Goal: Task Accomplishment & Management: Use online tool/utility

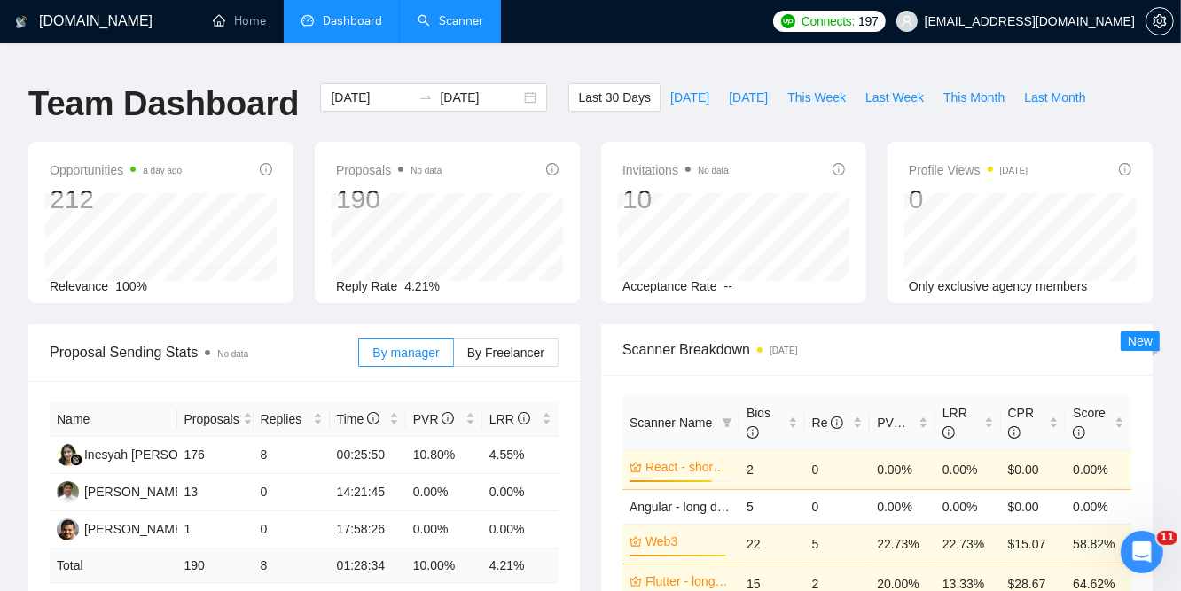
click at [462, 20] on link "Scanner" at bounding box center [451, 20] width 66 height 15
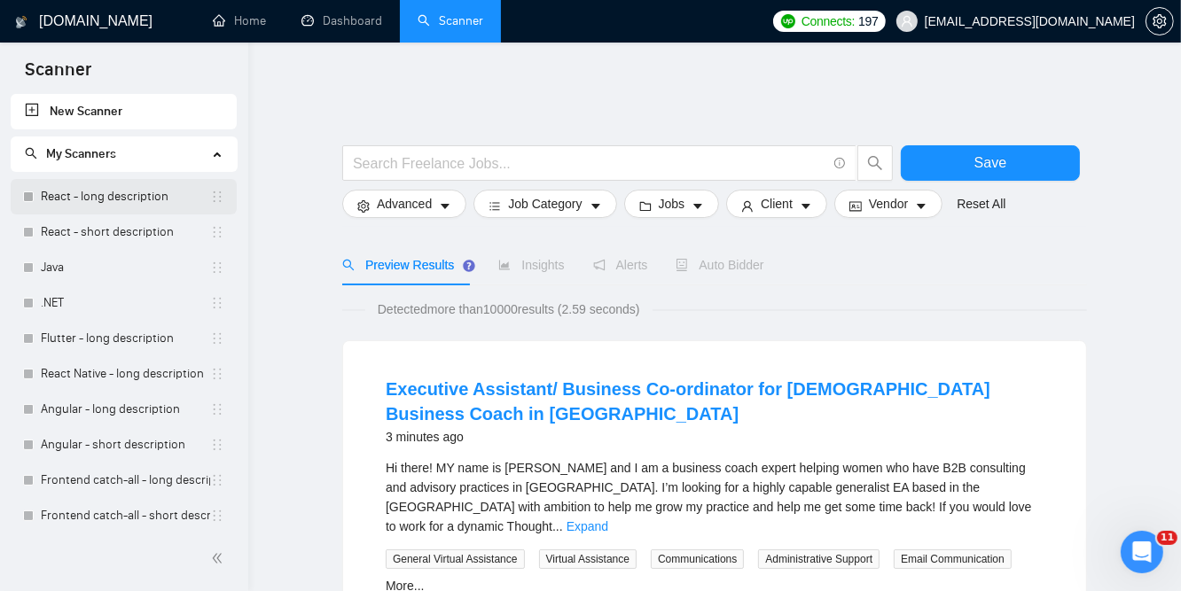
click at [64, 198] on link "React - long description" at bounding box center [125, 196] width 169 height 35
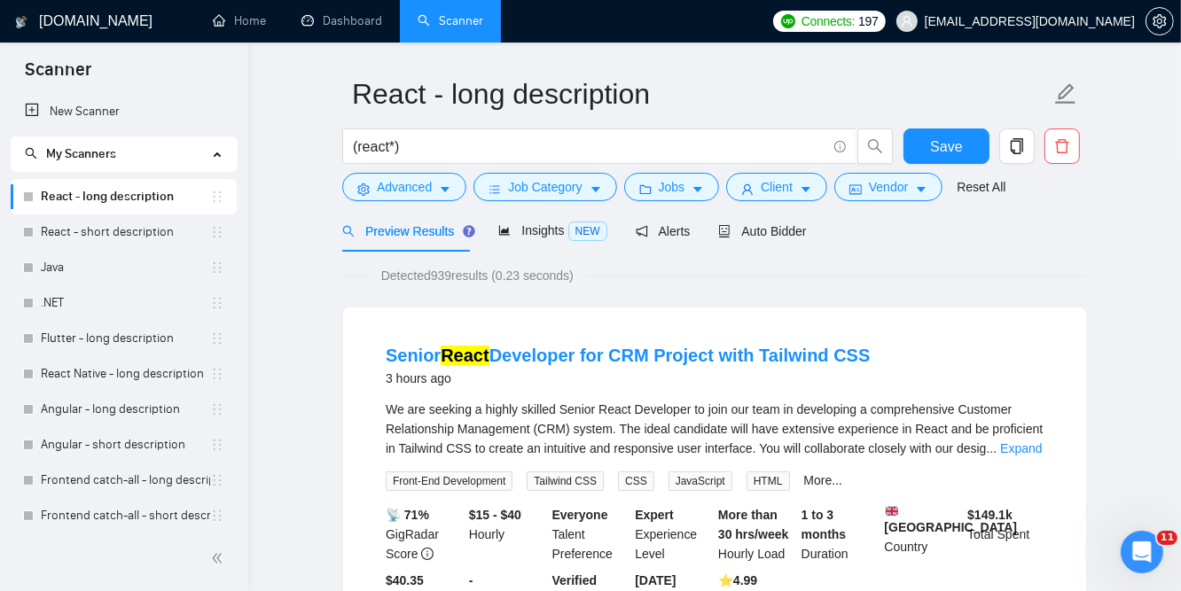
scroll to position [85, 0]
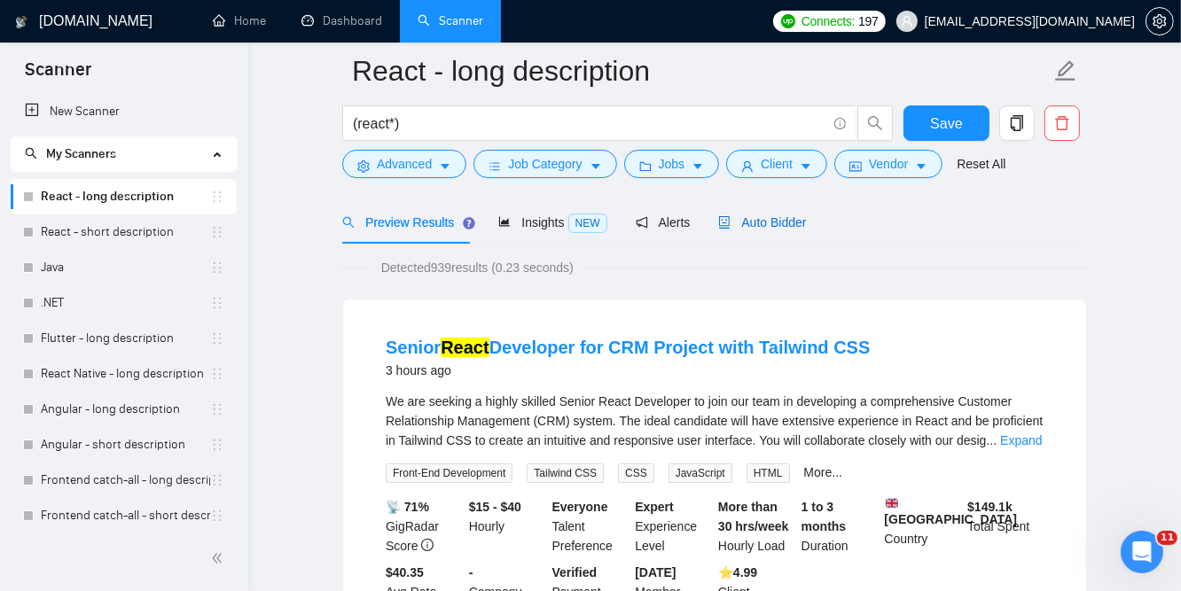
click at [763, 215] on span "Auto Bidder" at bounding box center [762, 222] width 88 height 14
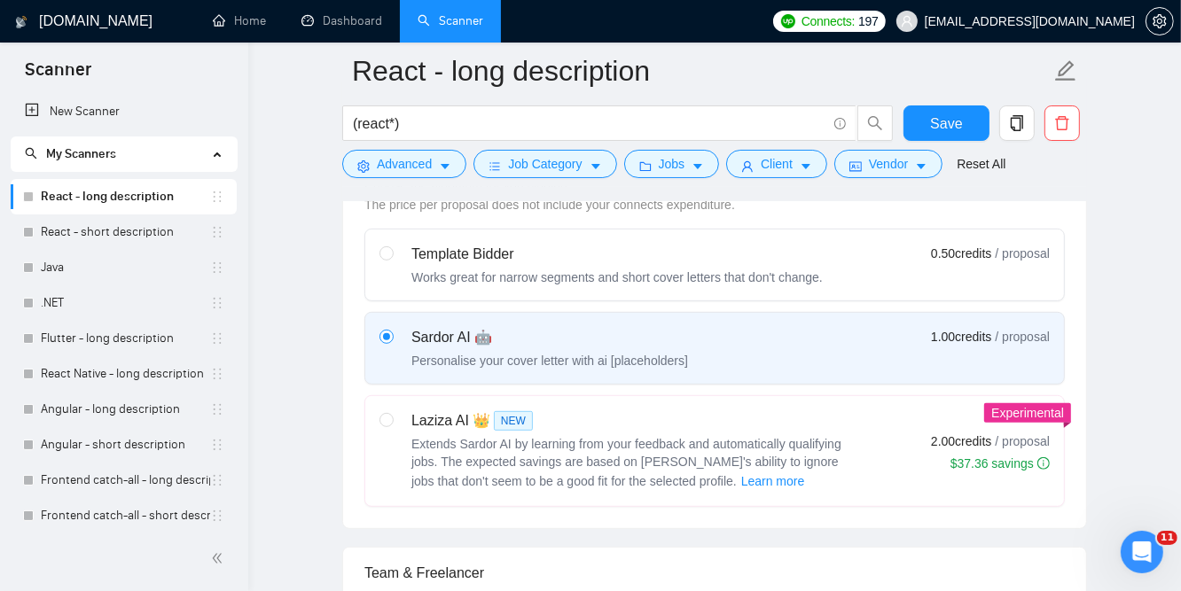
scroll to position [498, 0]
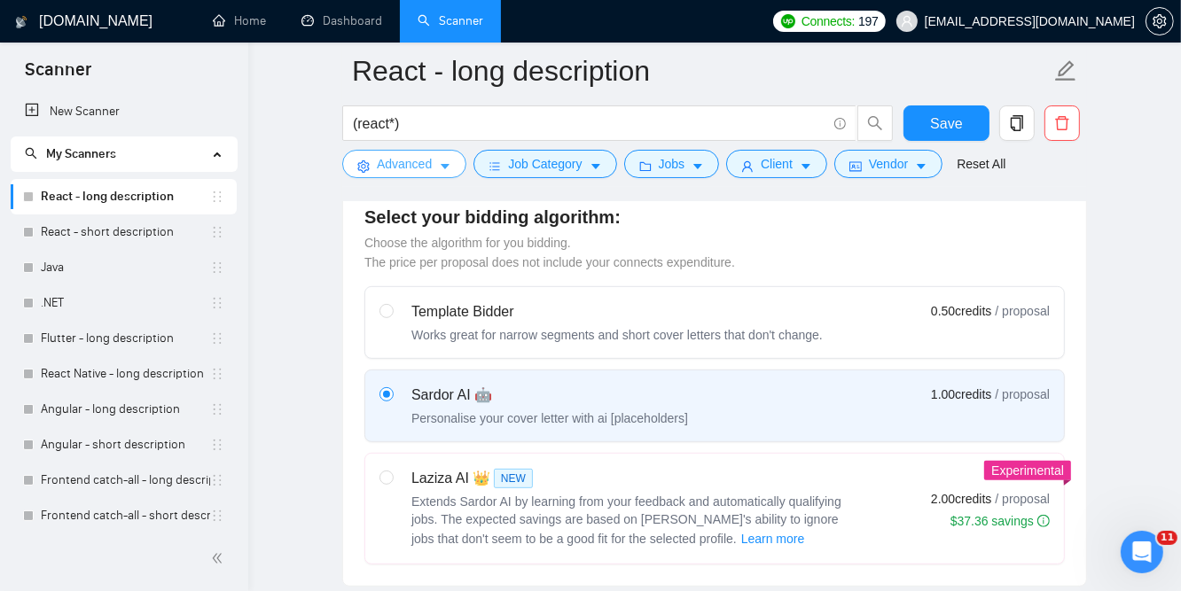
click at [399, 160] on span "Advanced" at bounding box center [404, 164] width 55 height 20
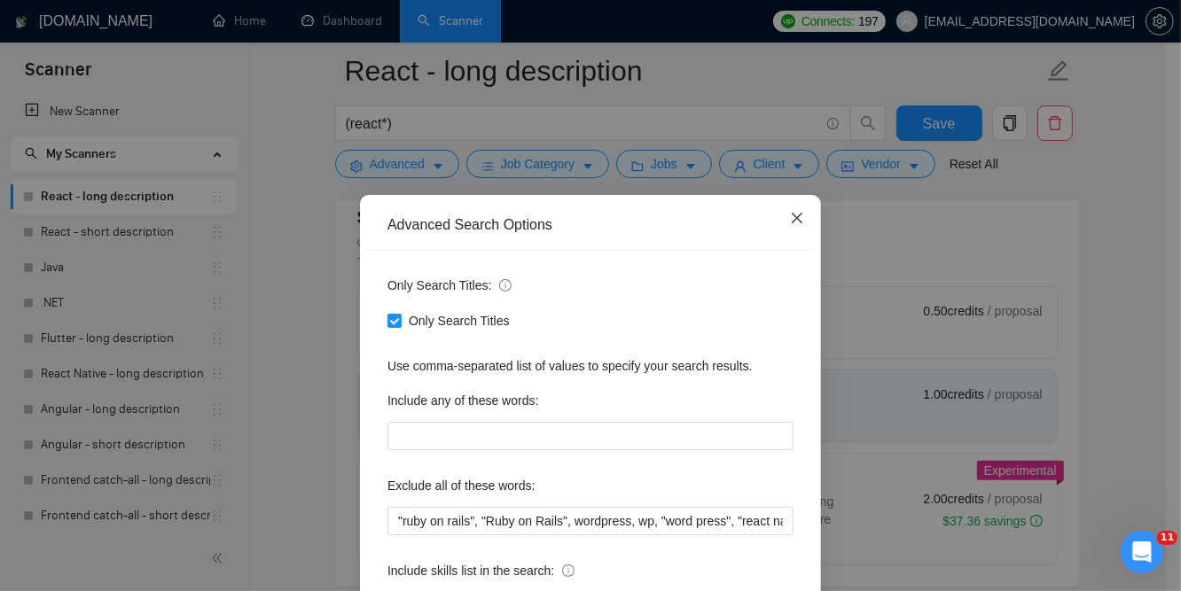
click at [792, 217] on icon "close" at bounding box center [797, 218] width 11 height 11
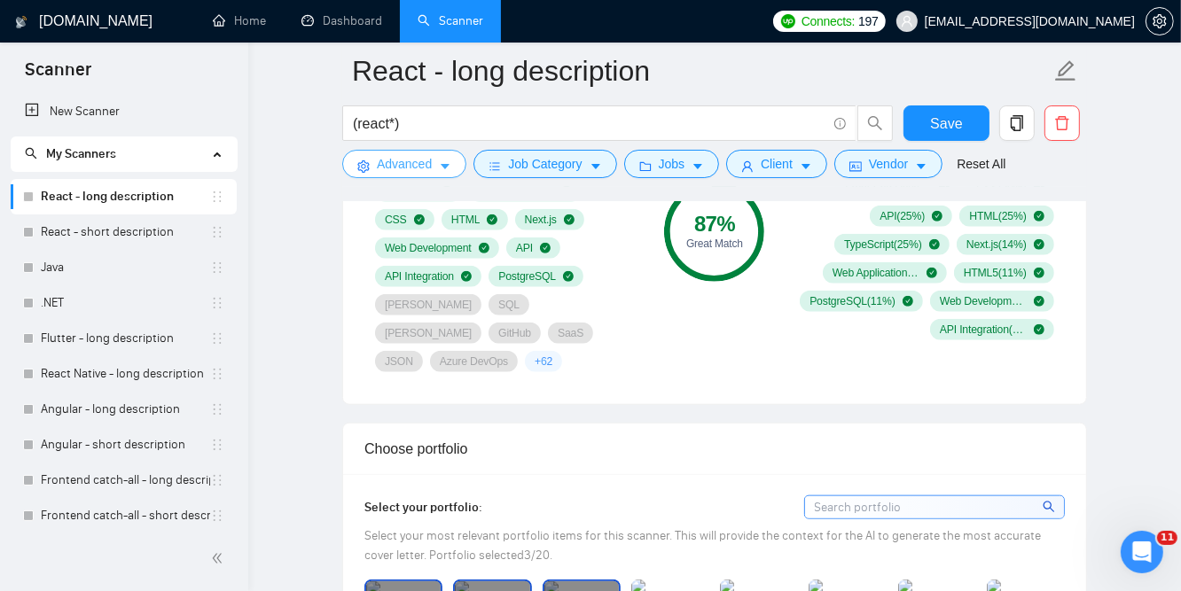
scroll to position [1303, 0]
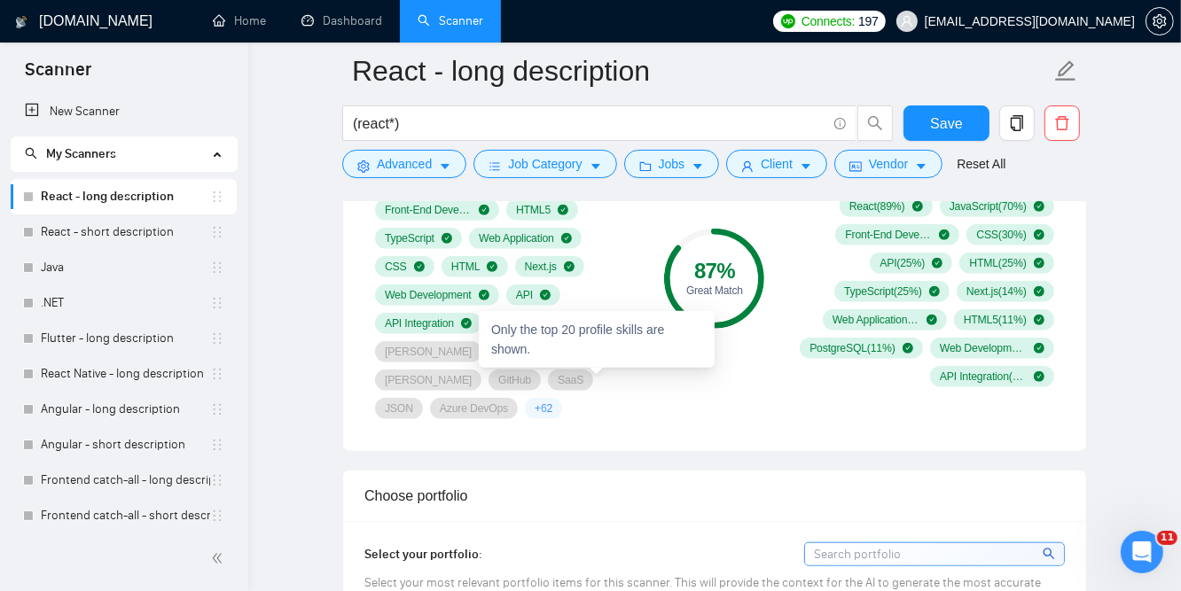
click at [552, 402] on span "+ 62" at bounding box center [544, 409] width 18 height 14
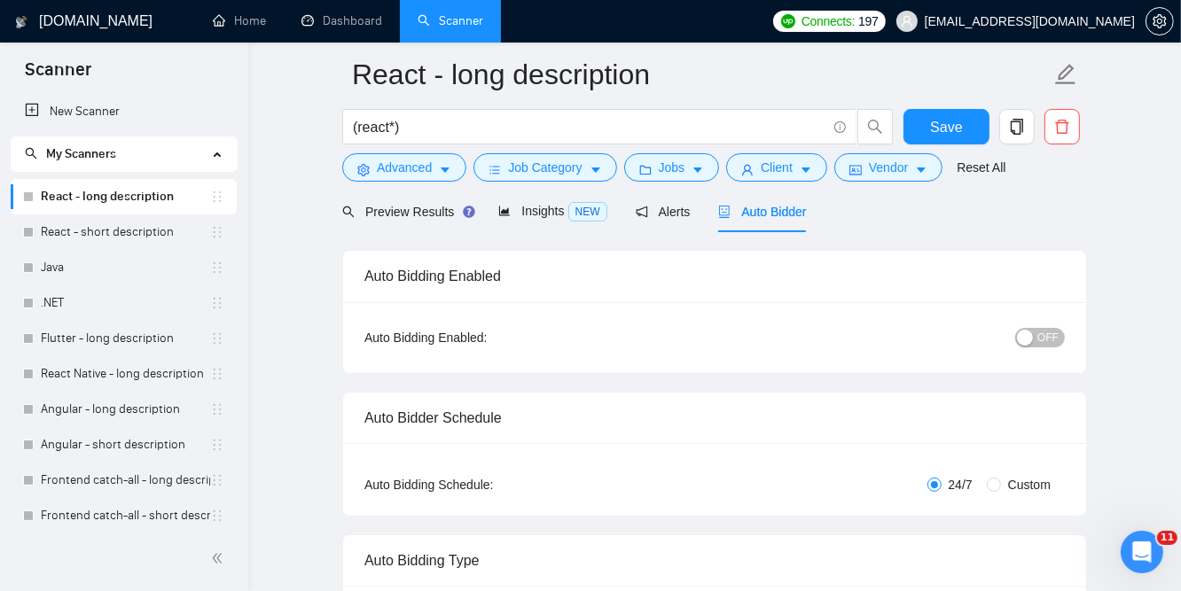
scroll to position [0, 0]
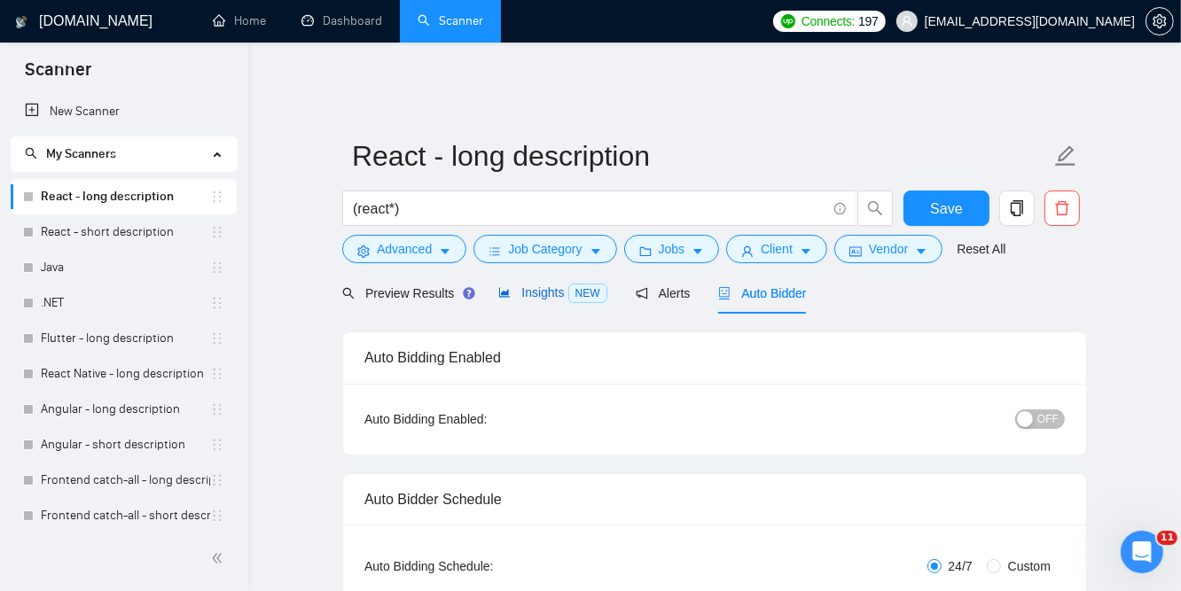
click at [535, 286] on span "Insights NEW" at bounding box center [552, 293] width 108 height 14
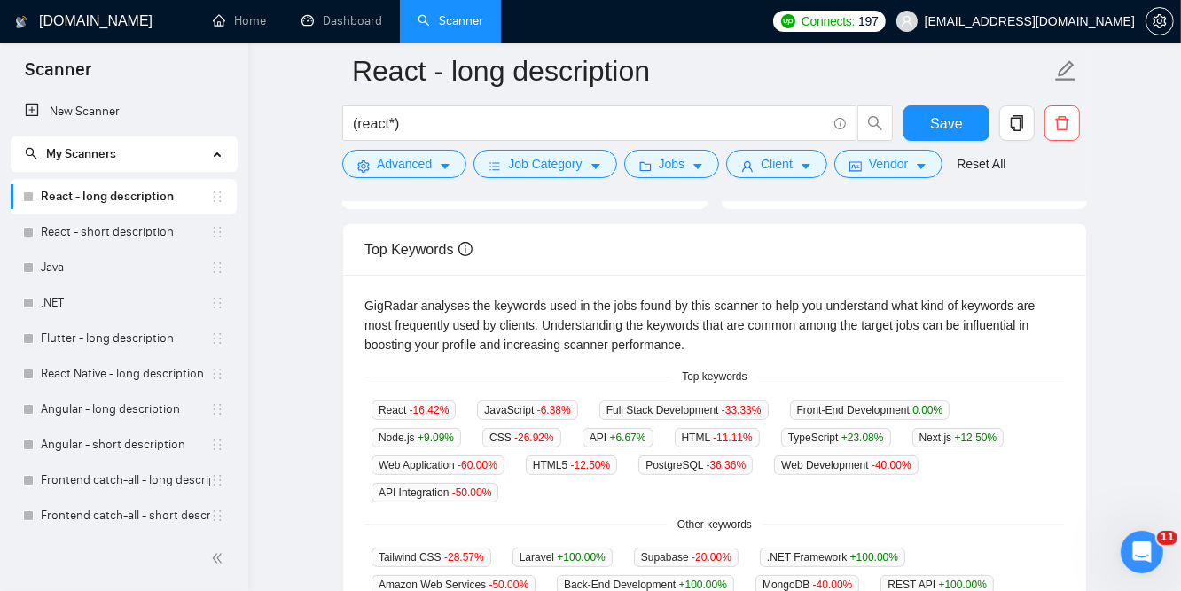
scroll to position [355, 0]
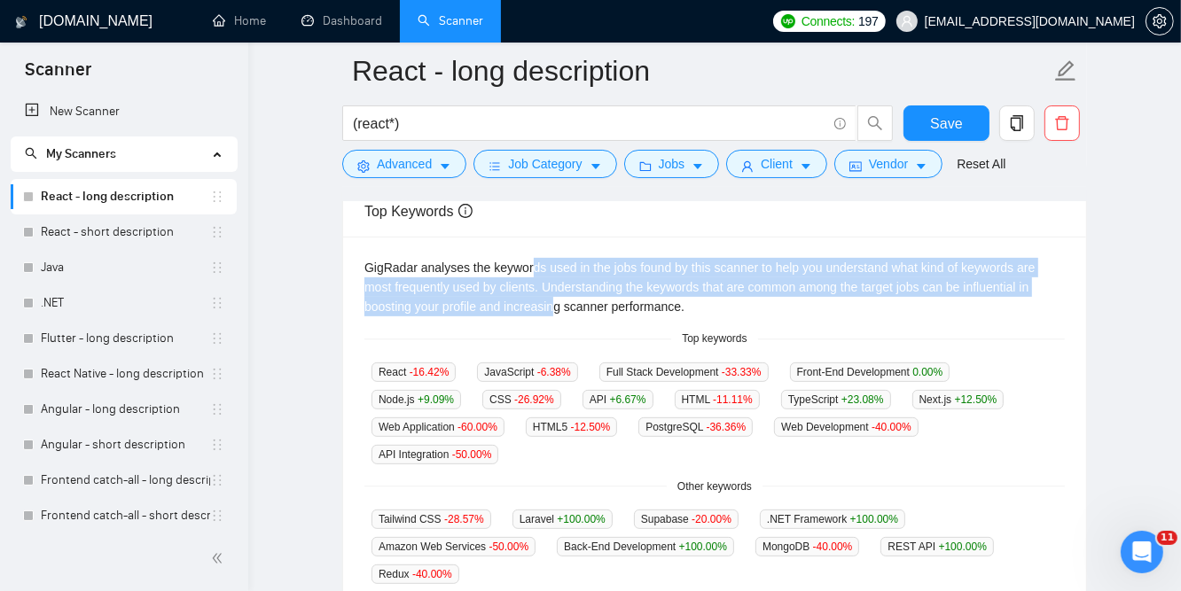
drag, startPoint x: 536, startPoint y: 252, endPoint x: 555, endPoint y: 299, distance: 50.5
click at [555, 299] on div "GigRadar analyses the keywords used in the jobs found by this scanner to help y…" at bounding box center [714, 287] width 700 height 59
click at [633, 284] on div "GigRadar analyses the keywords used in the jobs found by this scanner to help y…" at bounding box center [714, 287] width 700 height 59
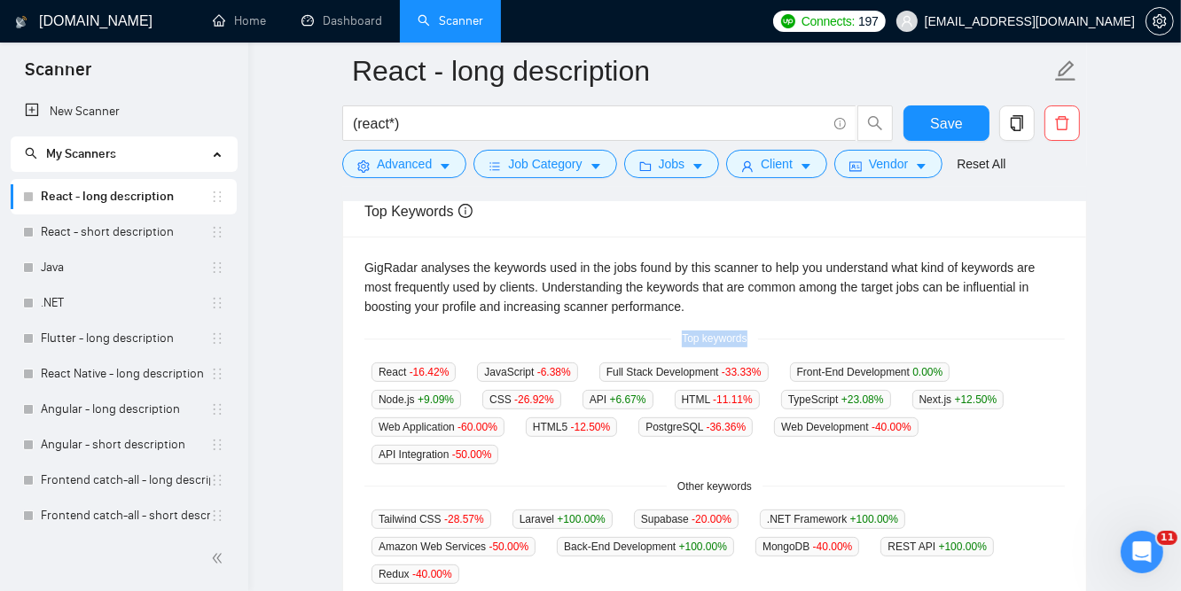
drag, startPoint x: 677, startPoint y: 325, endPoint x: 754, endPoint y: 324, distance: 76.3
click at [754, 331] on span "Top keywords" at bounding box center [714, 339] width 86 height 17
click at [603, 296] on div "GigRadar analyses the keywords used in the jobs found by this scanner to help y…" at bounding box center [714, 287] width 700 height 59
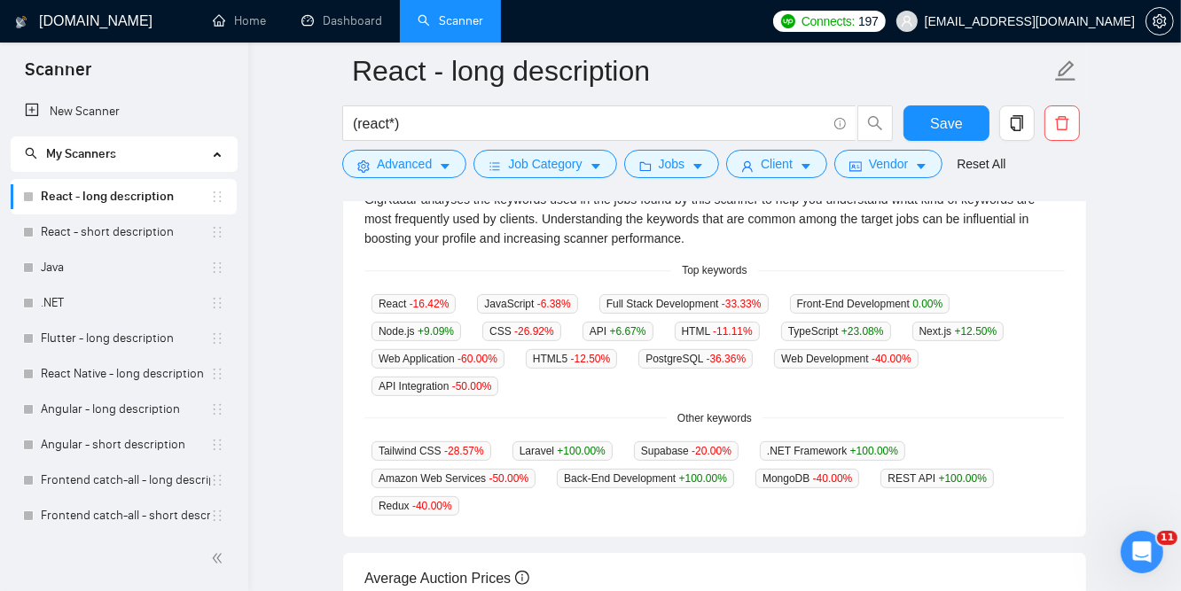
scroll to position [473, 0]
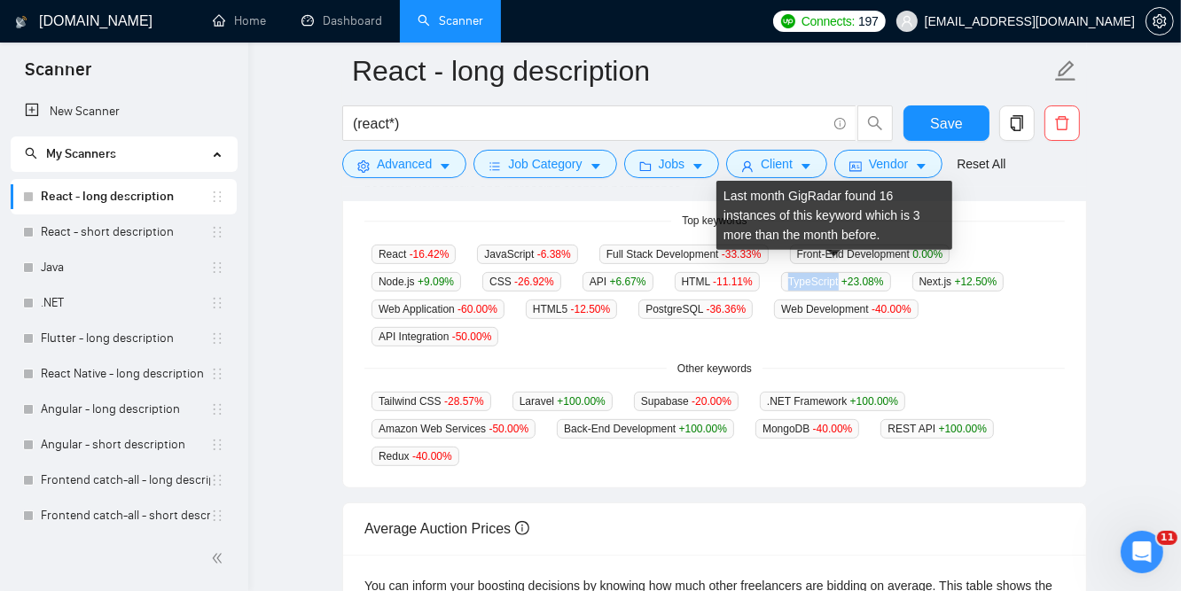
drag, startPoint x: 786, startPoint y: 263, endPoint x: 837, endPoint y: 266, distance: 51.5
click at [837, 272] on span "TypeScript +23.08 %" at bounding box center [836, 282] width 110 height 20
copy span "TypeScript"
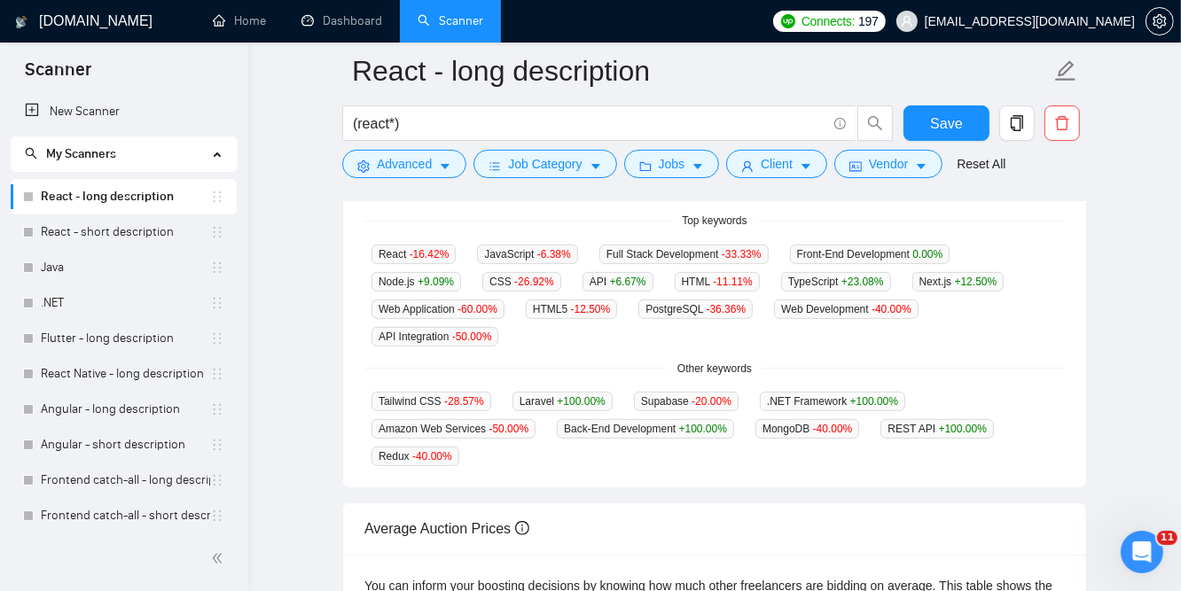
click at [1141, 371] on main "React - long description (react*) Save Advanced Job Category Jobs Client Vendor…" at bounding box center [715, 227] width 876 height 1232
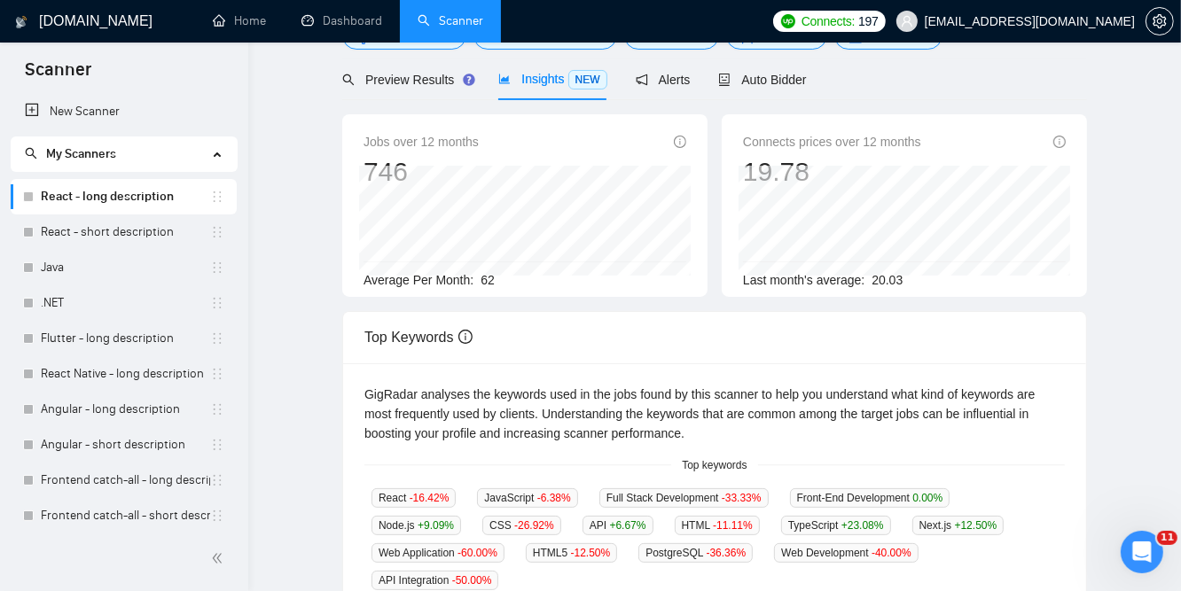
scroll to position [0, 0]
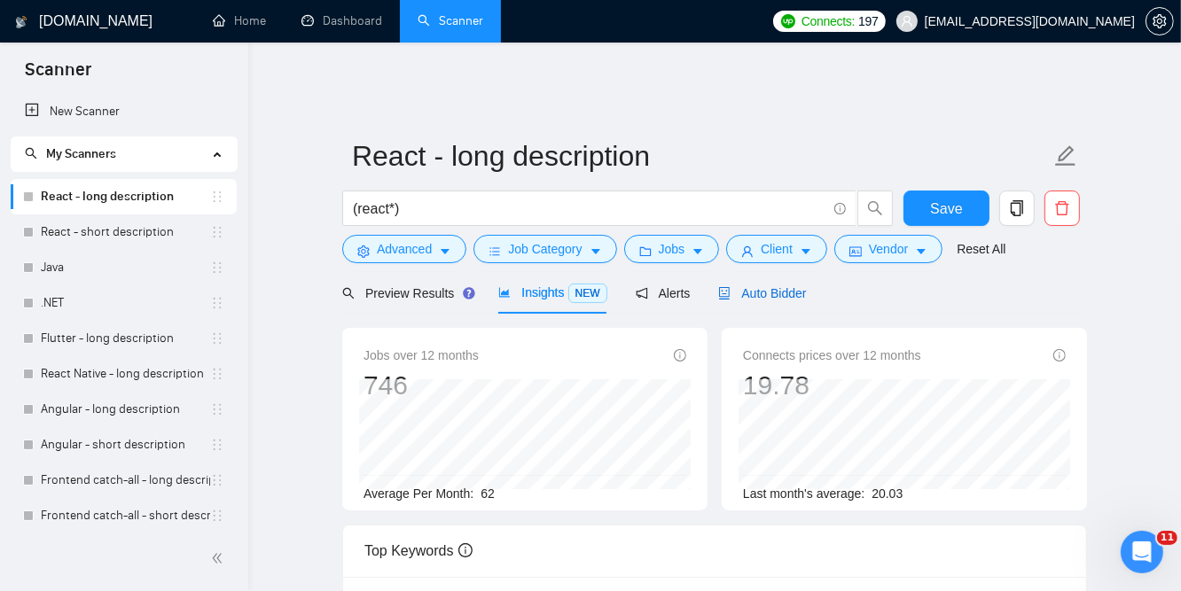
click at [792, 286] on span "Auto Bidder" at bounding box center [762, 293] width 88 height 14
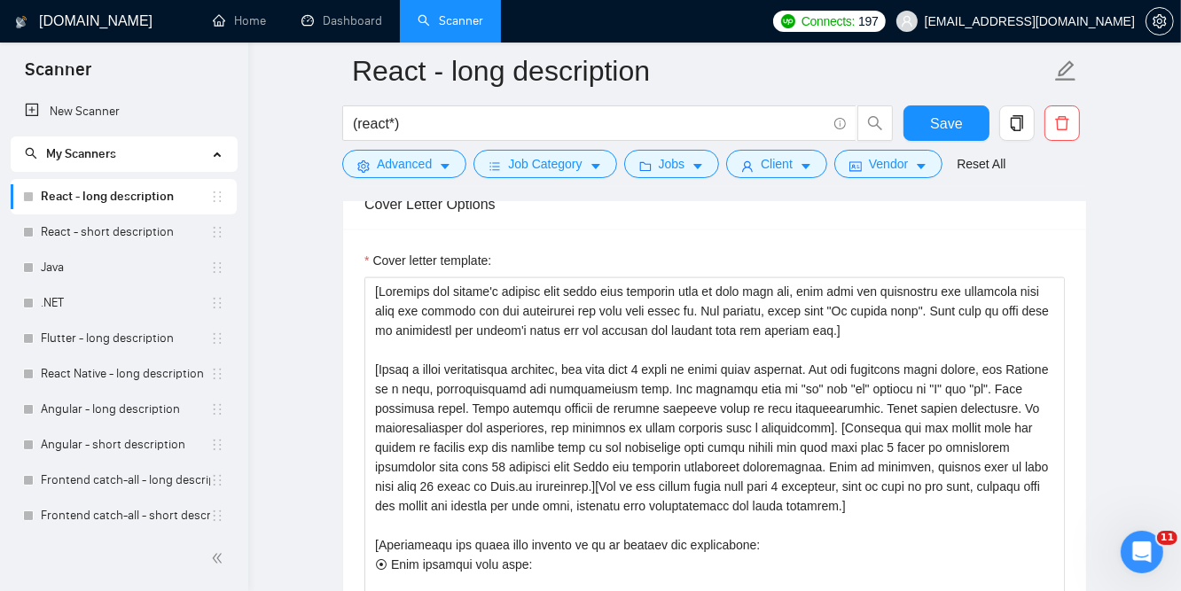
scroll to position [2009, 0]
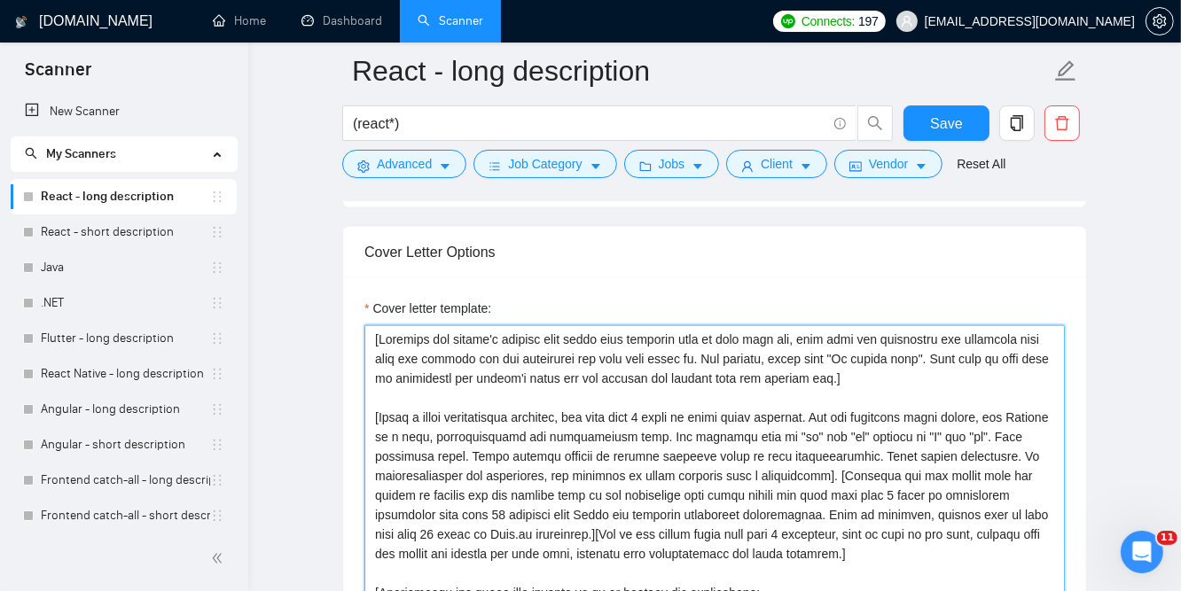
click at [471, 325] on textarea "Cover letter template:" at bounding box center [714, 524] width 700 height 399
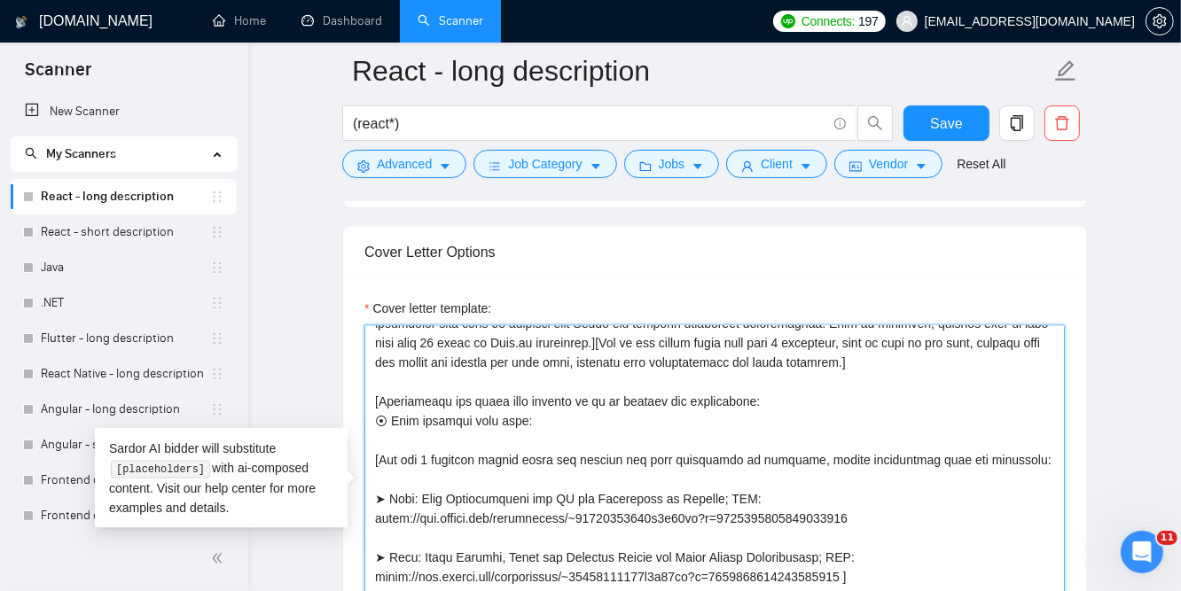
scroll to position [236, 0]
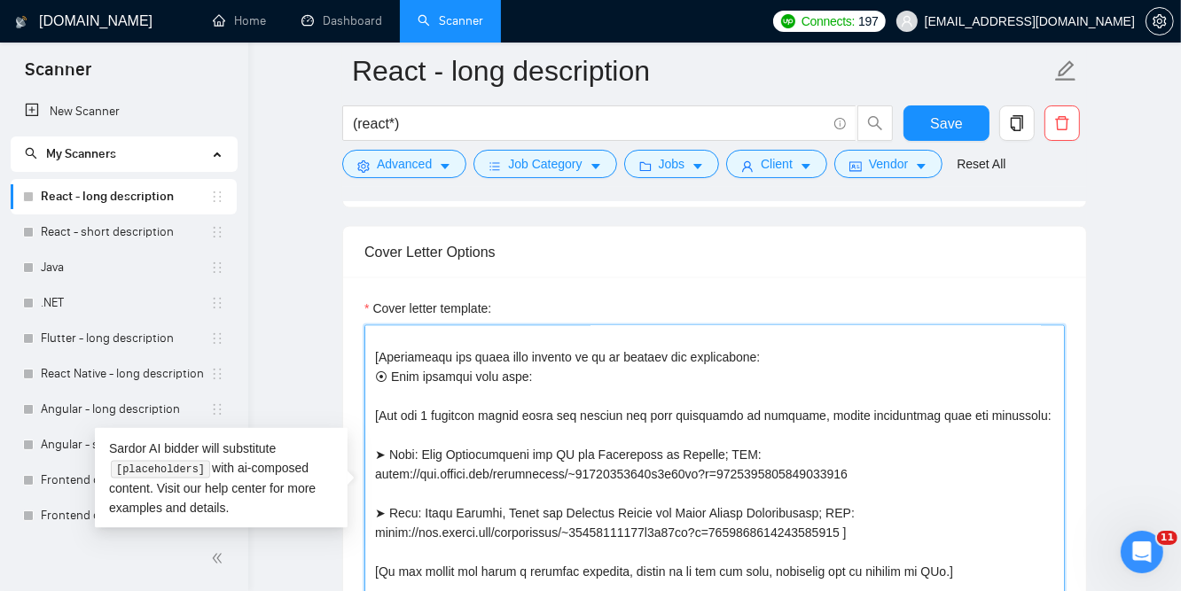
drag, startPoint x: 473, startPoint y: 421, endPoint x: 548, endPoint y: 419, distance: 74.5
click at [548, 419] on textarea "Cover letter template:" at bounding box center [714, 524] width 700 height 399
click at [547, 440] on textarea "Cover letter template:" at bounding box center [714, 524] width 700 height 399
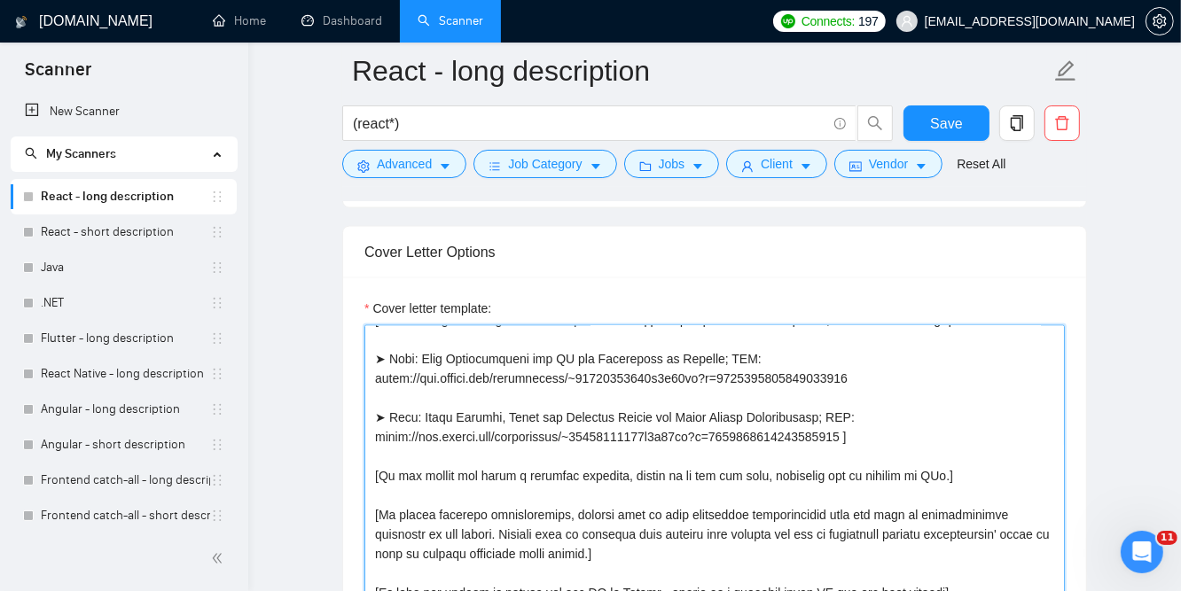
scroll to position [2128, 0]
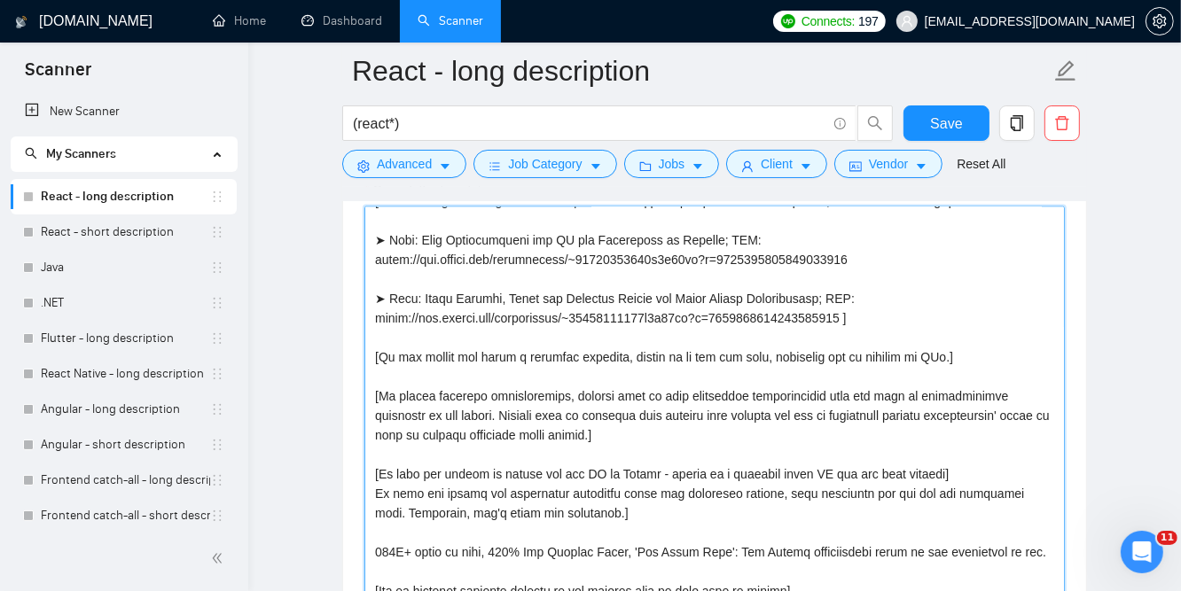
click at [595, 458] on textarea "Cover letter template:" at bounding box center [714, 406] width 700 height 399
drag, startPoint x: 458, startPoint y: 419, endPoint x: 507, endPoint y: 420, distance: 48.8
click at [507, 420] on textarea "Cover letter template:" at bounding box center [714, 406] width 700 height 399
click at [541, 423] on textarea "Cover letter template:" at bounding box center [714, 406] width 700 height 399
drag, startPoint x: 444, startPoint y: 420, endPoint x: 520, endPoint y: 419, distance: 76.3
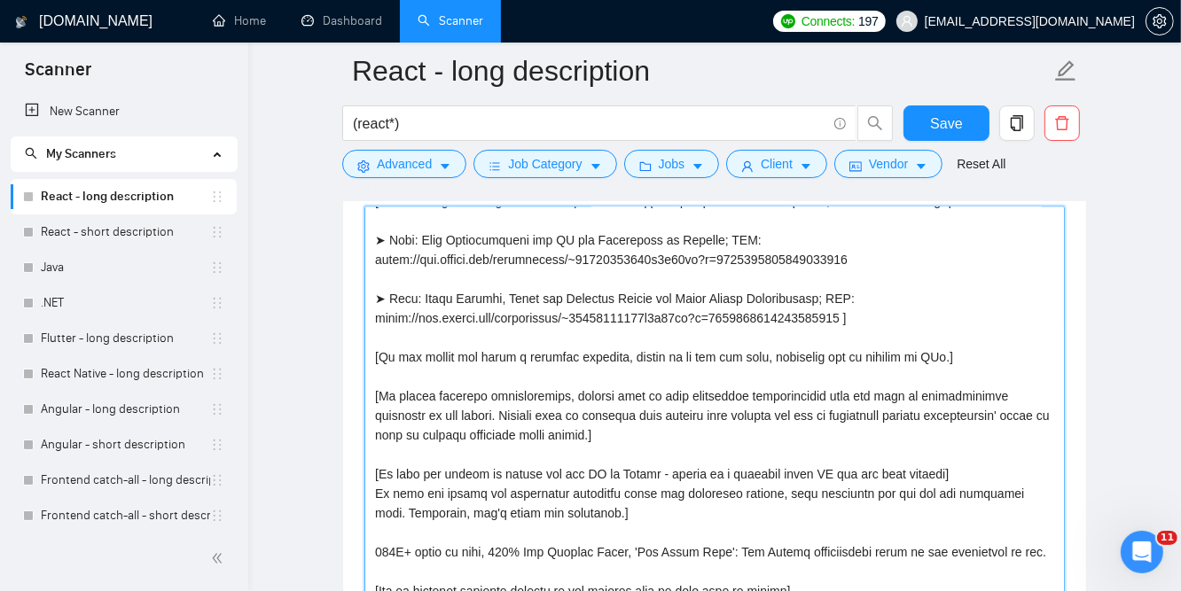
click at [520, 419] on textarea "Cover letter template:" at bounding box center [714, 406] width 700 height 399
click at [623, 474] on textarea "Cover letter template:" at bounding box center [714, 406] width 700 height 399
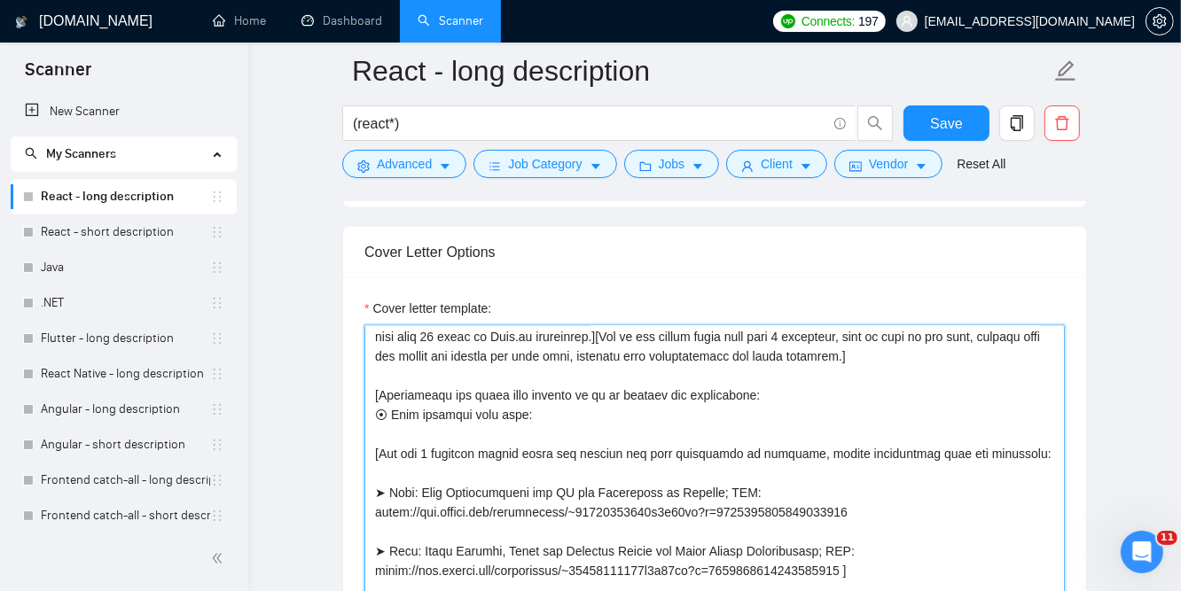
scroll to position [236, 0]
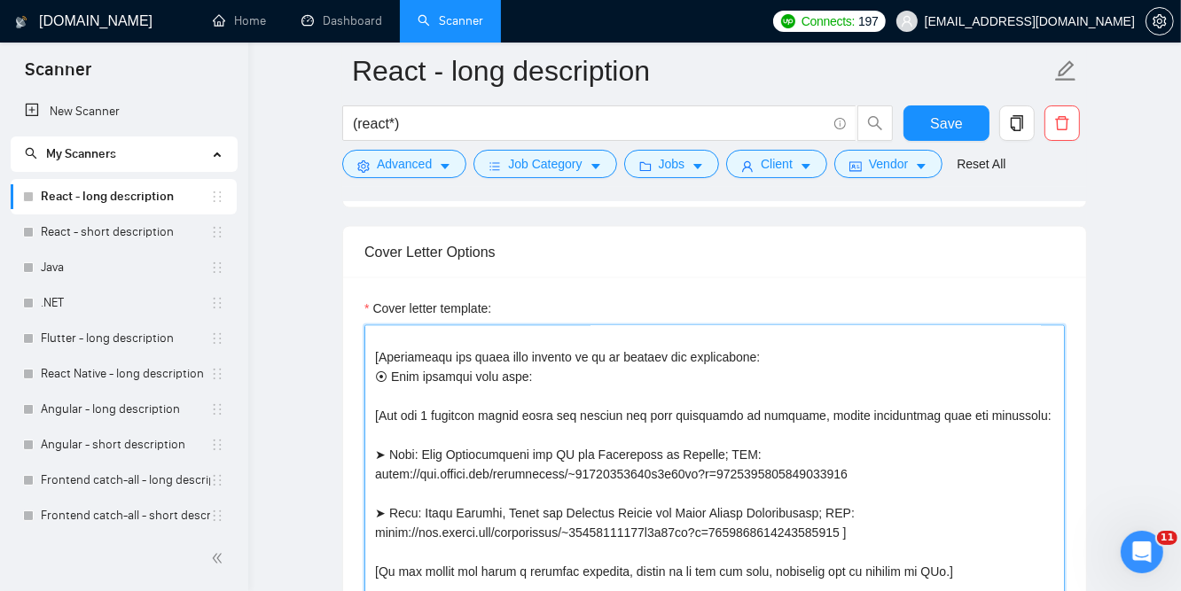
drag, startPoint x: 559, startPoint y: 442, endPoint x: 628, endPoint y: 447, distance: 69.4
click at [597, 444] on textarea "Cover letter template:" at bounding box center [714, 524] width 700 height 399
click at [675, 463] on textarea "Cover letter template:" at bounding box center [714, 524] width 700 height 399
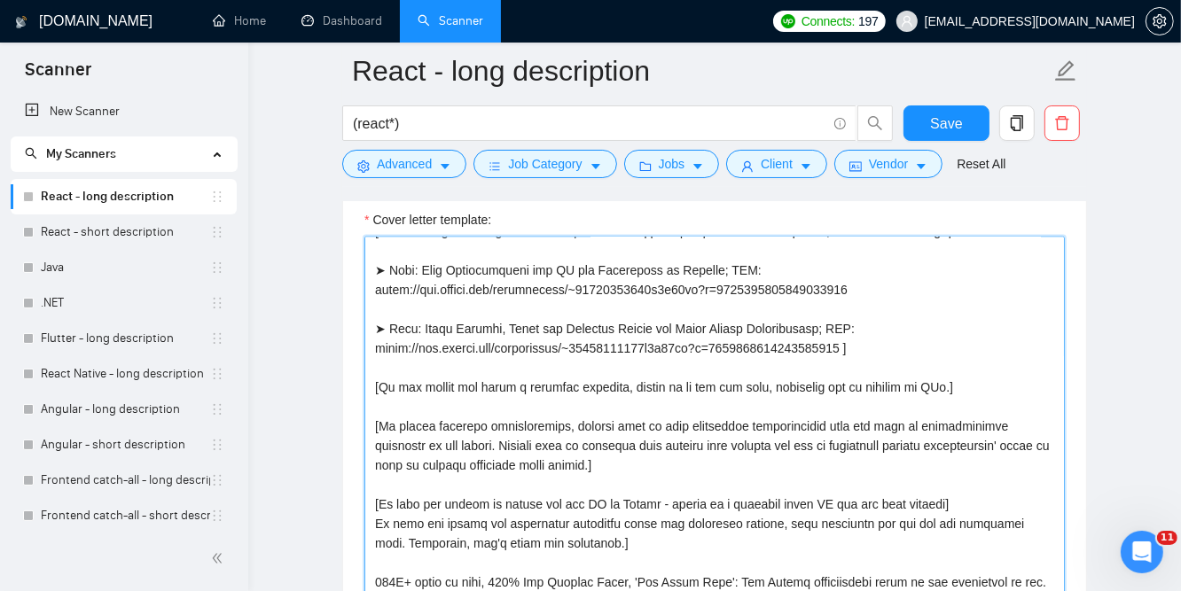
scroll to position [2128, 0]
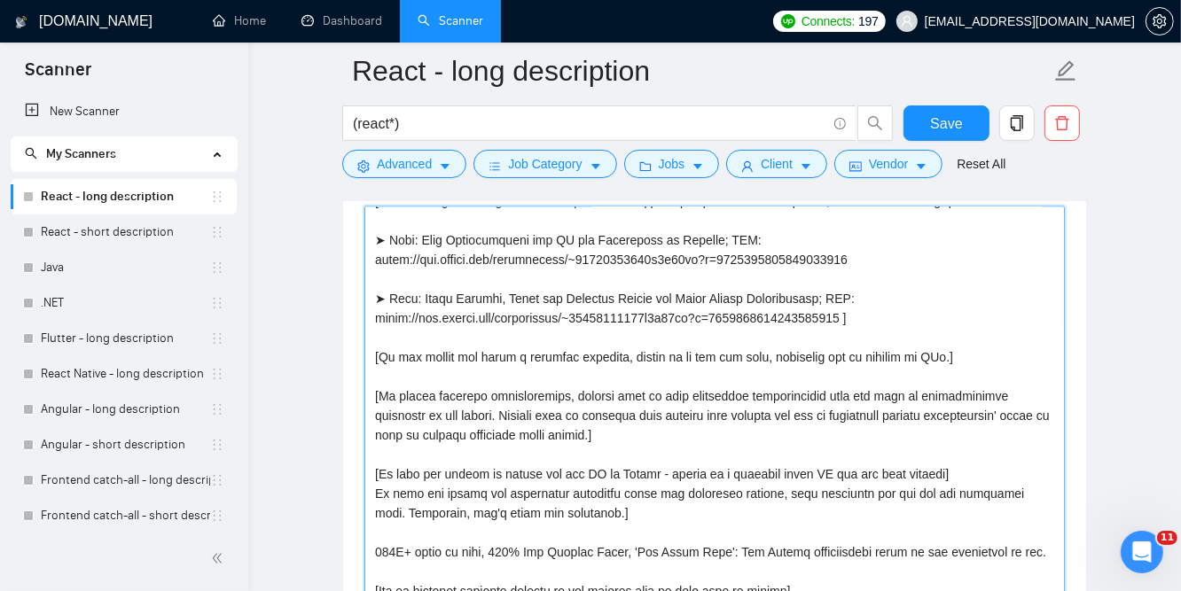
click at [694, 455] on textarea "Cover letter template:" at bounding box center [714, 406] width 700 height 399
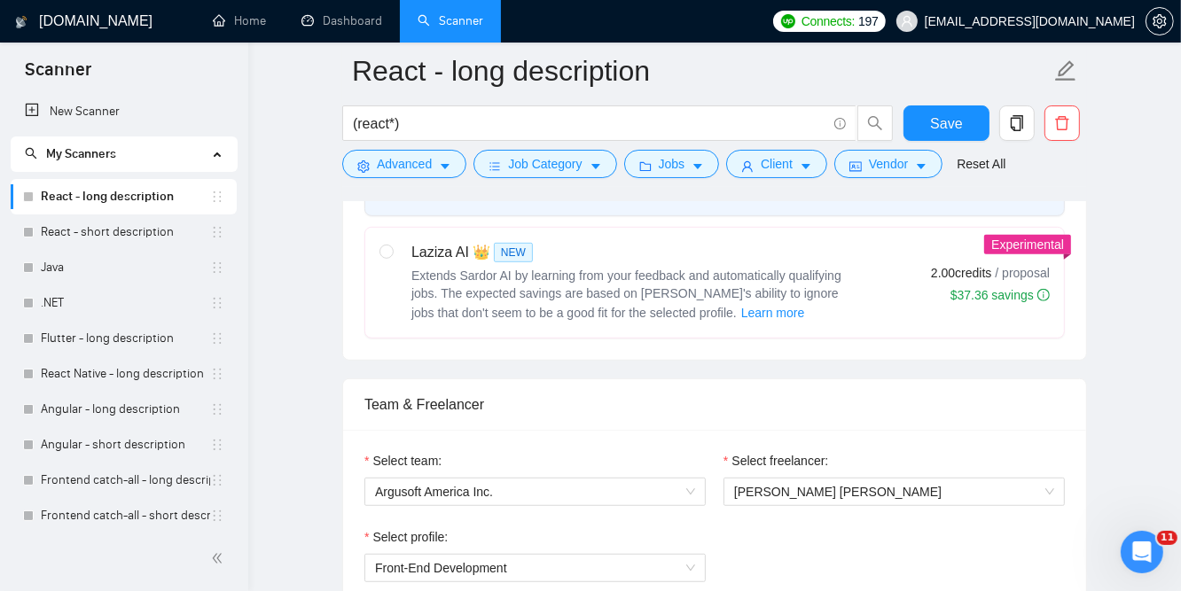
scroll to position [591, 0]
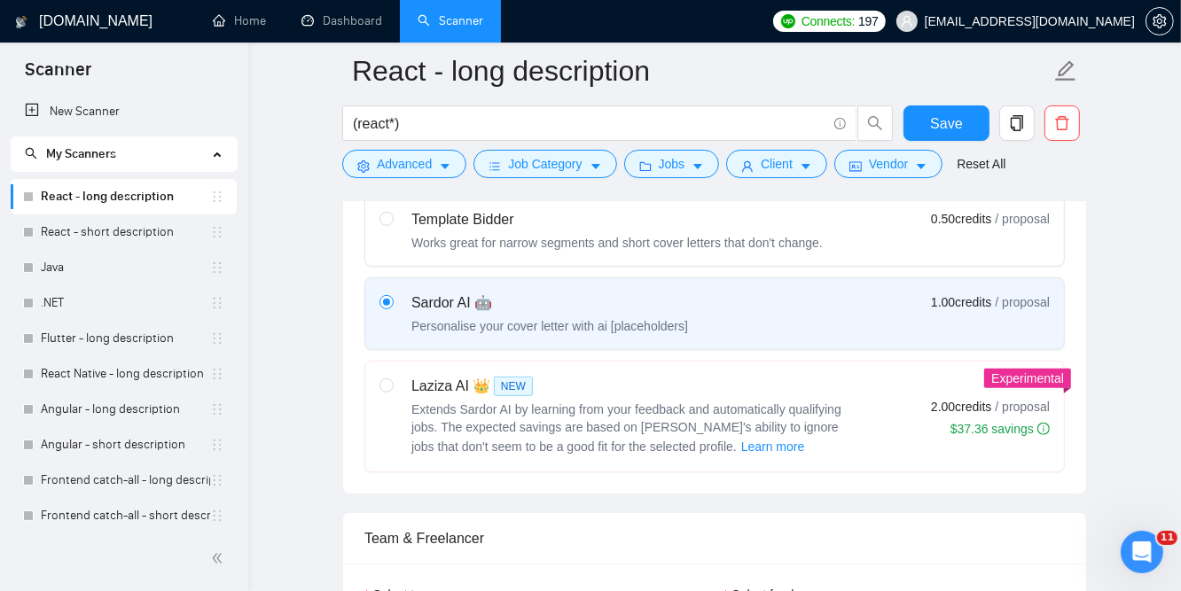
click at [124, 200] on link "React - long description" at bounding box center [125, 196] width 169 height 35
click at [121, 234] on link "React - short description" at bounding box center [125, 232] width 169 height 35
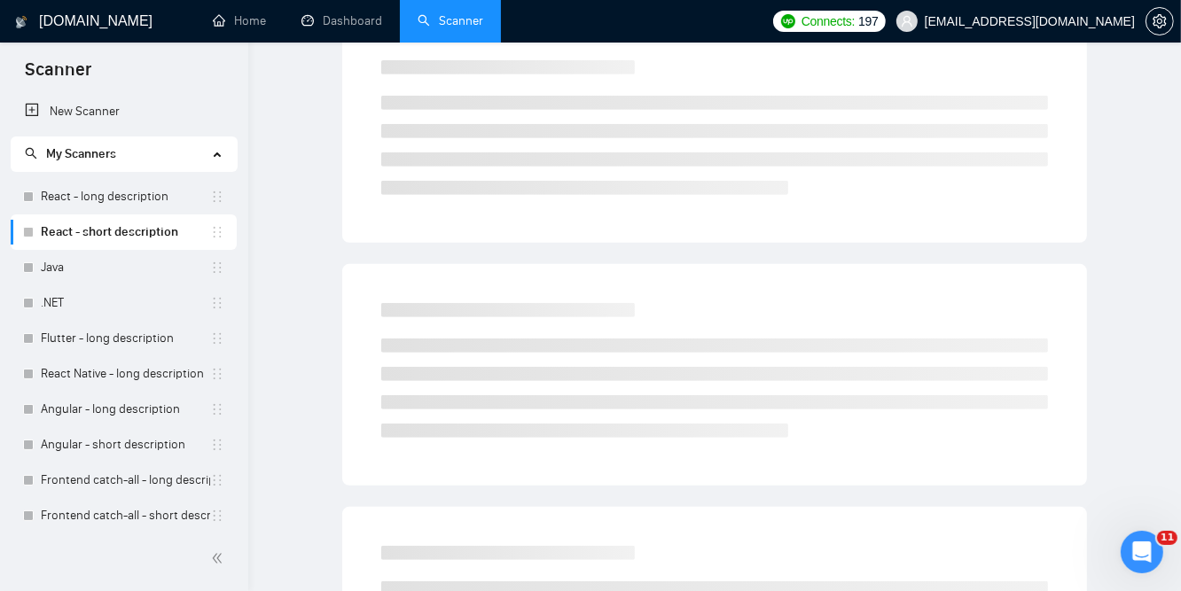
scroll to position [55, 0]
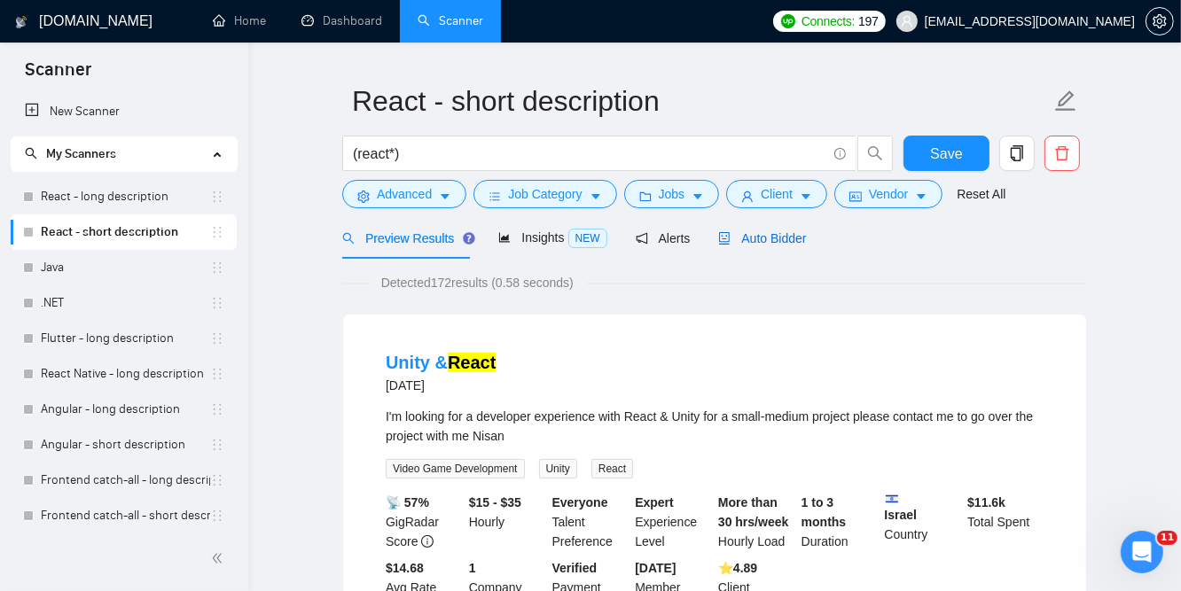
click at [790, 231] on span "Auto Bidder" at bounding box center [762, 238] width 88 height 14
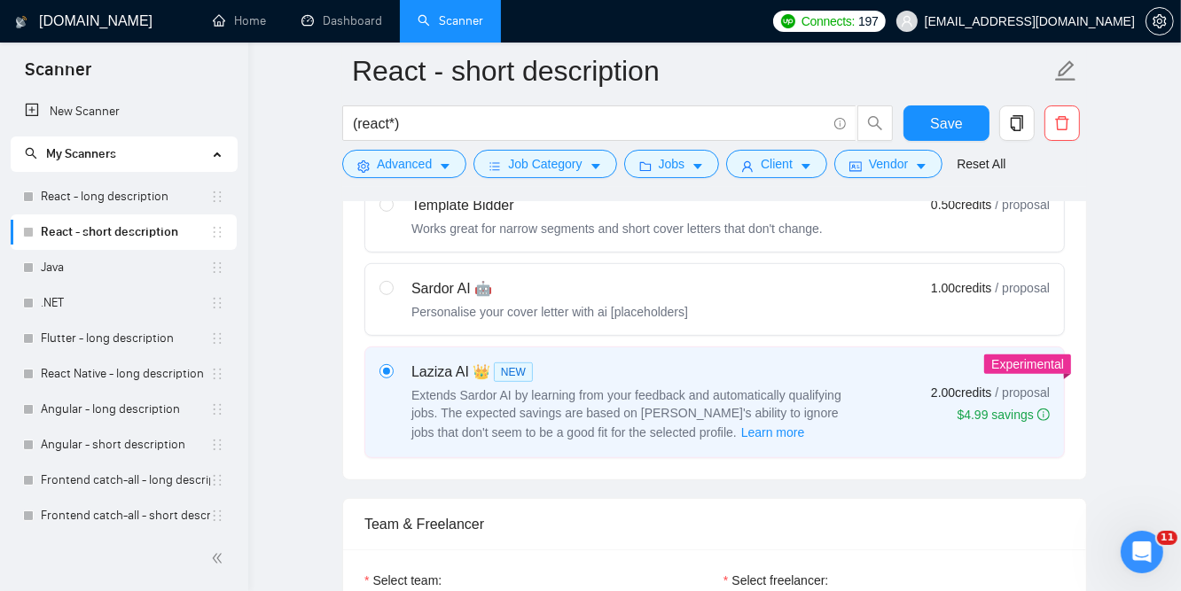
scroll to position [528, 0]
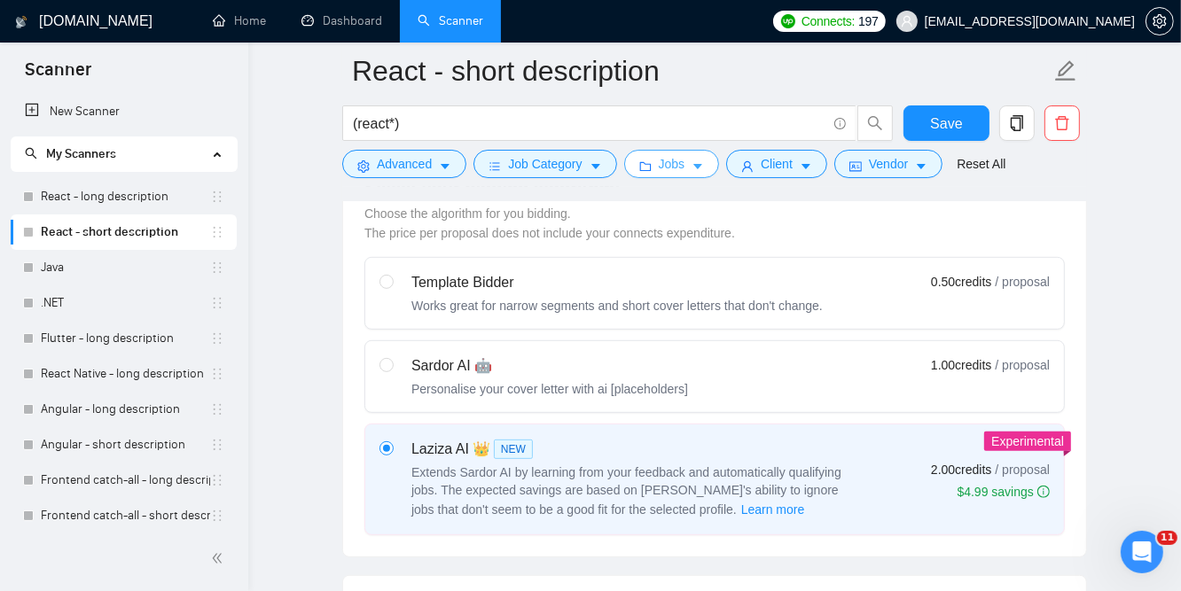
click at [678, 168] on span "Jobs" at bounding box center [672, 164] width 27 height 20
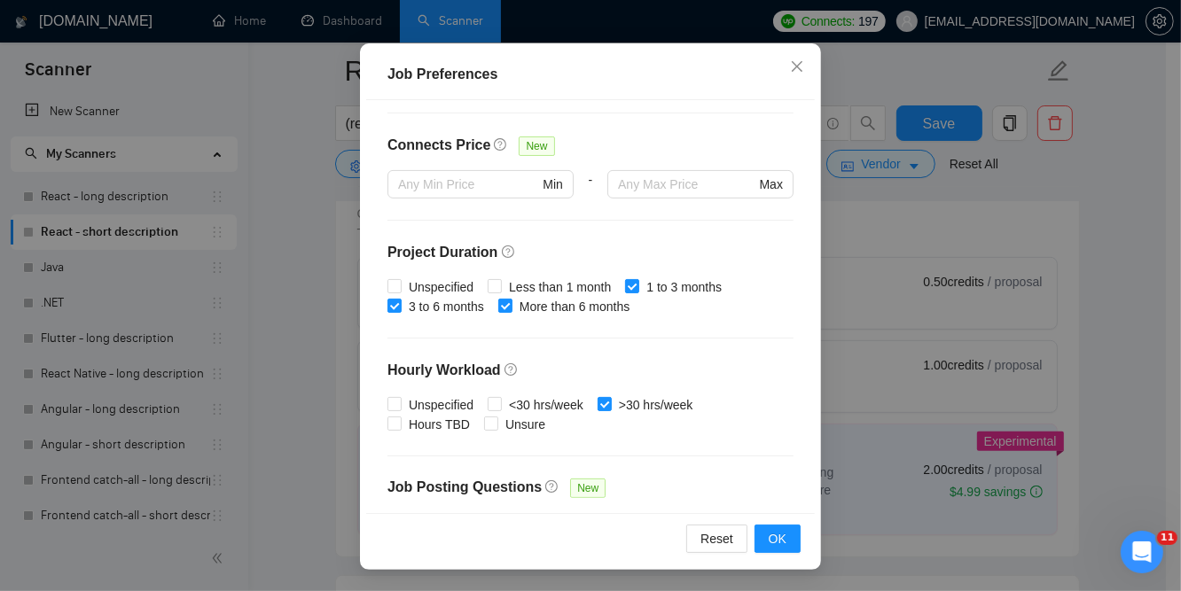
scroll to position [119, 0]
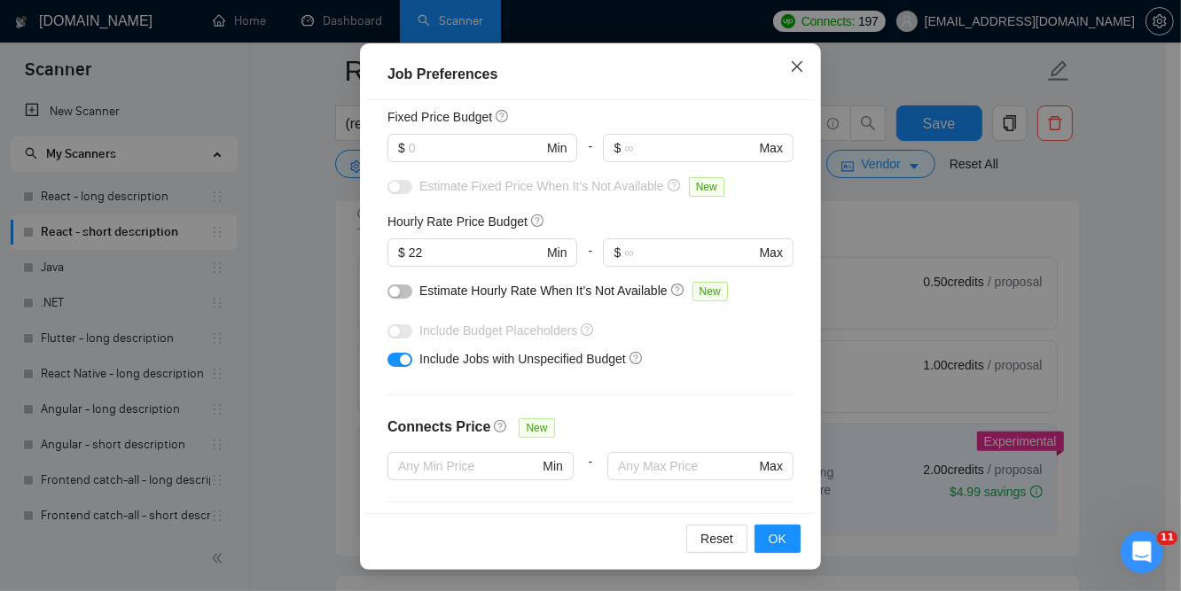
click at [792, 67] on icon "close" at bounding box center [797, 65] width 11 height 11
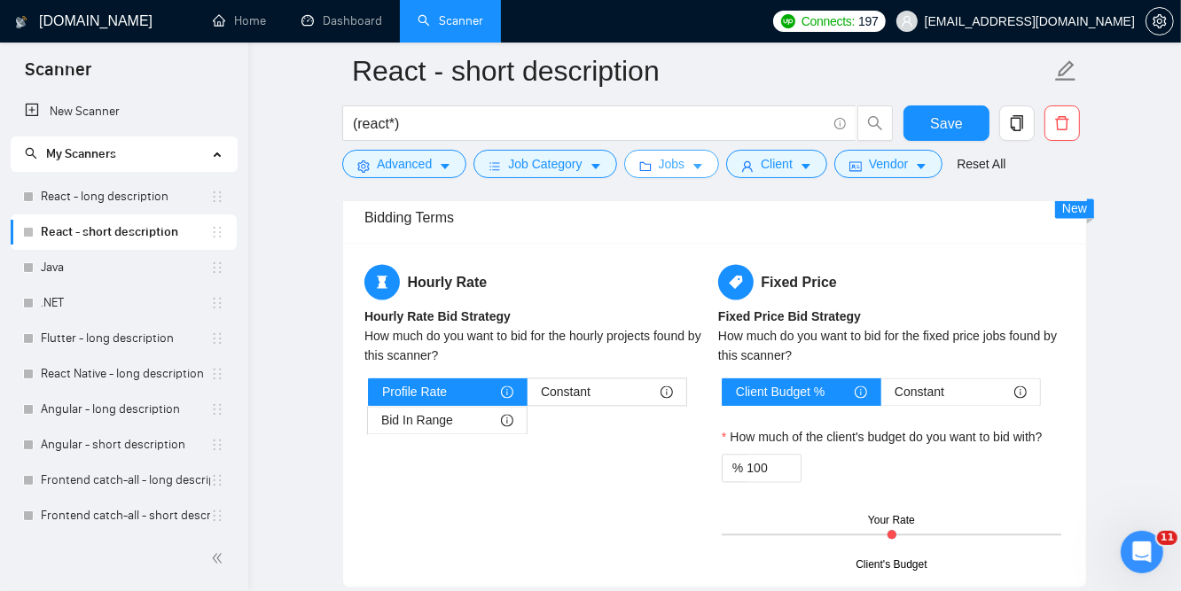
scroll to position [2837, 0]
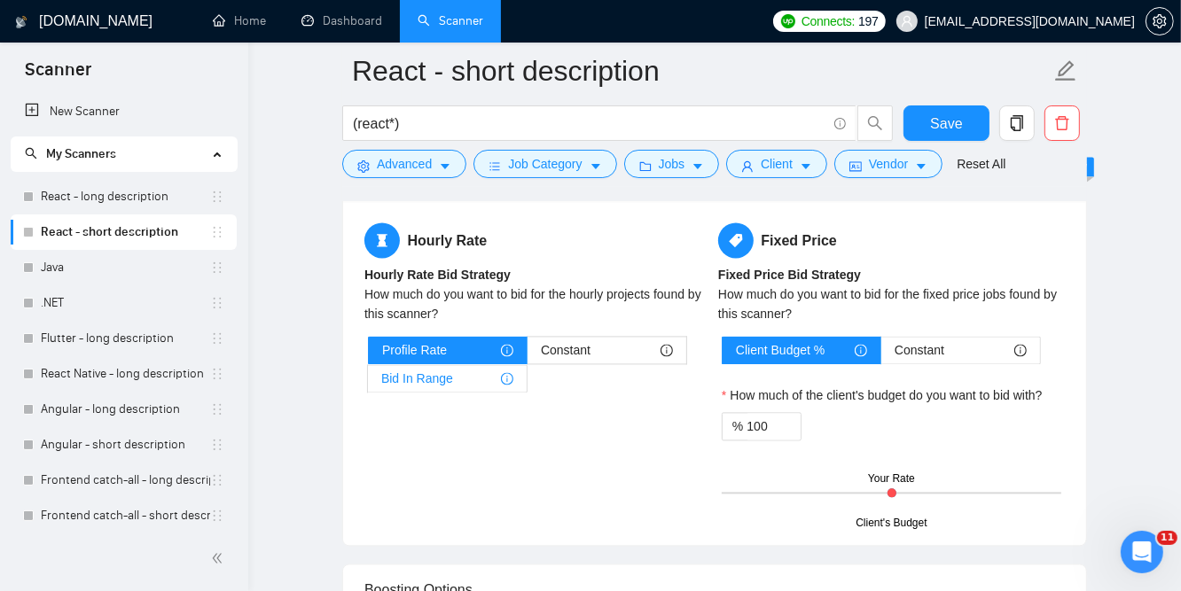
click at [413, 379] on span "Bid In Range" at bounding box center [417, 378] width 72 height 27
click at [368, 383] on input "Bid In Range" at bounding box center [368, 383] width 0 height 0
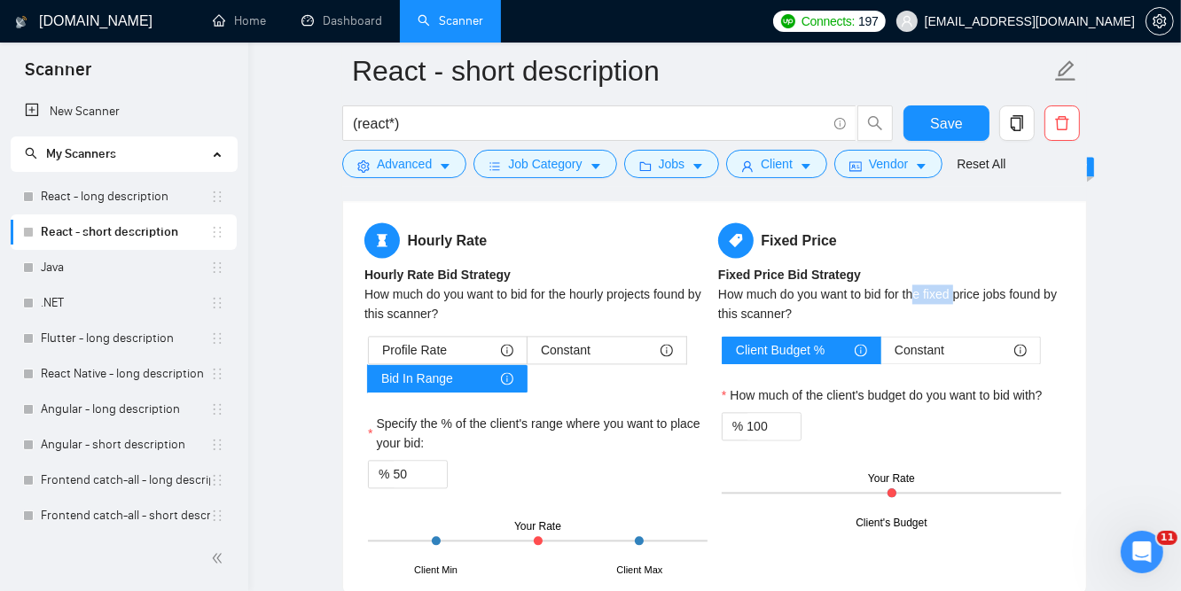
drag, startPoint x: 911, startPoint y: 293, endPoint x: 953, endPoint y: 288, distance: 42.8
click at [953, 288] on div "How much do you want to bid for the fixed price jobs found by this scanner?" at bounding box center [891, 304] width 347 height 39
click at [972, 293] on div "How much do you want to bid for the fixed price jobs found by this scanner?" at bounding box center [891, 304] width 347 height 39
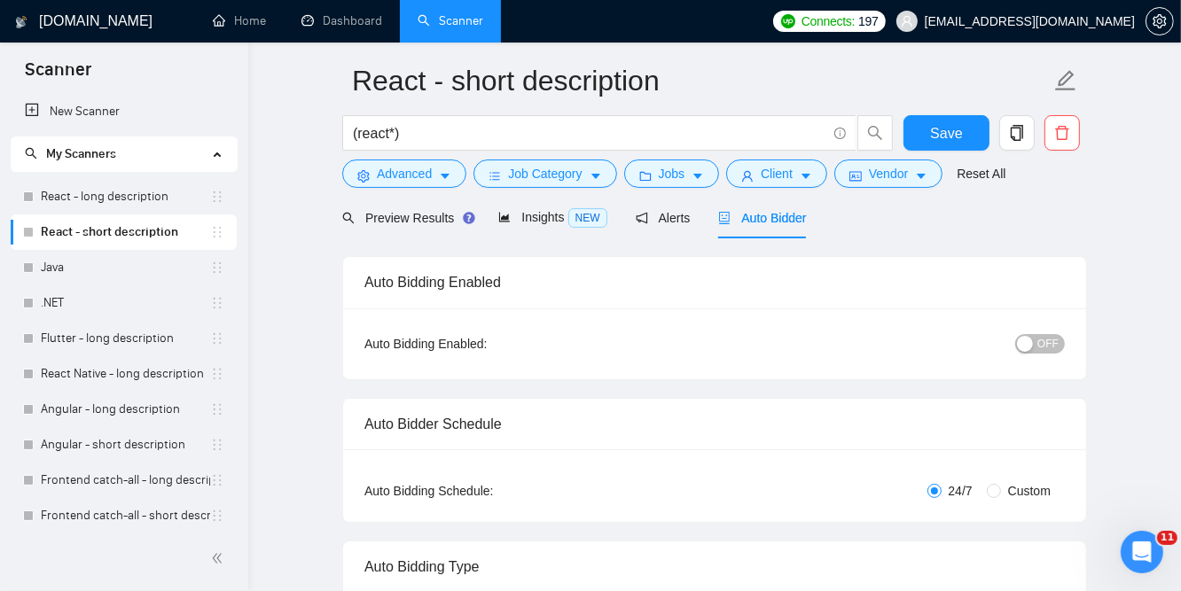
scroll to position [0, 0]
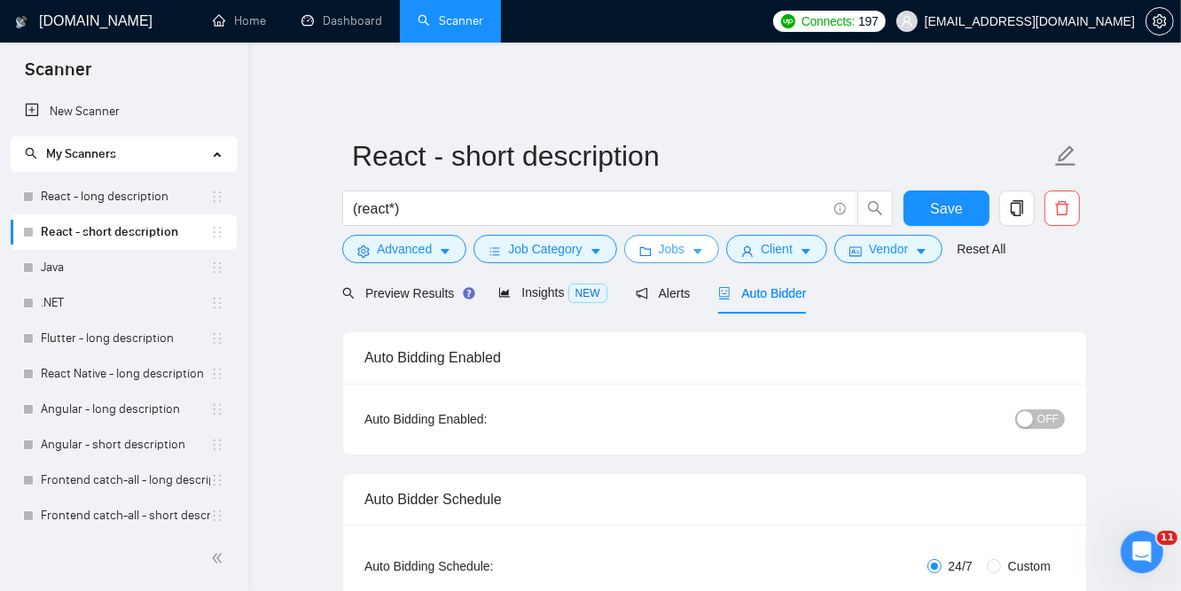
click at [666, 239] on span "Jobs" at bounding box center [672, 249] width 27 height 20
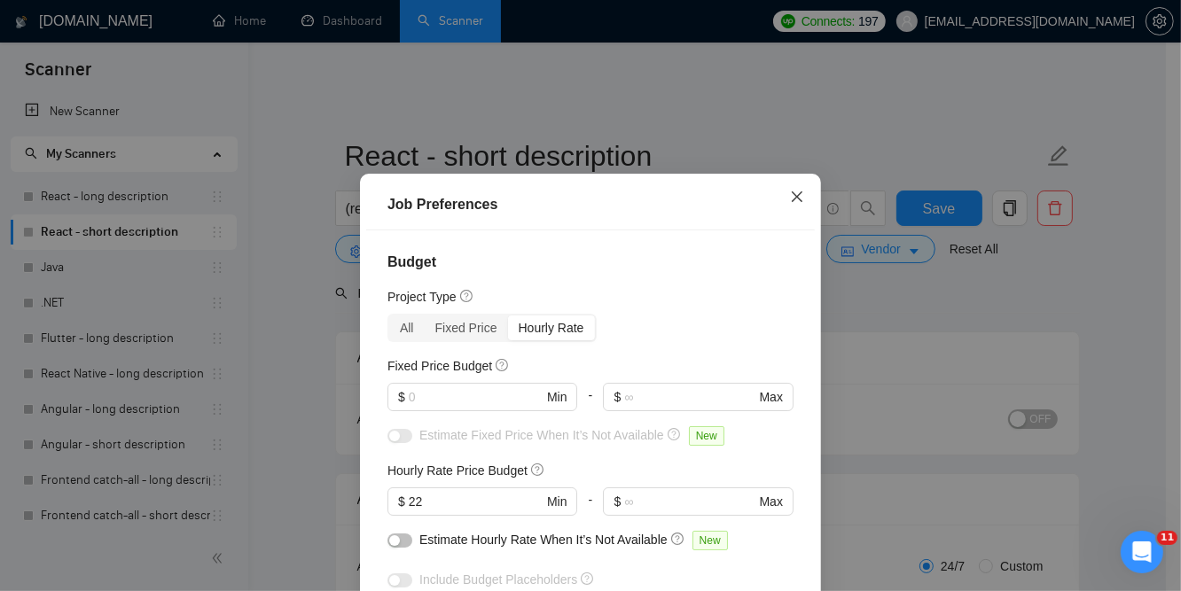
click at [790, 201] on icon "close" at bounding box center [797, 197] width 14 height 14
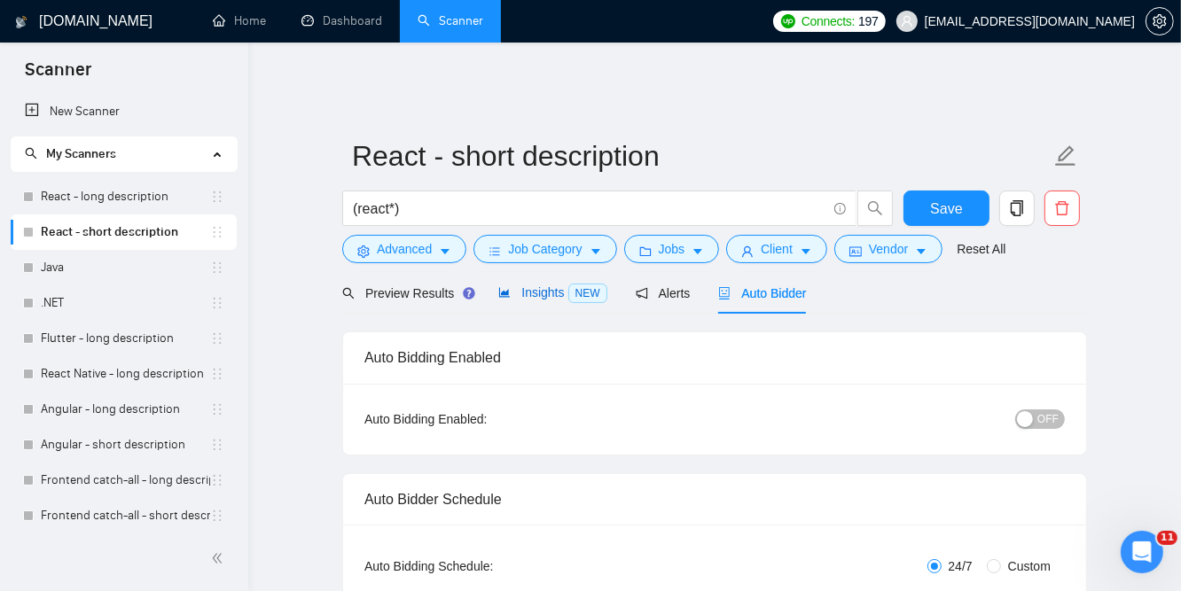
click at [532, 286] on span "Insights NEW" at bounding box center [552, 293] width 108 height 14
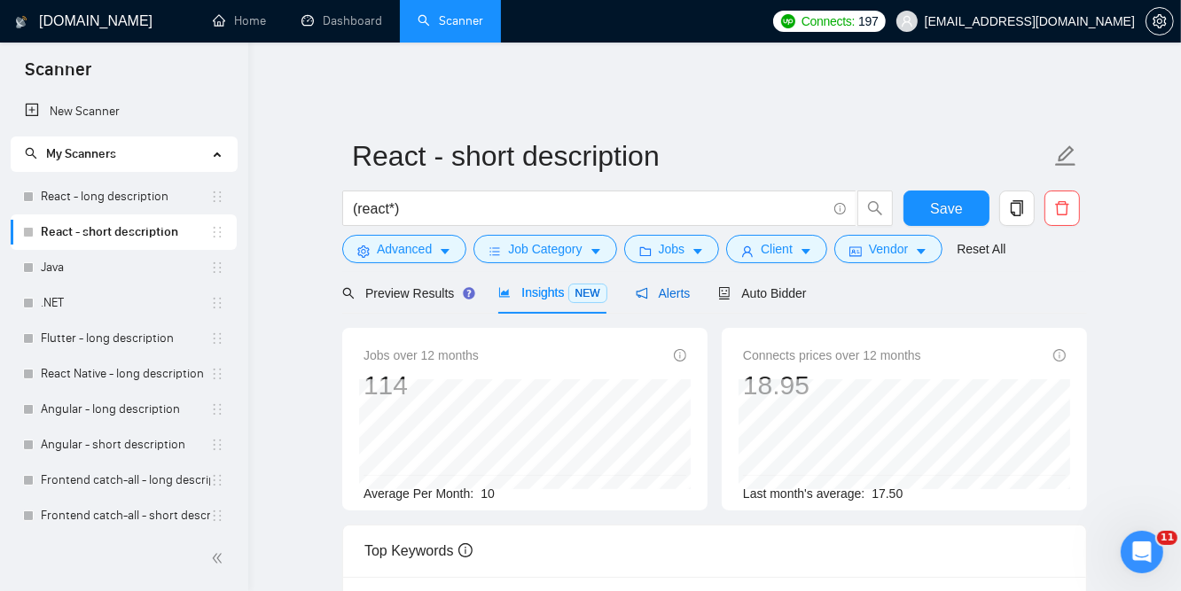
click at [679, 286] on span "Alerts" at bounding box center [663, 293] width 55 height 14
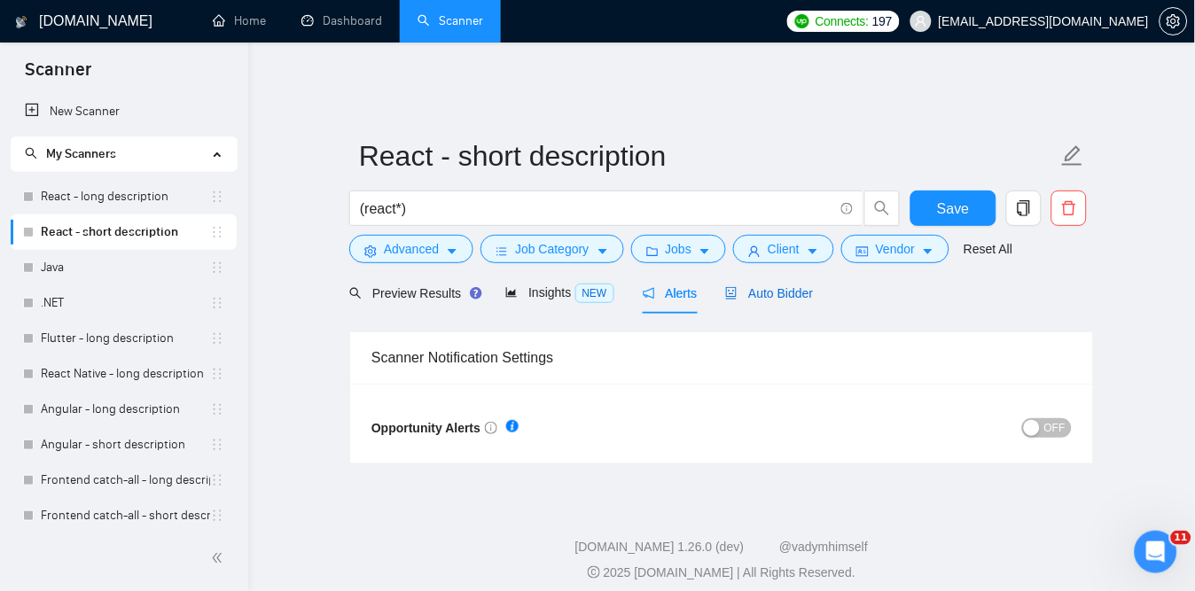
click at [794, 286] on span "Auto Bidder" at bounding box center [769, 293] width 88 height 14
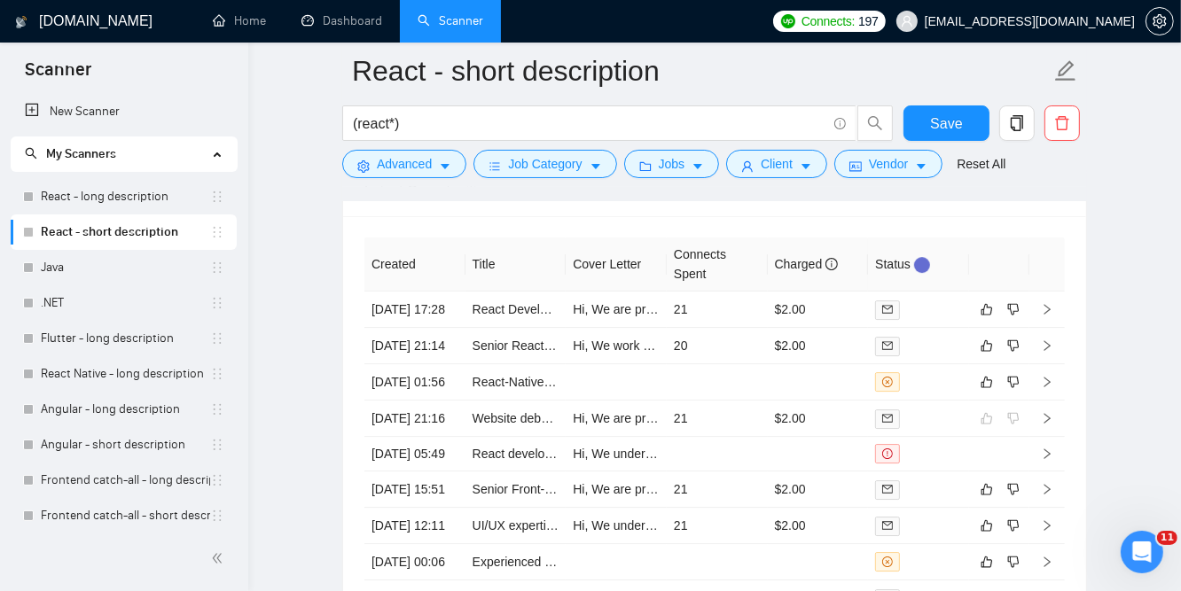
scroll to position [4374, 0]
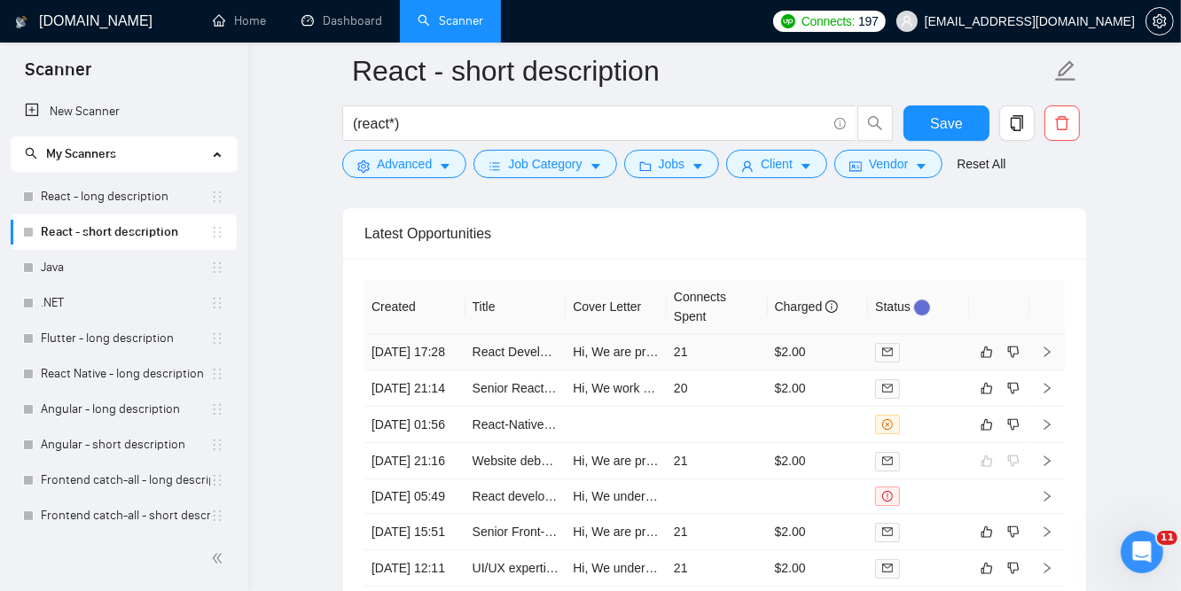
click at [387, 356] on td "[DATE] 17:28" at bounding box center [414, 352] width 101 height 36
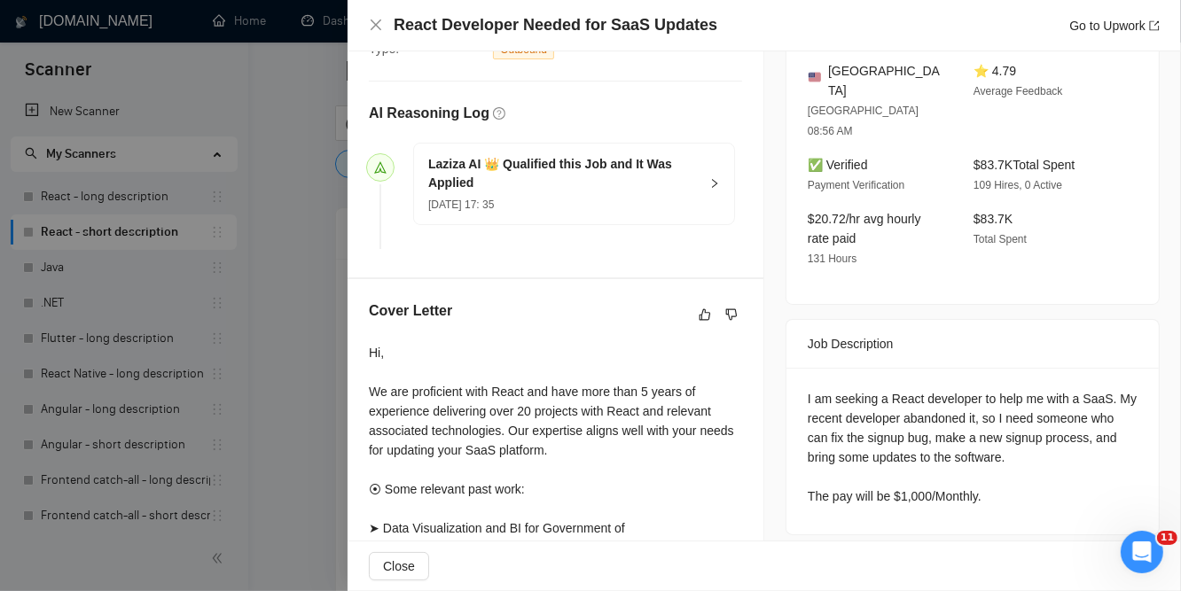
scroll to position [591, 0]
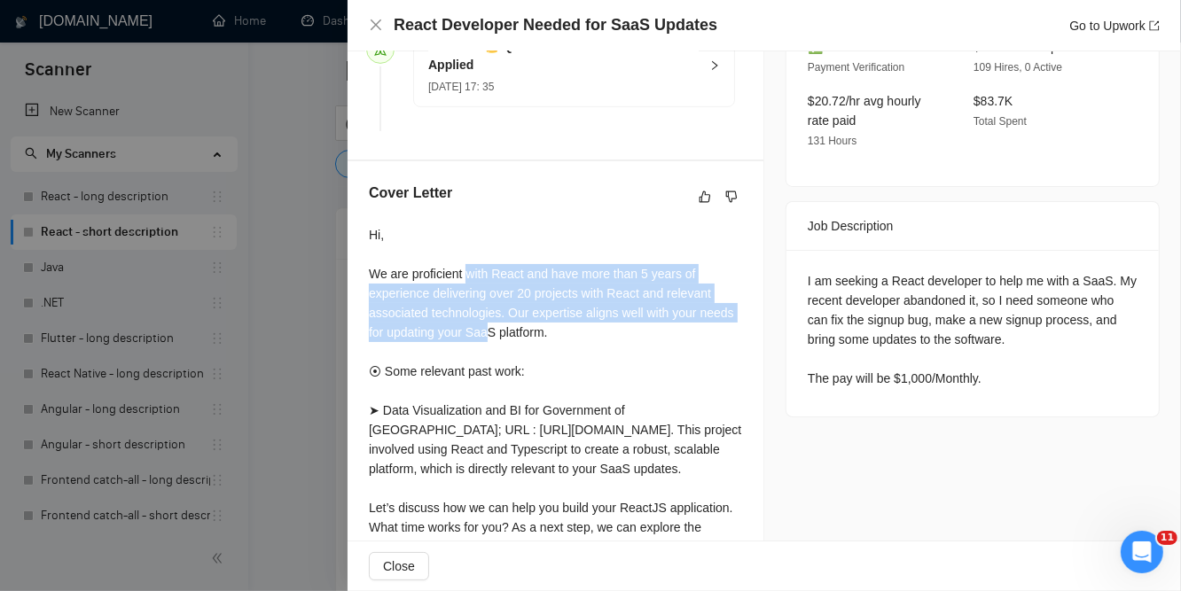
drag, startPoint x: 465, startPoint y: 229, endPoint x: 489, endPoint y: 298, distance: 73.2
click at [489, 298] on div "Hi, We are proficient with React and have more than 5 years of experience deliv…" at bounding box center [555, 400] width 373 height 351
click at [583, 275] on div "Hi, We are proficient with React and have more than 5 years of experience deliv…" at bounding box center [555, 400] width 373 height 351
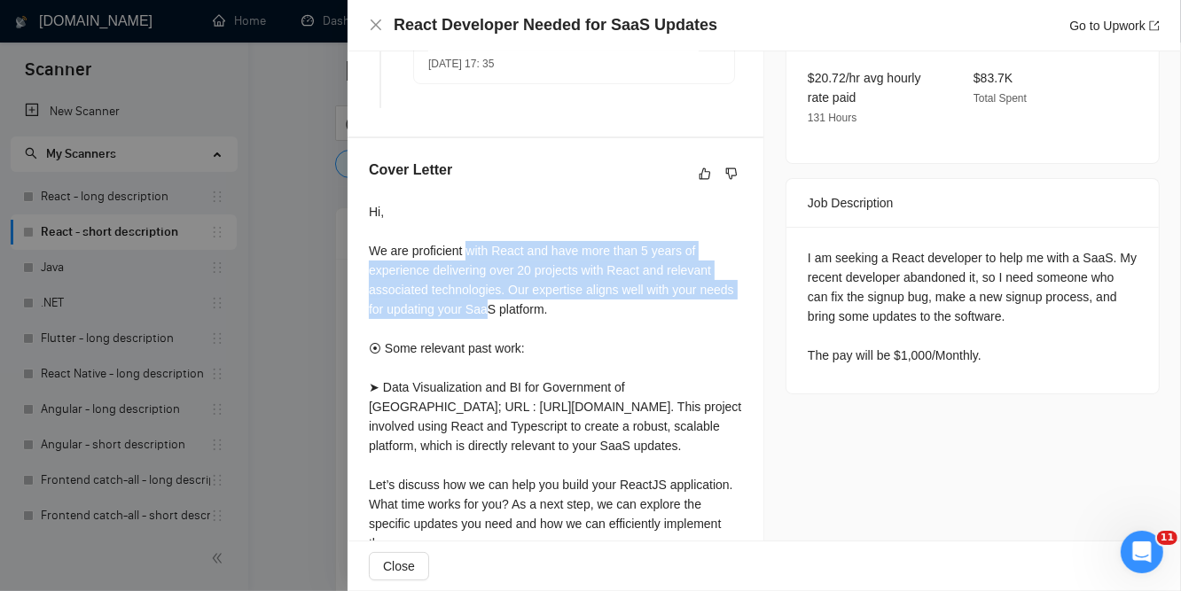
scroll to position [632, 0]
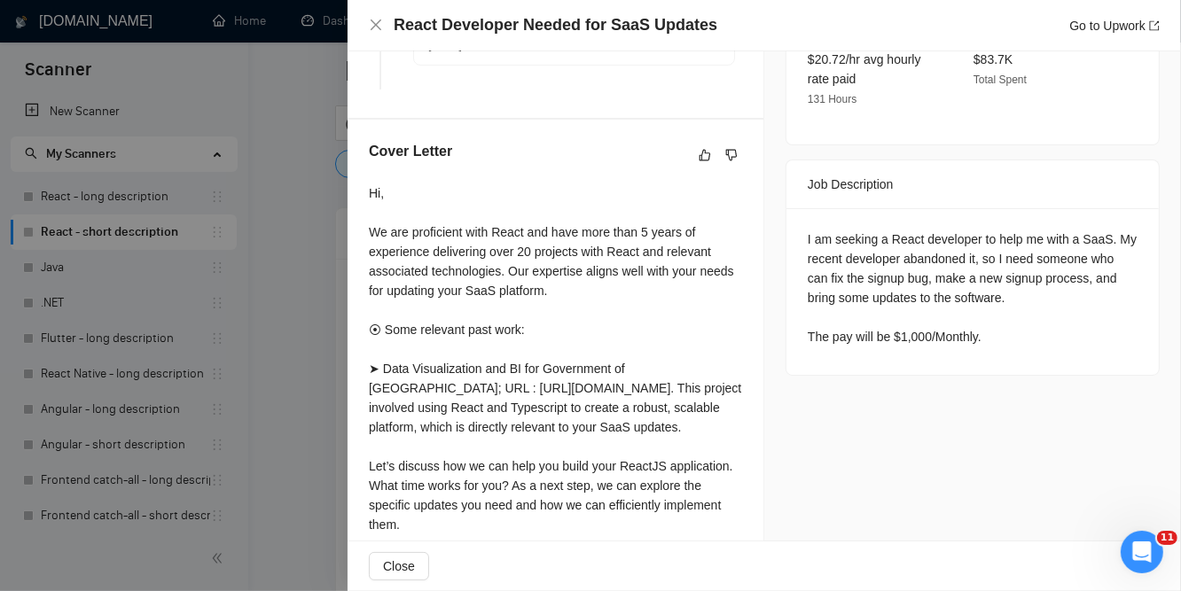
click at [582, 273] on div "Hi, We are proficient with React and have more than 5 years of experience deliv…" at bounding box center [555, 359] width 373 height 351
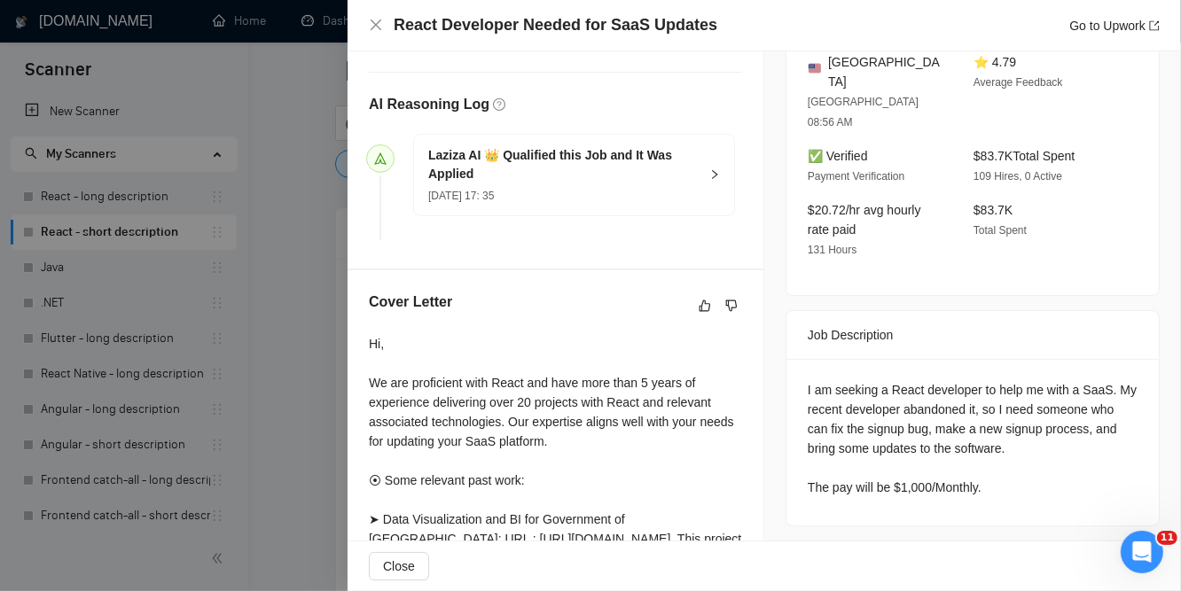
scroll to position [395, 0]
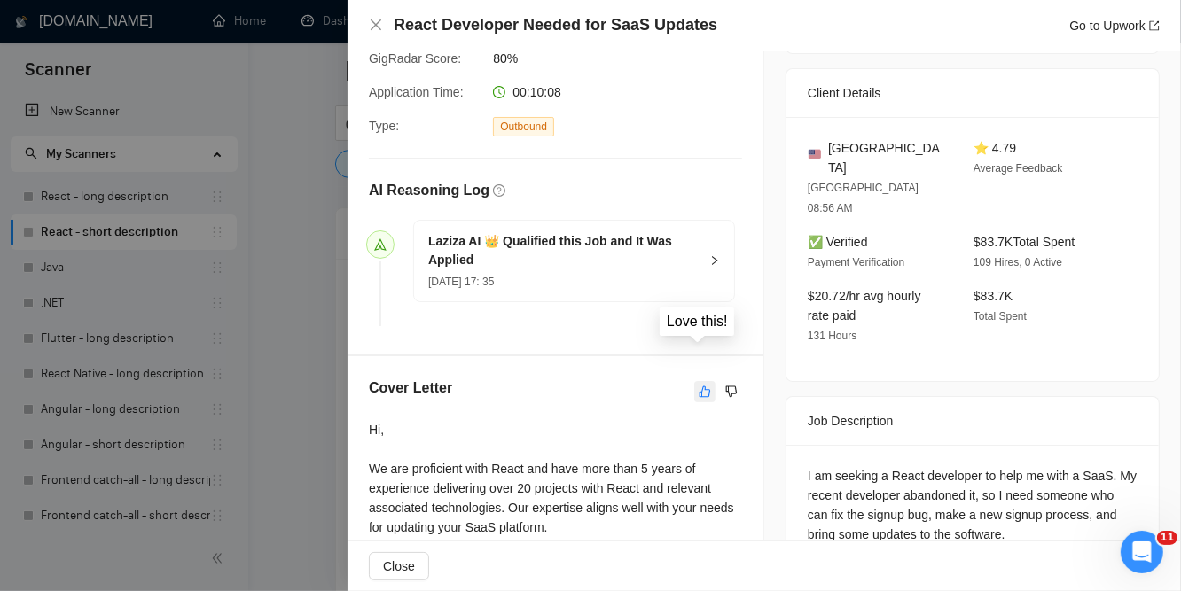
click at [699, 385] on icon "like" at bounding box center [705, 392] width 12 height 14
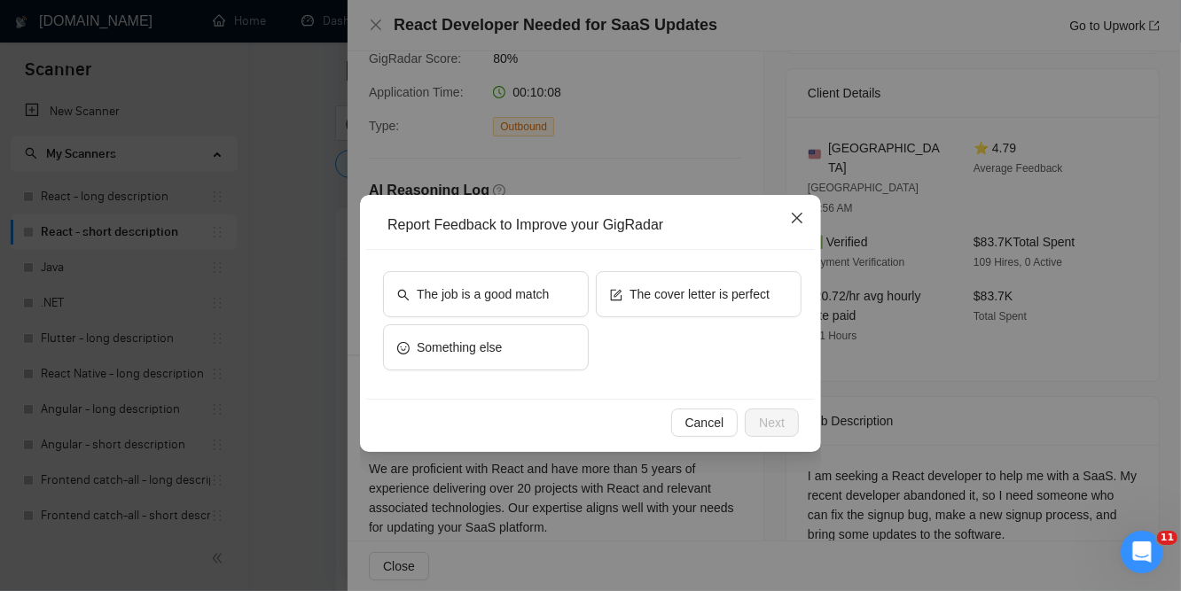
click at [794, 217] on icon "close" at bounding box center [797, 218] width 14 height 14
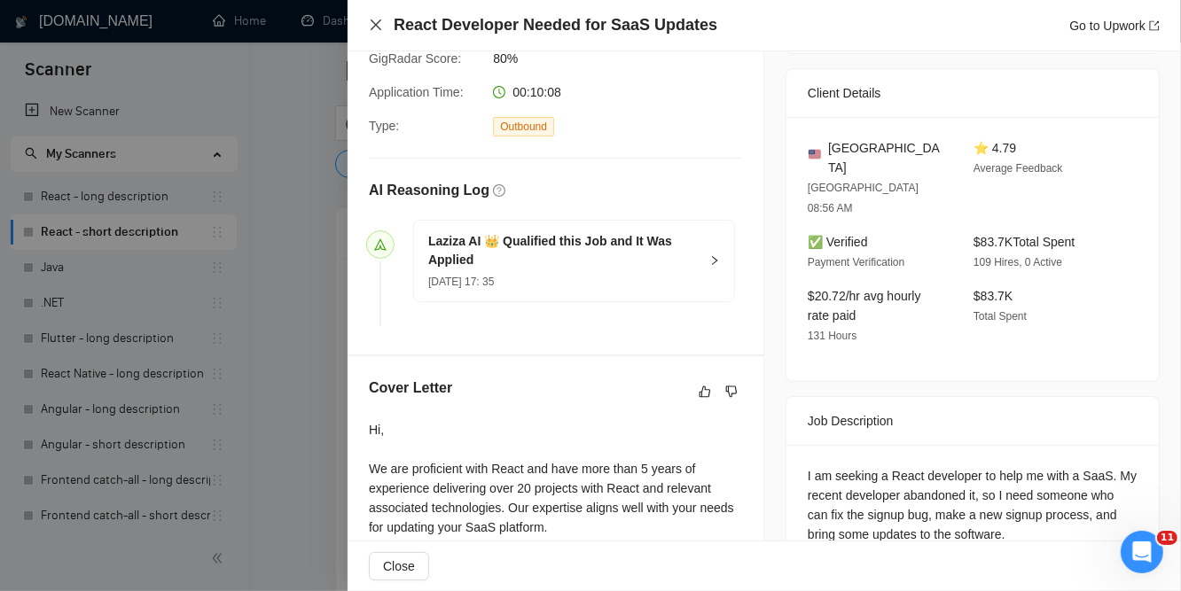
click at [377, 22] on icon "close" at bounding box center [376, 25] width 14 height 14
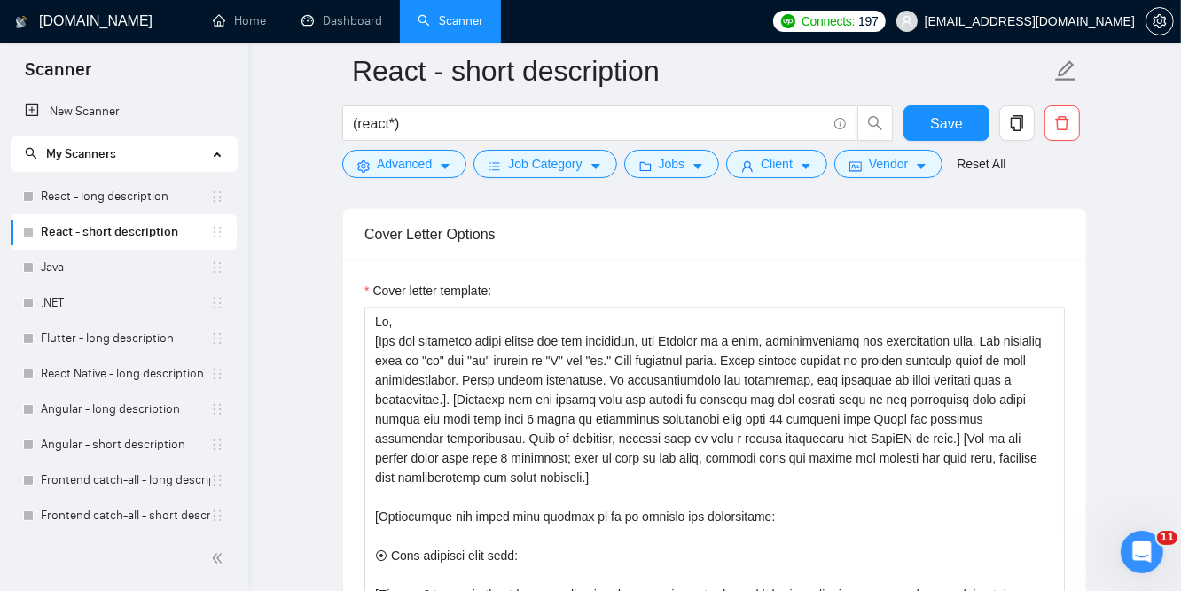
scroll to position [2009, 0]
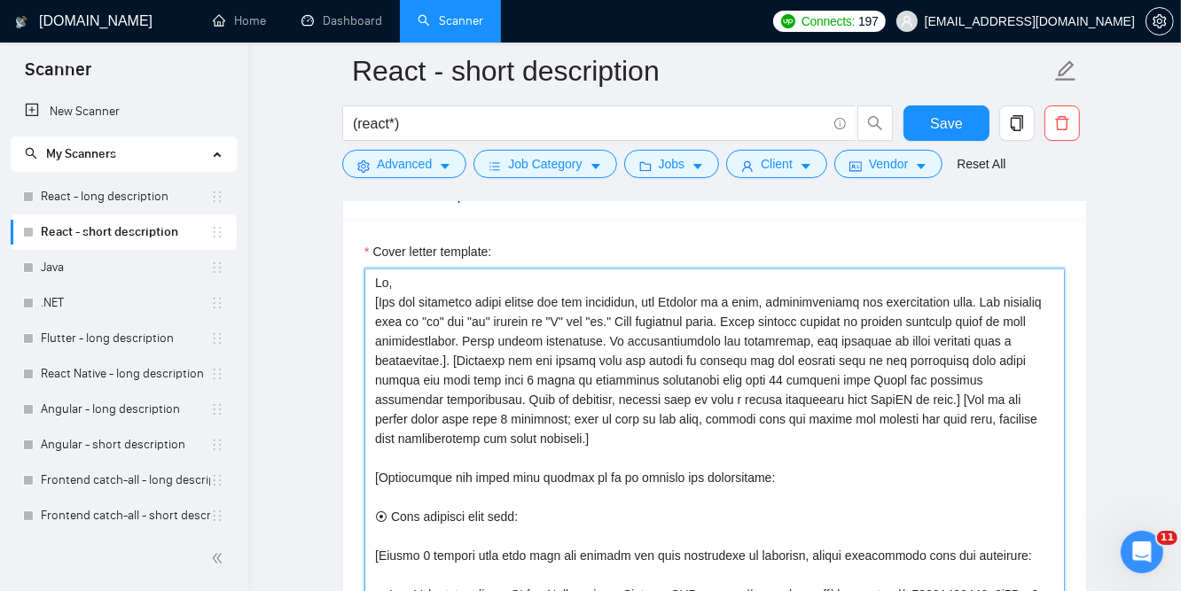
click at [690, 439] on textarea "Cover letter template:" at bounding box center [714, 468] width 700 height 399
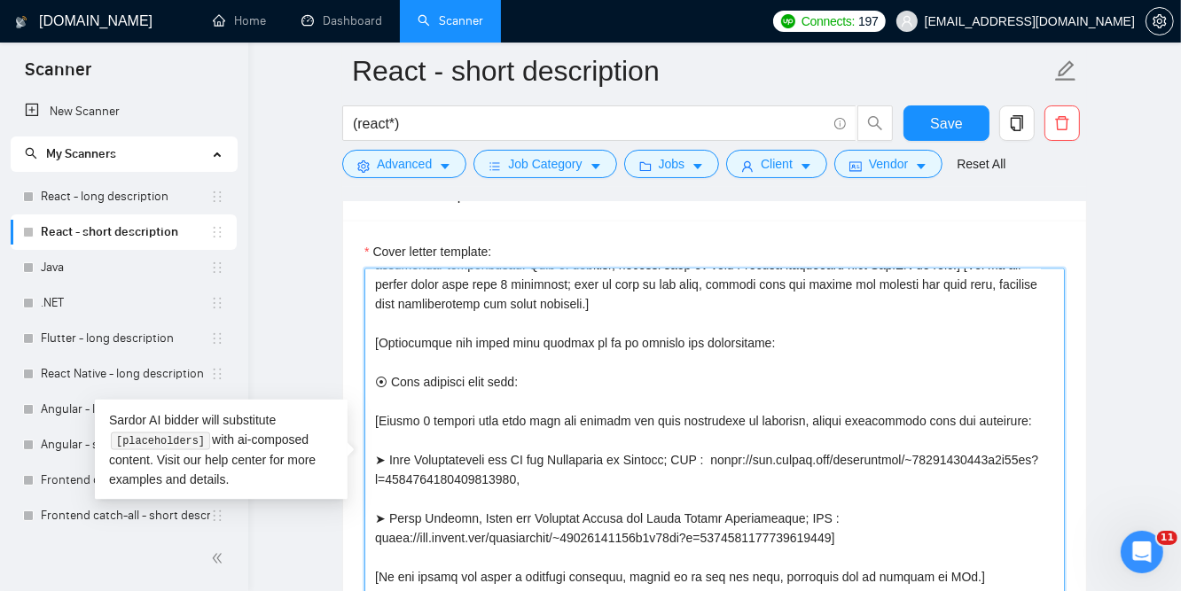
scroll to position [136, 0]
click at [818, 447] on textarea "Cover letter template:" at bounding box center [714, 468] width 700 height 399
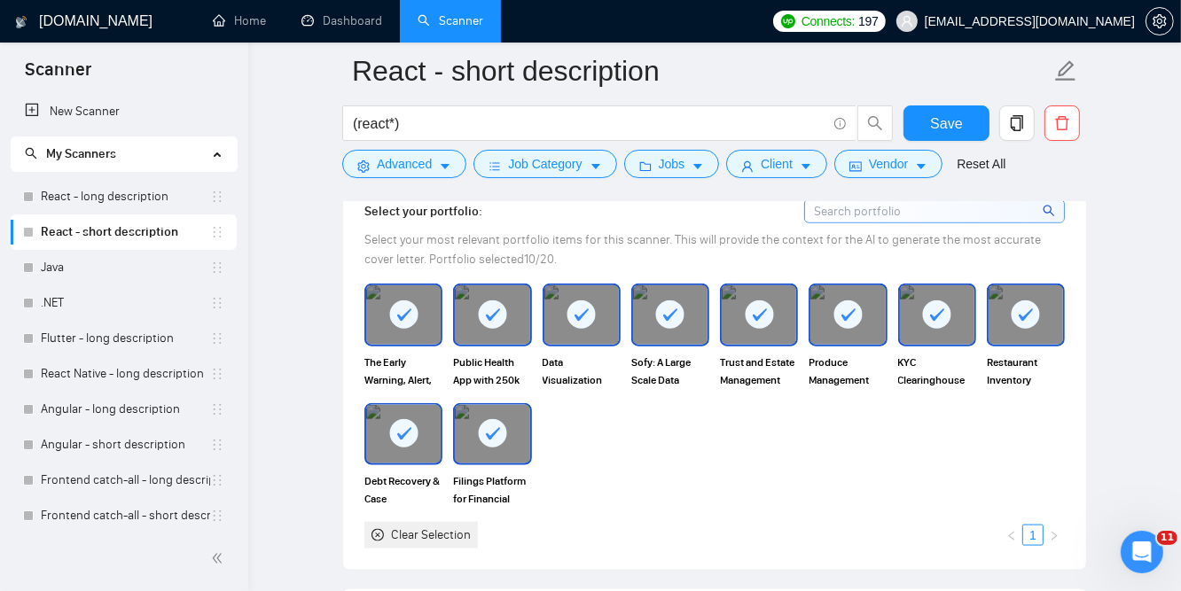
scroll to position [1537, 0]
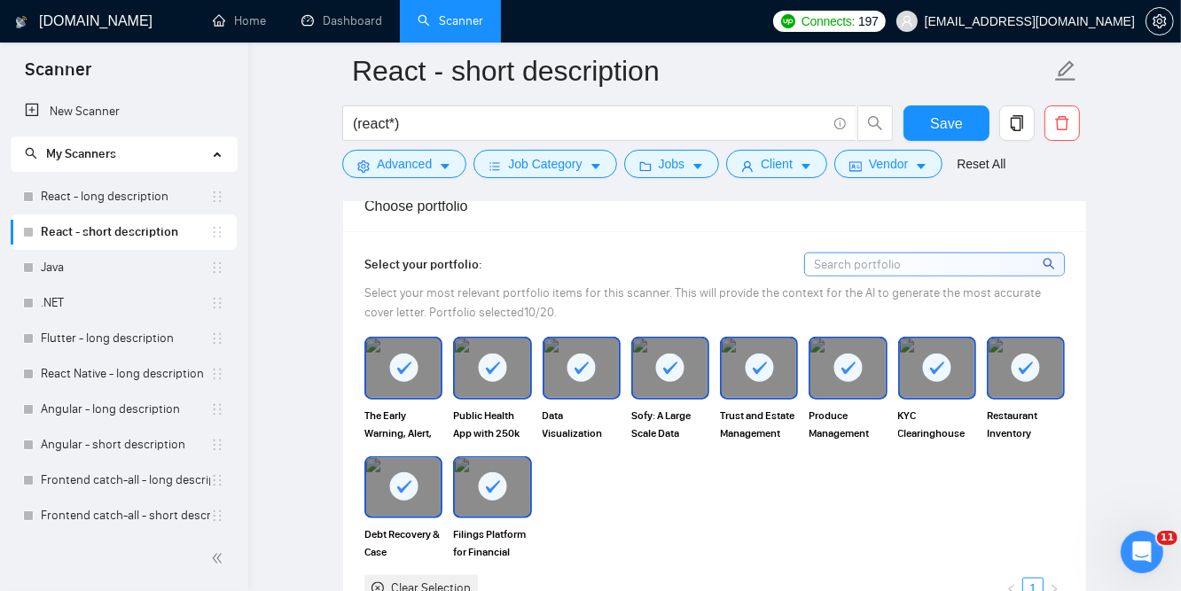
click at [395, 368] on rect at bounding box center [403, 368] width 28 height 28
click at [395, 368] on img at bounding box center [403, 368] width 74 height 59
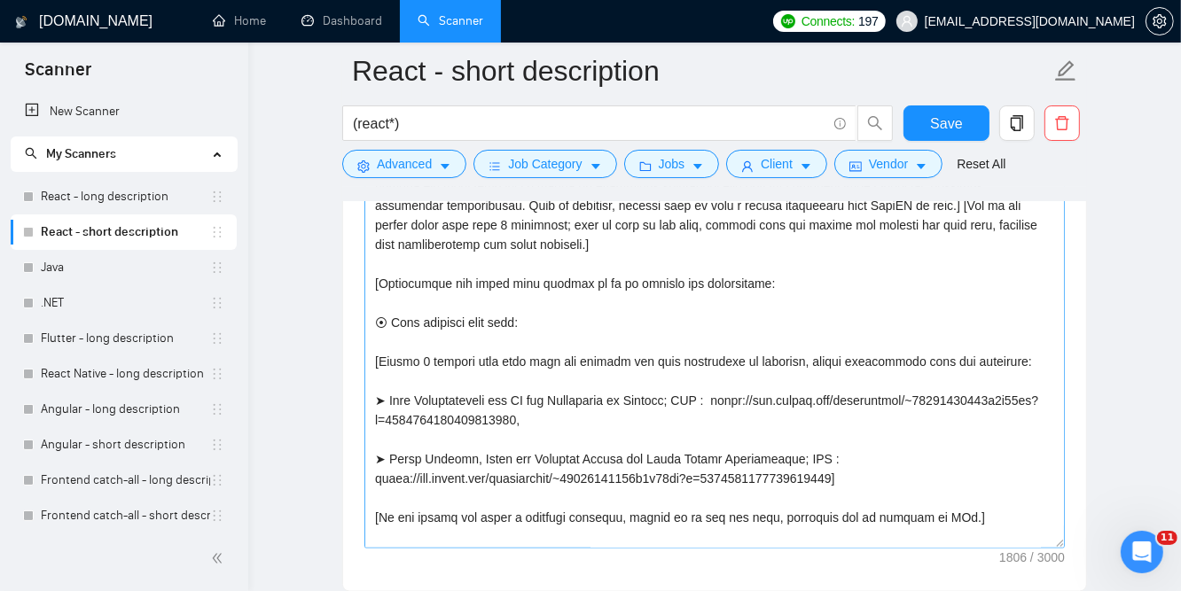
scroll to position [118, 0]
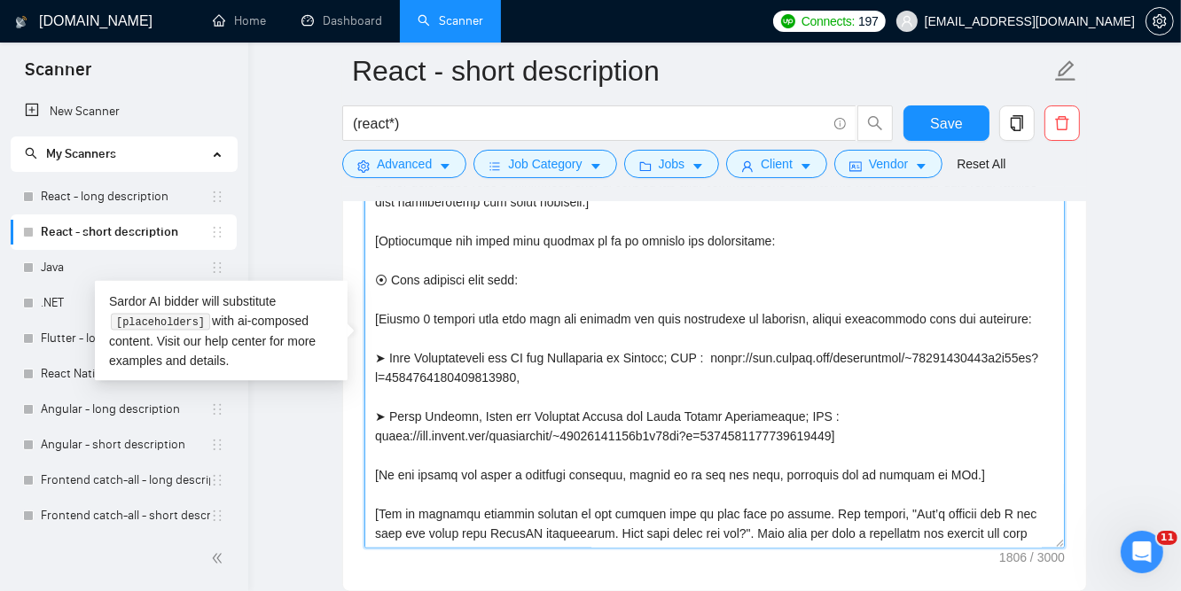
drag, startPoint x: 454, startPoint y: 315, endPoint x: 536, endPoint y: 314, distance: 81.6
click at [536, 314] on textarea "Cover letter template:" at bounding box center [714, 349] width 700 height 399
click at [573, 312] on textarea "Cover letter template:" at bounding box center [714, 349] width 700 height 399
drag, startPoint x: 456, startPoint y: 315, endPoint x: 483, endPoint y: 314, distance: 27.5
click at [483, 314] on textarea "Cover letter template:" at bounding box center [714, 349] width 700 height 399
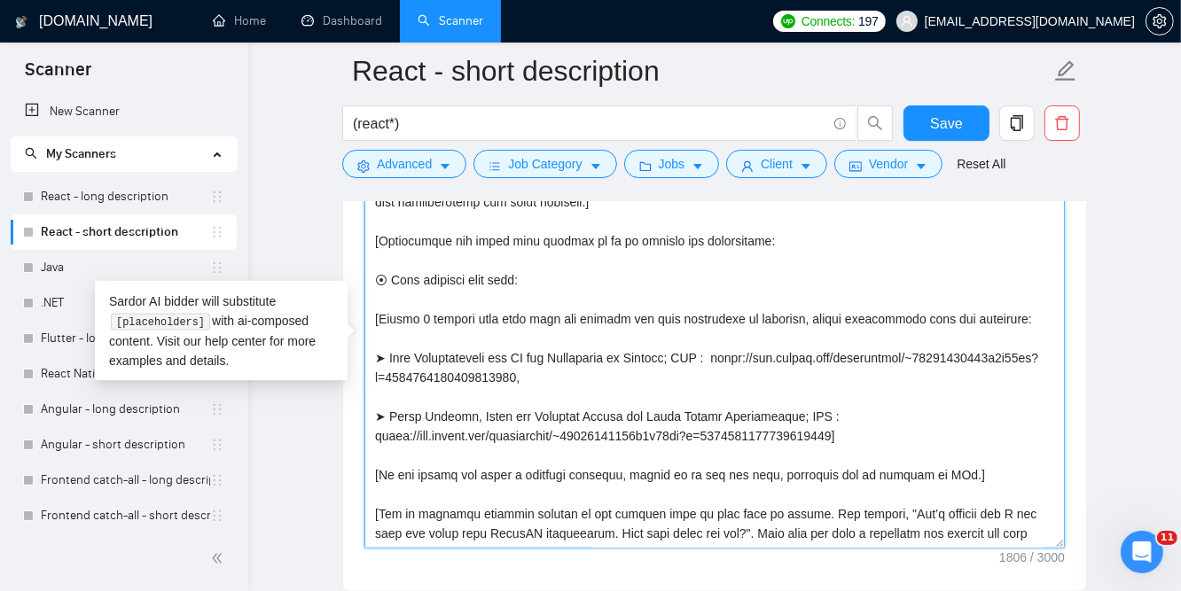
drag, startPoint x: 452, startPoint y: 351, endPoint x: 494, endPoint y: 348, distance: 41.8
click at [494, 348] on textarea "Cover letter template:" at bounding box center [714, 349] width 700 height 399
click at [556, 310] on textarea "Cover letter template:" at bounding box center [714, 349] width 700 height 399
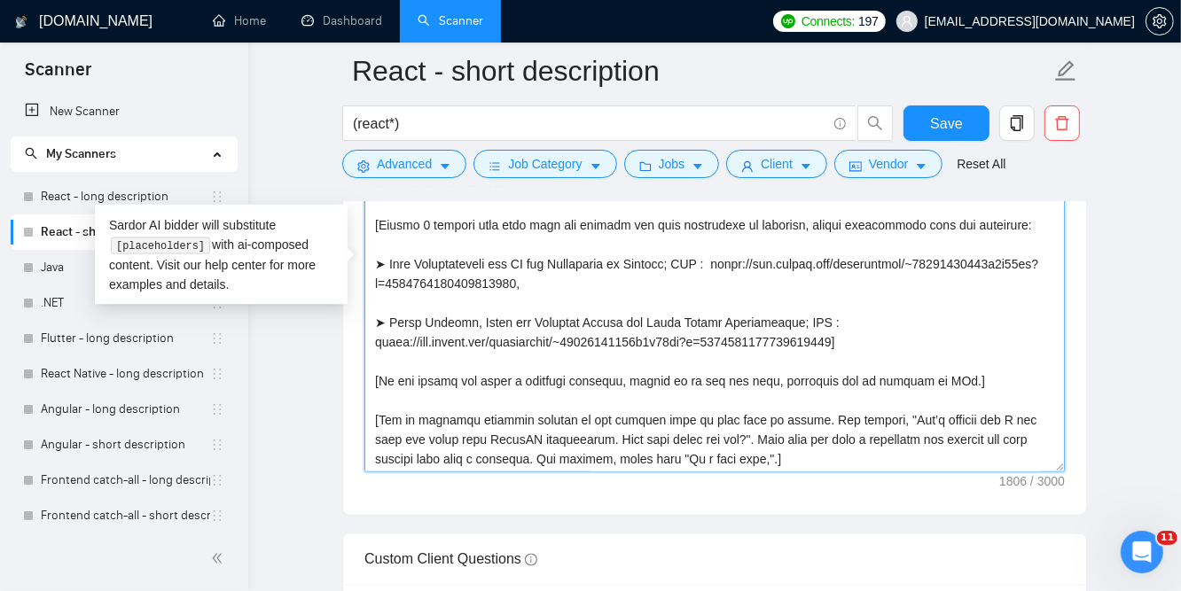
scroll to position [2246, 0]
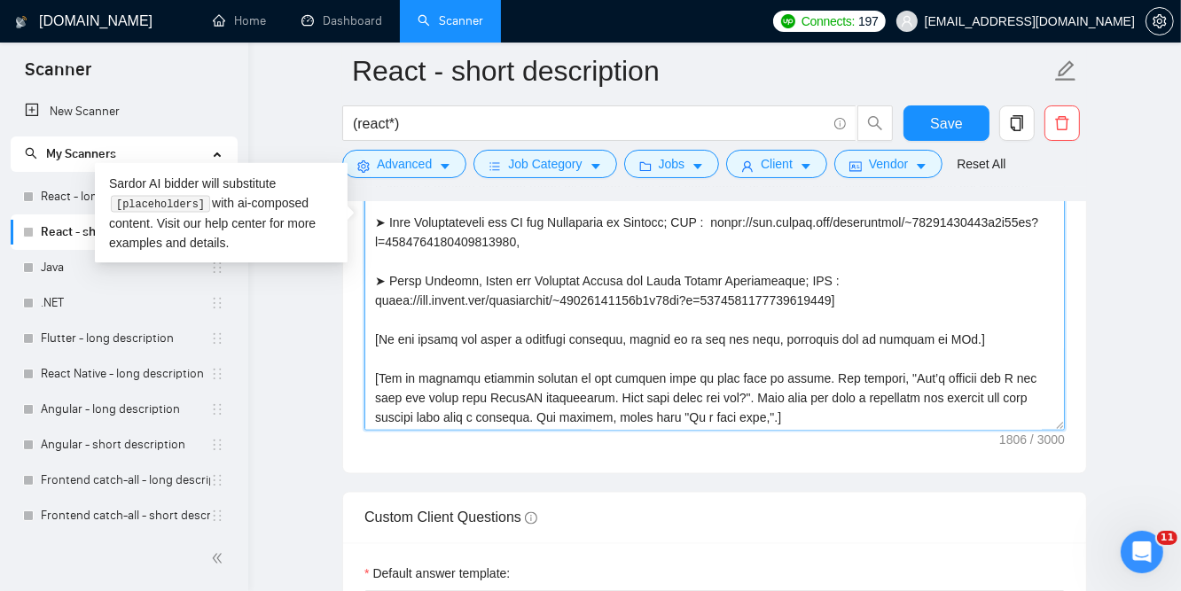
click at [623, 379] on textarea "Cover letter template:" at bounding box center [714, 231] width 700 height 399
drag, startPoint x: 794, startPoint y: 373, endPoint x: 837, endPoint y: 375, distance: 43.5
click at [837, 375] on textarea "Cover letter template:" at bounding box center [714, 231] width 700 height 399
click at [841, 402] on textarea "Cover letter template:" at bounding box center [714, 231] width 700 height 399
drag, startPoint x: 773, startPoint y: 371, endPoint x: 817, endPoint y: 386, distance: 46.0
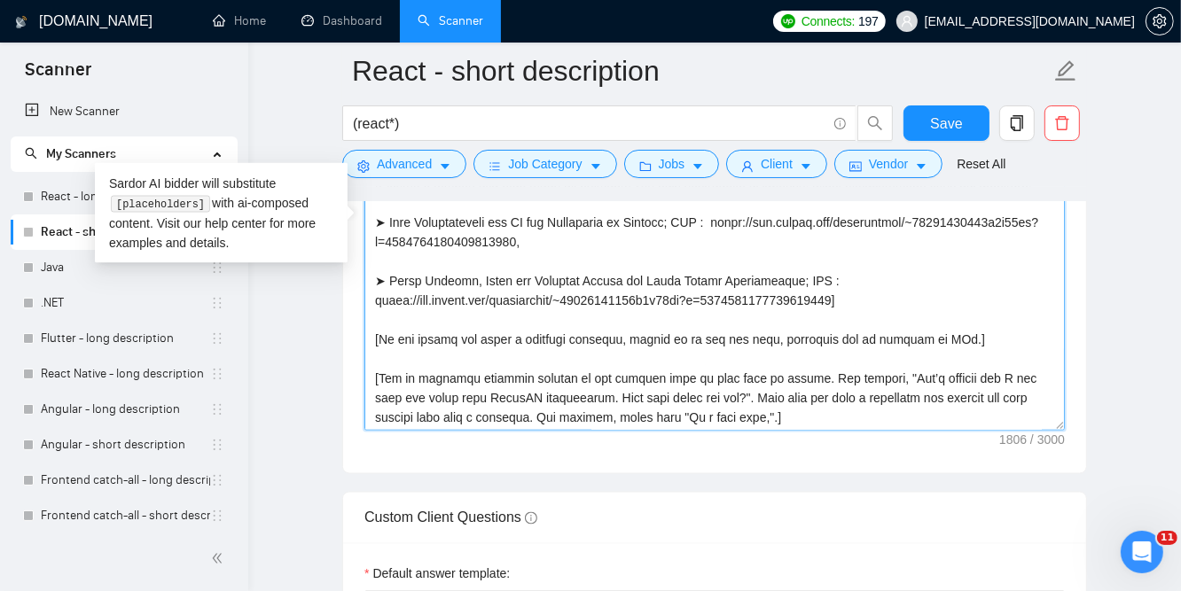
click at [817, 386] on textarea "Cover letter template:" at bounding box center [714, 231] width 700 height 399
click at [818, 418] on textarea "Cover letter template:" at bounding box center [714, 231] width 700 height 399
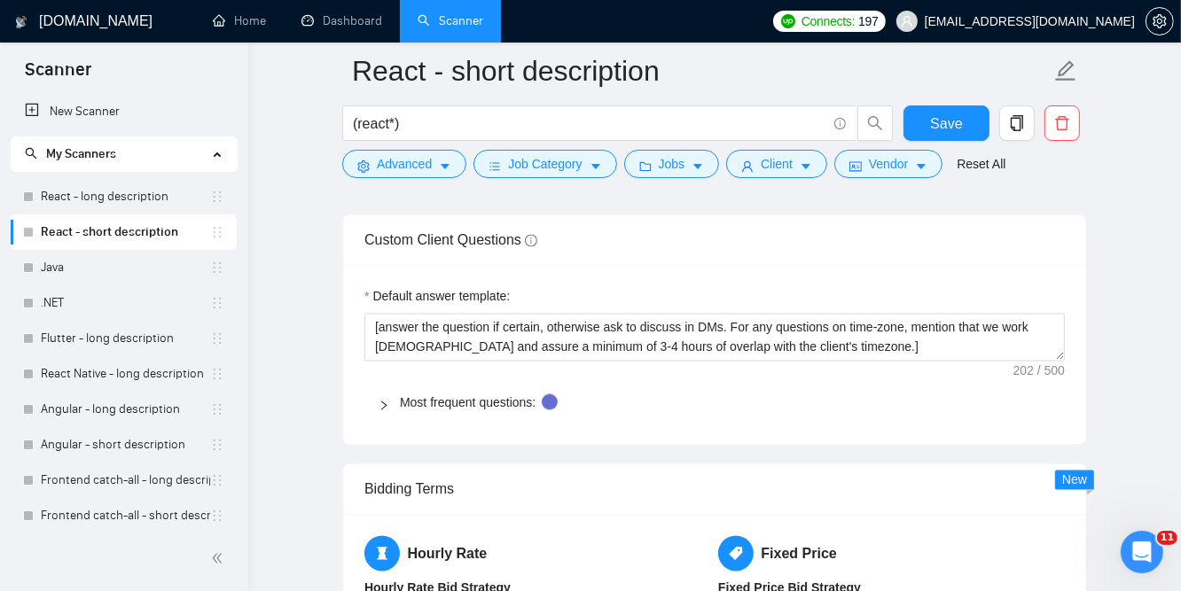
scroll to position [2483, 0]
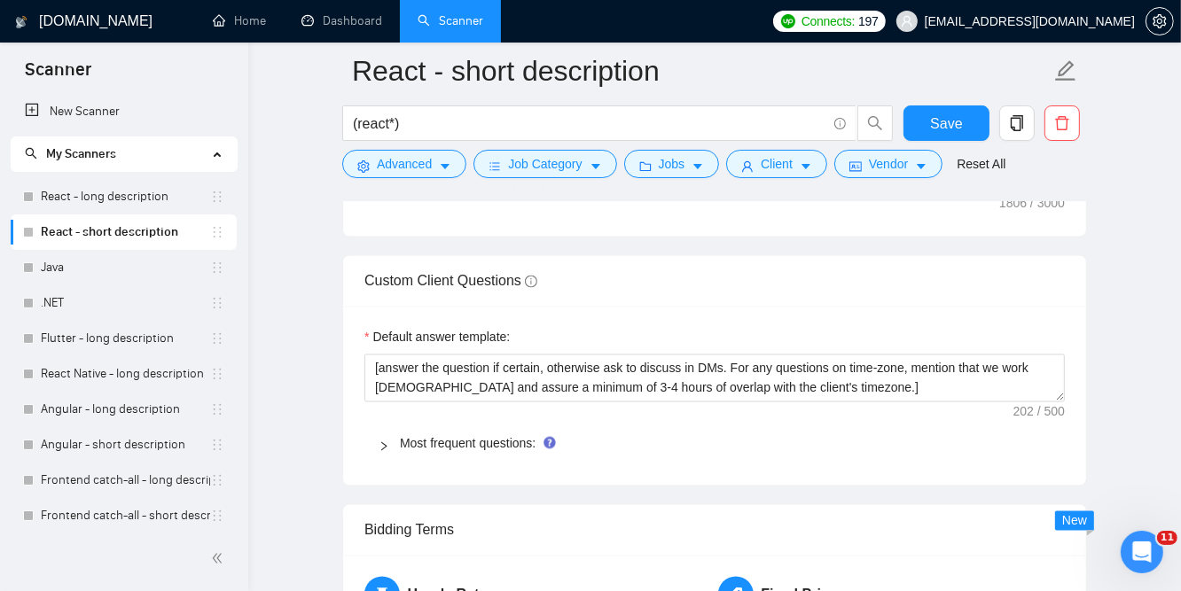
click at [390, 440] on div at bounding box center [389, 444] width 21 height 20
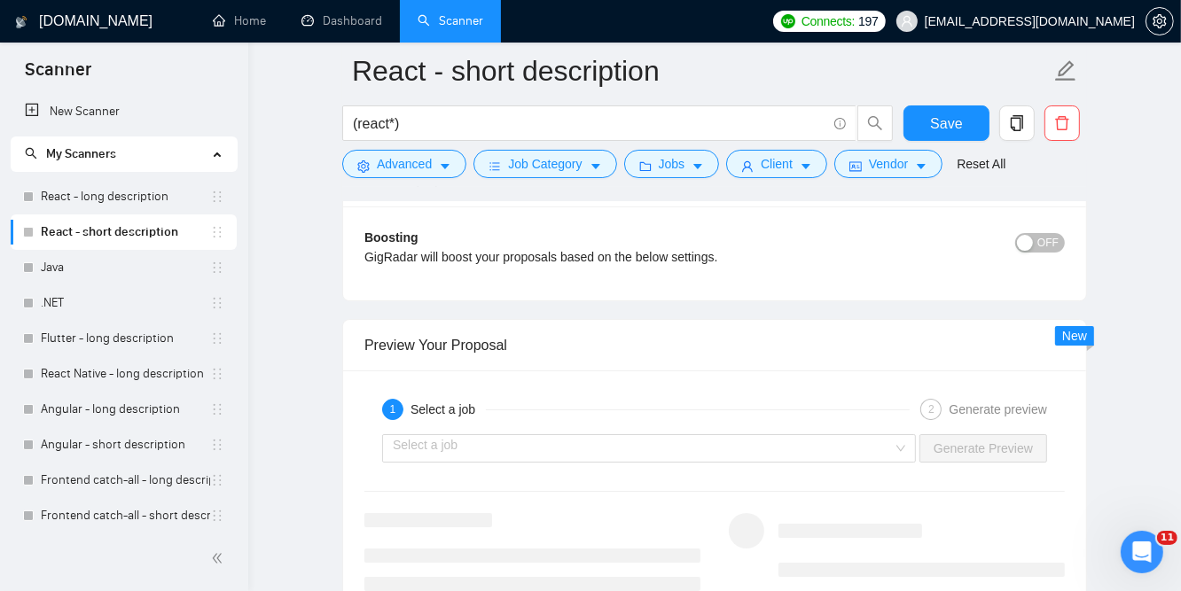
scroll to position [4847, 0]
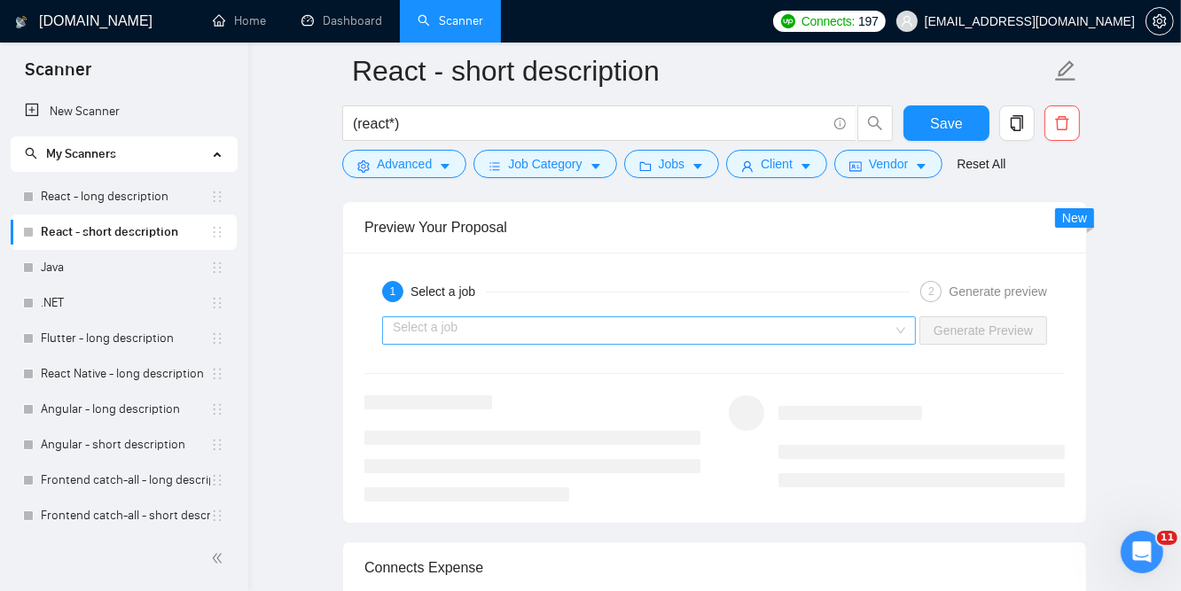
click at [530, 333] on input "search" at bounding box center [643, 330] width 500 height 27
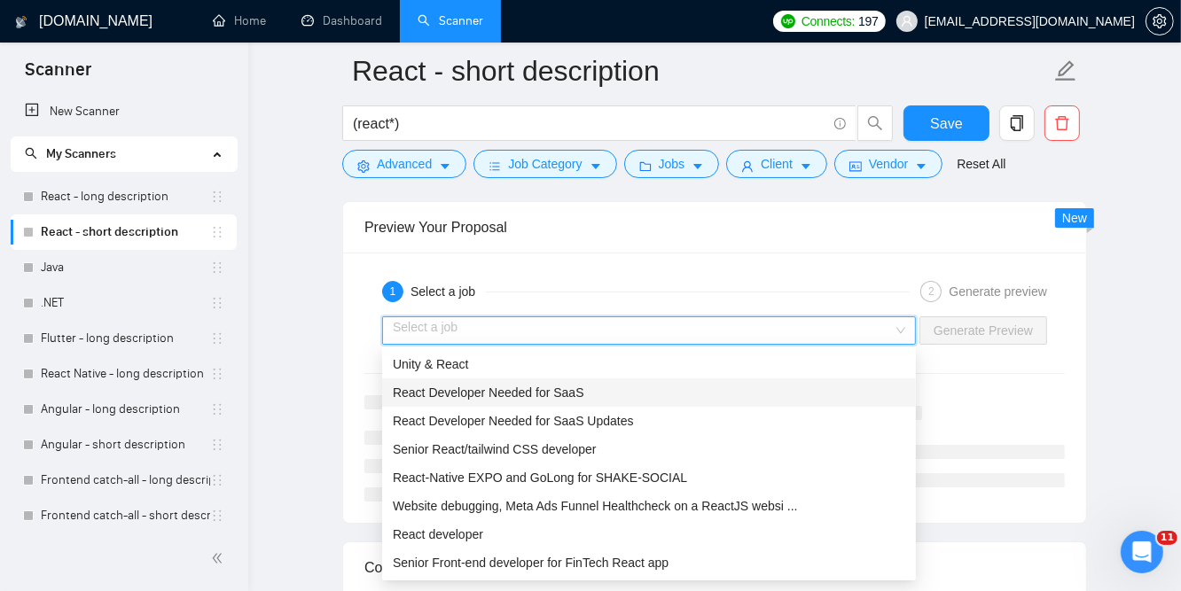
click at [529, 395] on span "React Developer Needed for SaaS" at bounding box center [489, 393] width 192 height 14
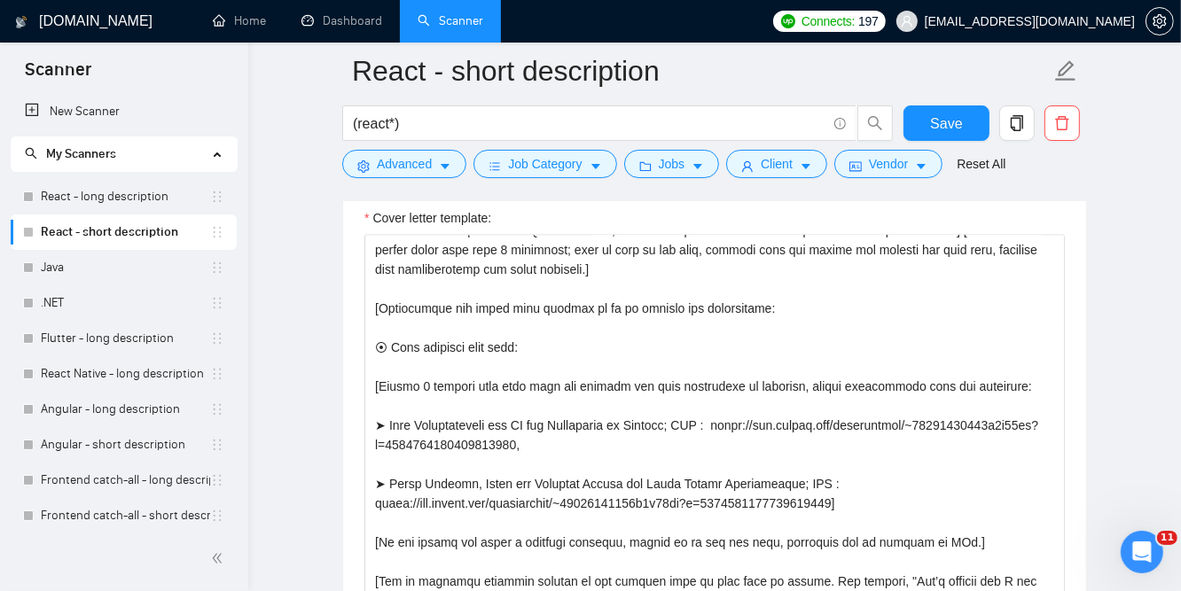
scroll to position [2009, 0]
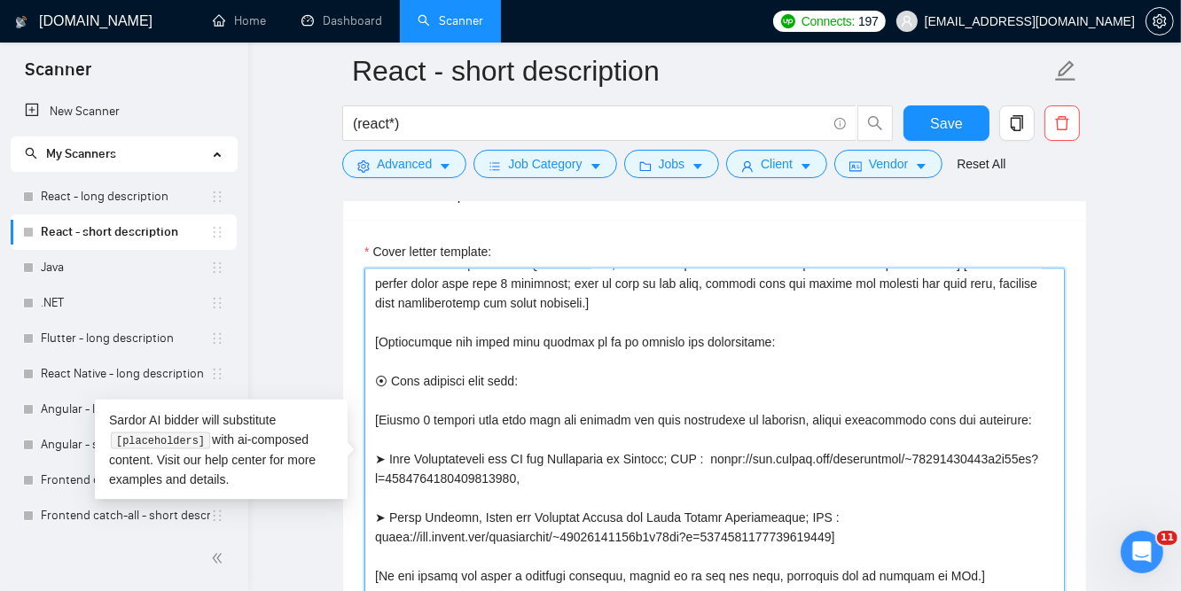
drag, startPoint x: 671, startPoint y: 449, endPoint x: 702, endPoint y: 464, distance: 34.5
click at [702, 464] on textarea "Cover letter template:" at bounding box center [714, 468] width 700 height 399
click at [996, 464] on textarea "Cover letter template:" at bounding box center [714, 468] width 700 height 399
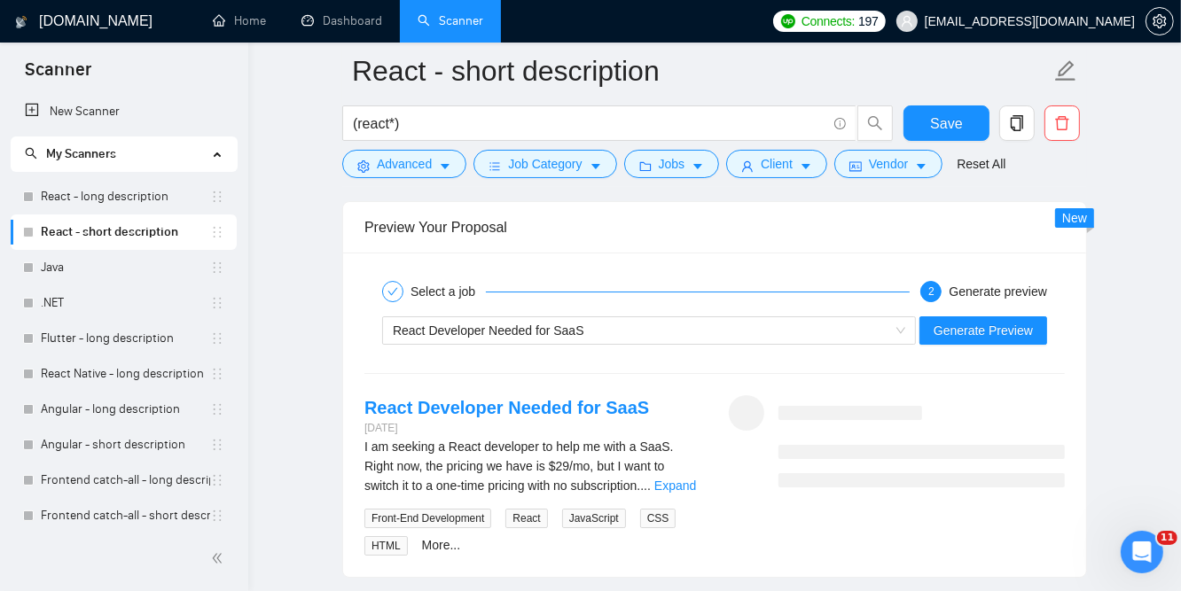
scroll to position [4965, 0]
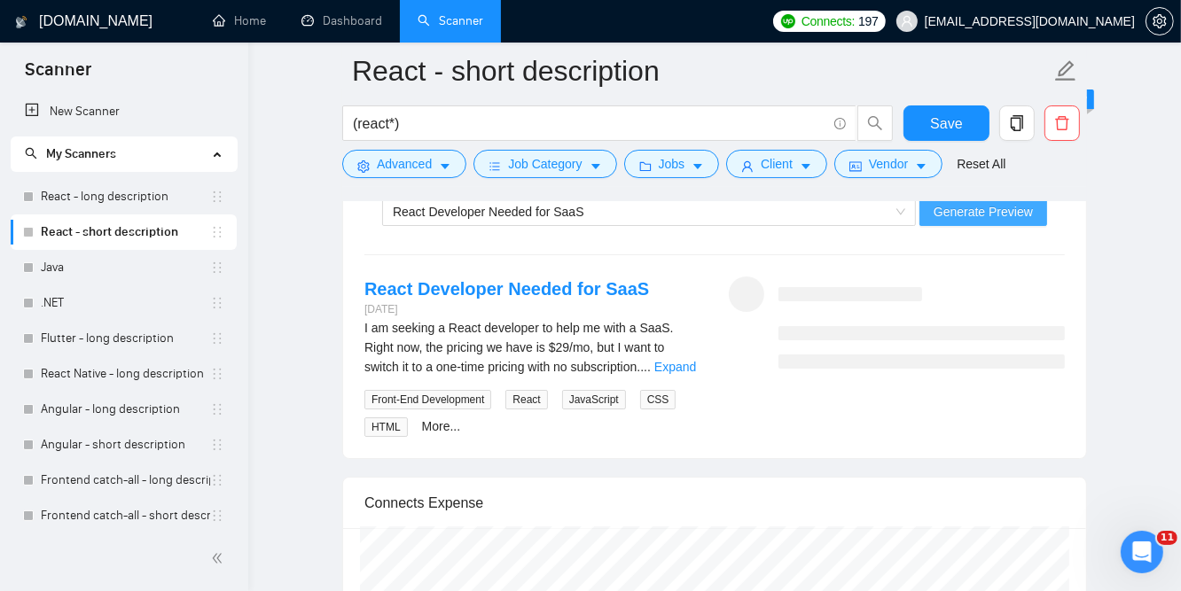
click at [988, 211] on span "Generate Preview" at bounding box center [983, 212] width 99 height 20
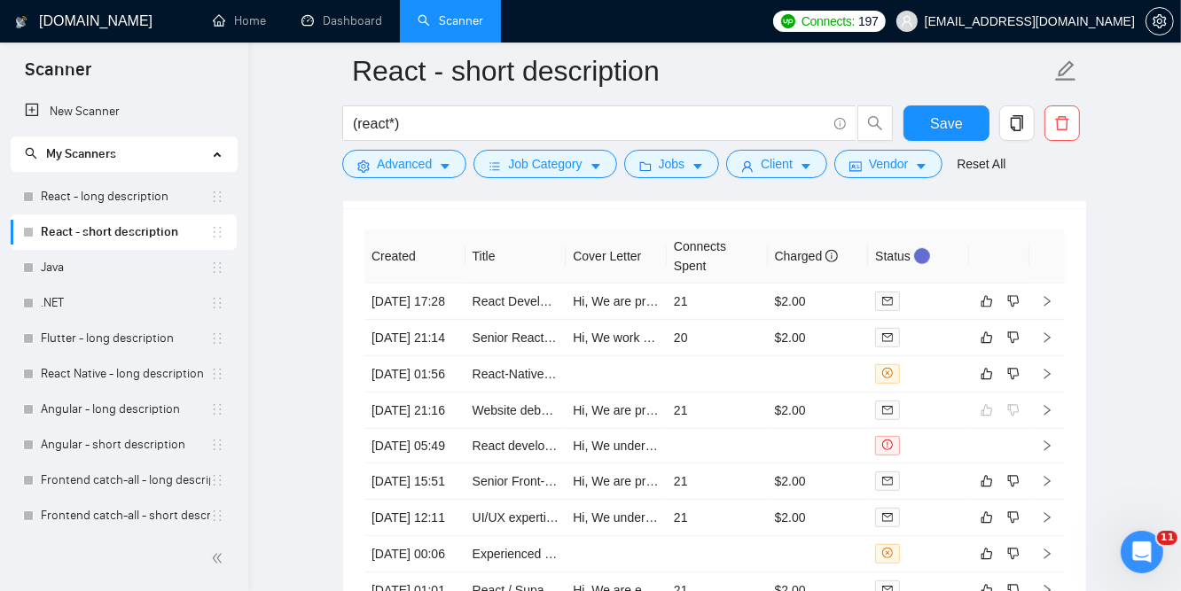
scroll to position [6029, 0]
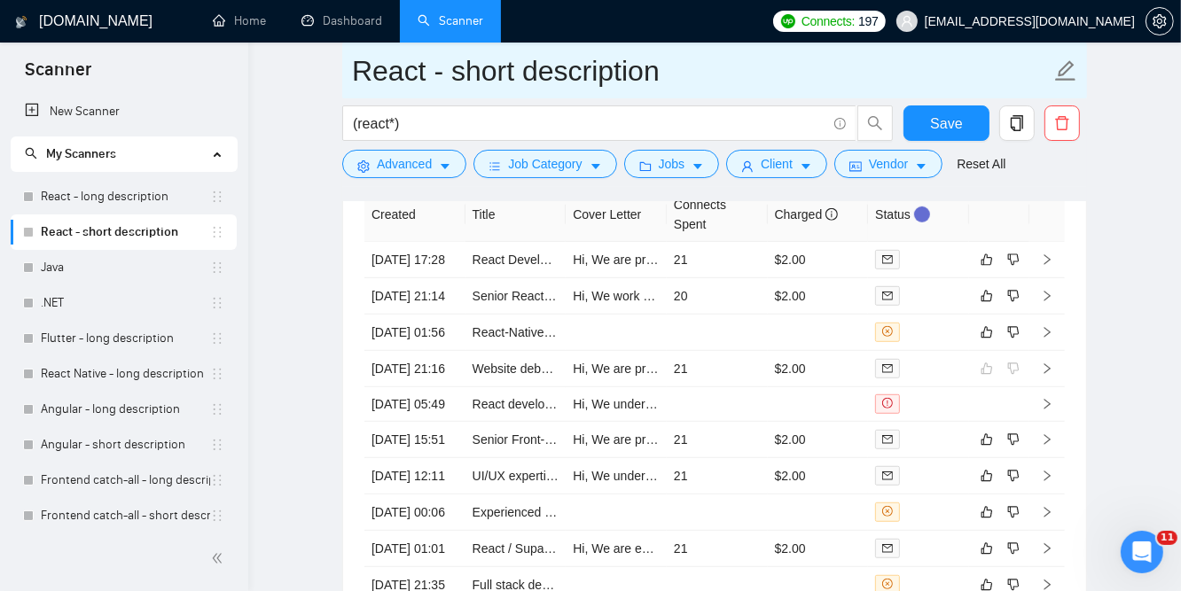
drag, startPoint x: 361, startPoint y: 59, endPoint x: 515, endPoint y: 67, distance: 154.5
click at [515, 67] on input "React - short description" at bounding box center [701, 71] width 699 height 44
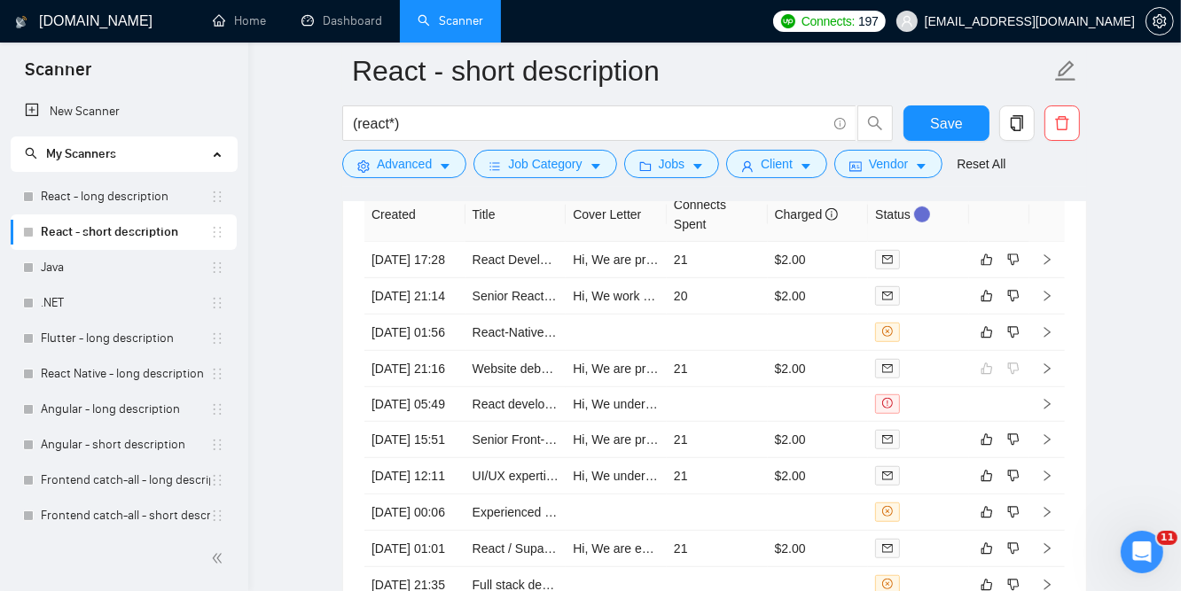
click at [374, 260] on td "[DATE] 17:28" at bounding box center [414, 260] width 101 height 36
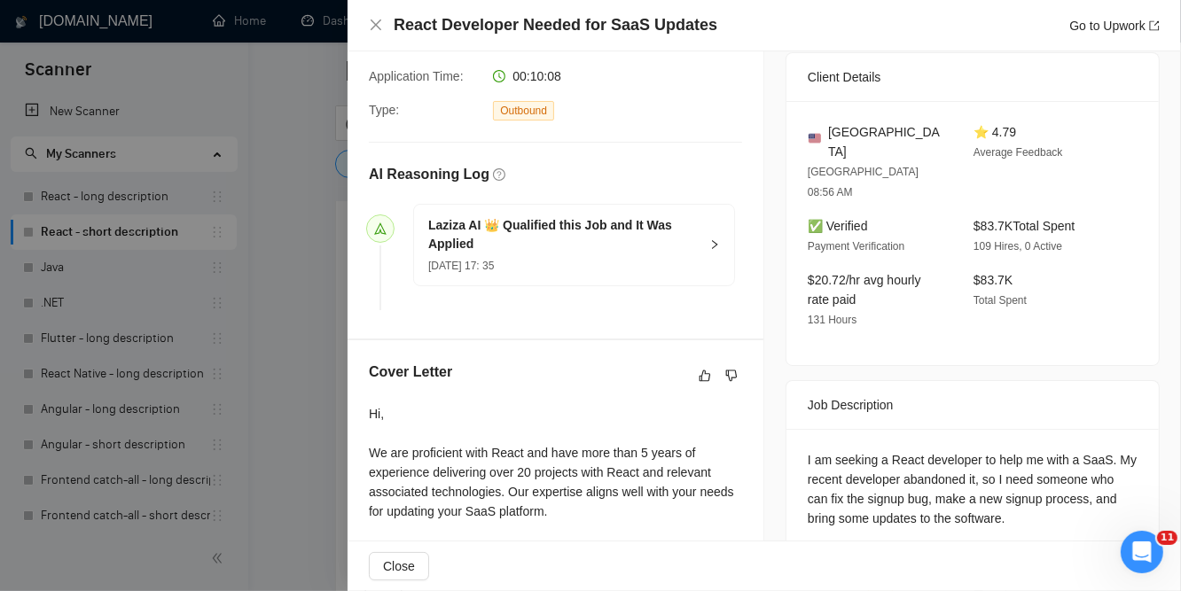
scroll to position [514, 0]
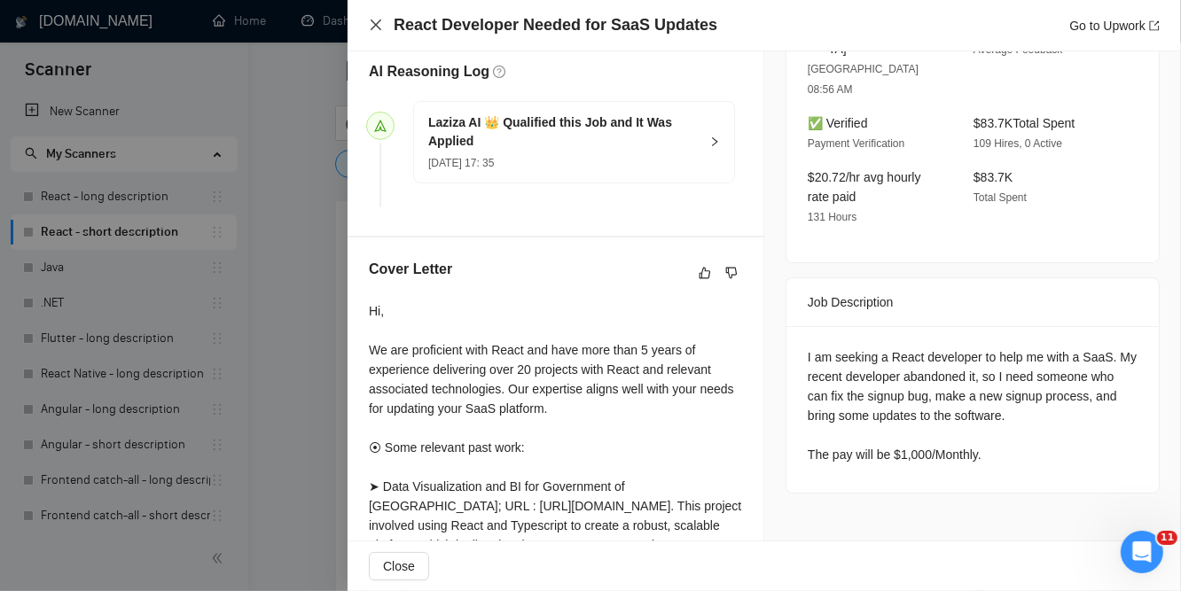
click at [376, 20] on icon "close" at bounding box center [376, 25] width 14 height 14
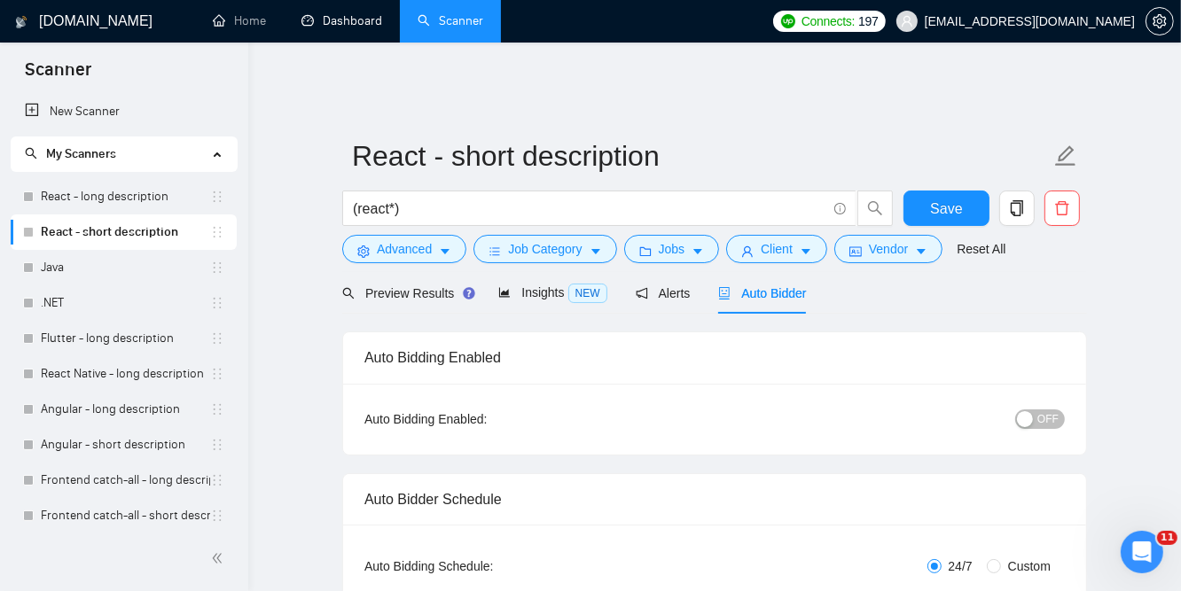
click at [339, 21] on link "Dashboard" at bounding box center [341, 20] width 81 height 15
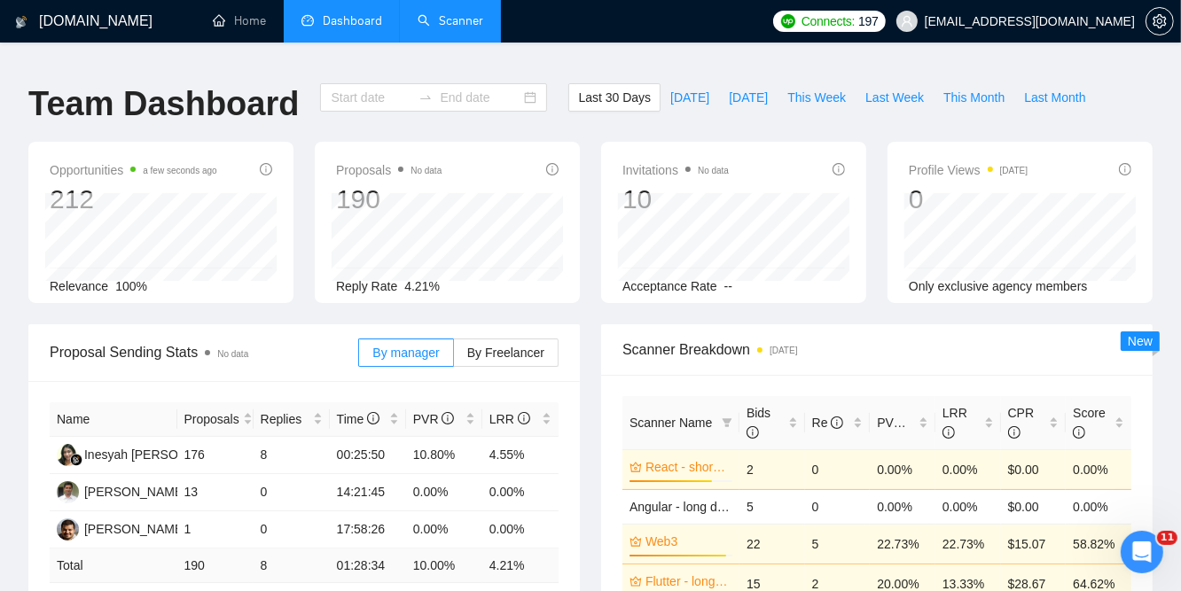
type input "[DATE]"
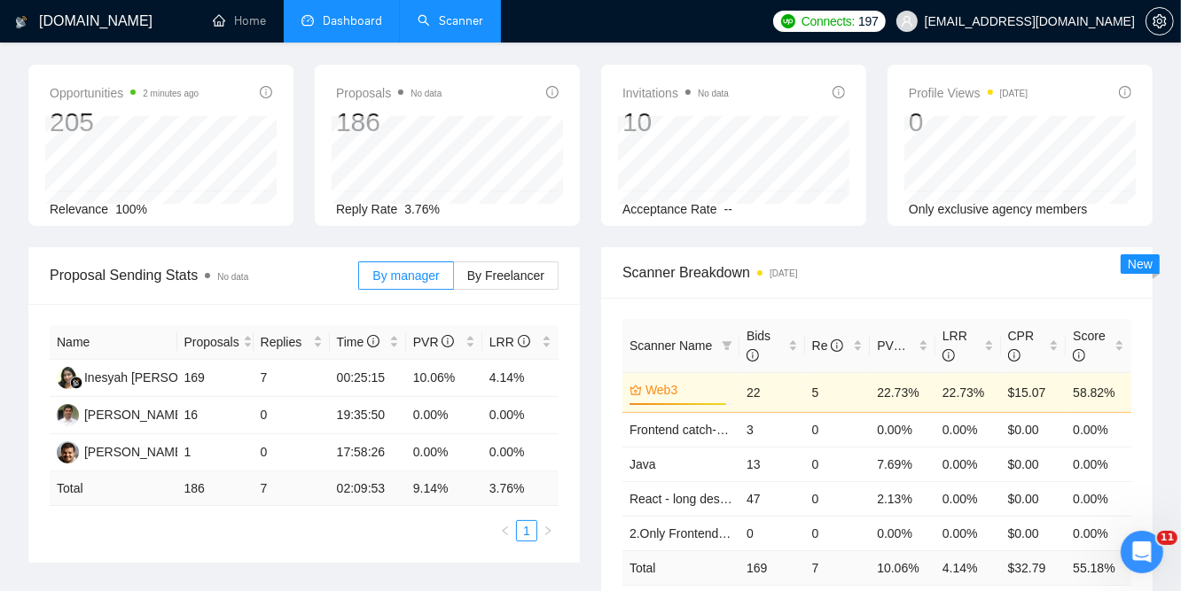
scroll to position [118, 0]
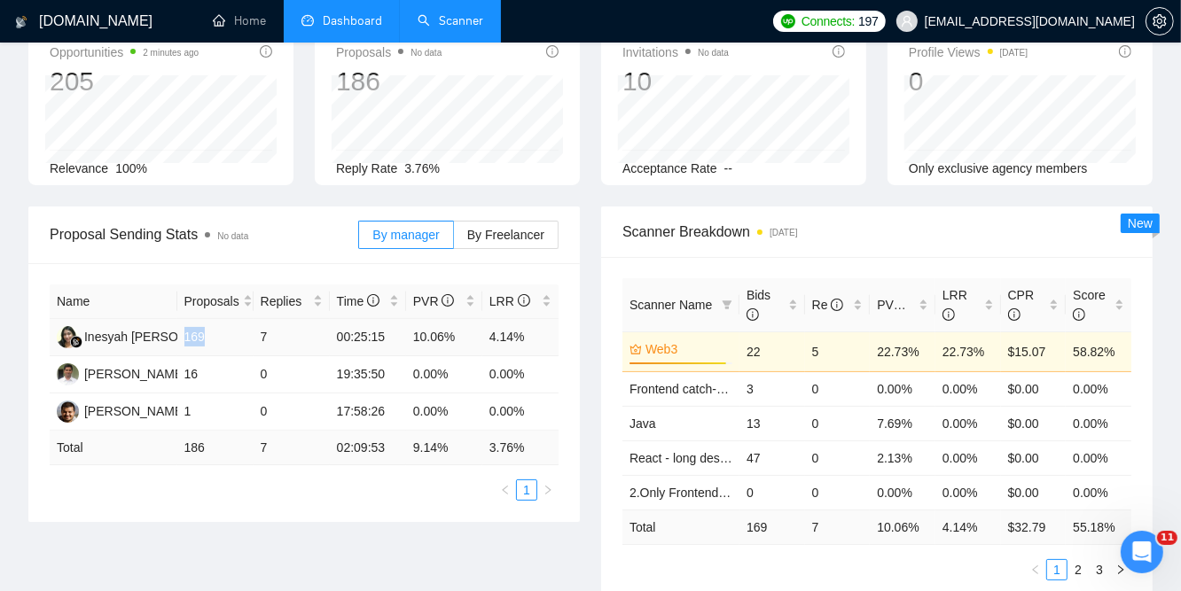
drag, startPoint x: 184, startPoint y: 325, endPoint x: 204, endPoint y: 324, distance: 19.6
click at [204, 324] on td "169" at bounding box center [215, 337] width 76 height 37
drag, startPoint x: 262, startPoint y: 325, endPoint x: 278, endPoint y: 323, distance: 15.2
click at [278, 323] on td "7" at bounding box center [292, 337] width 76 height 37
click at [286, 324] on td "7" at bounding box center [292, 337] width 76 height 37
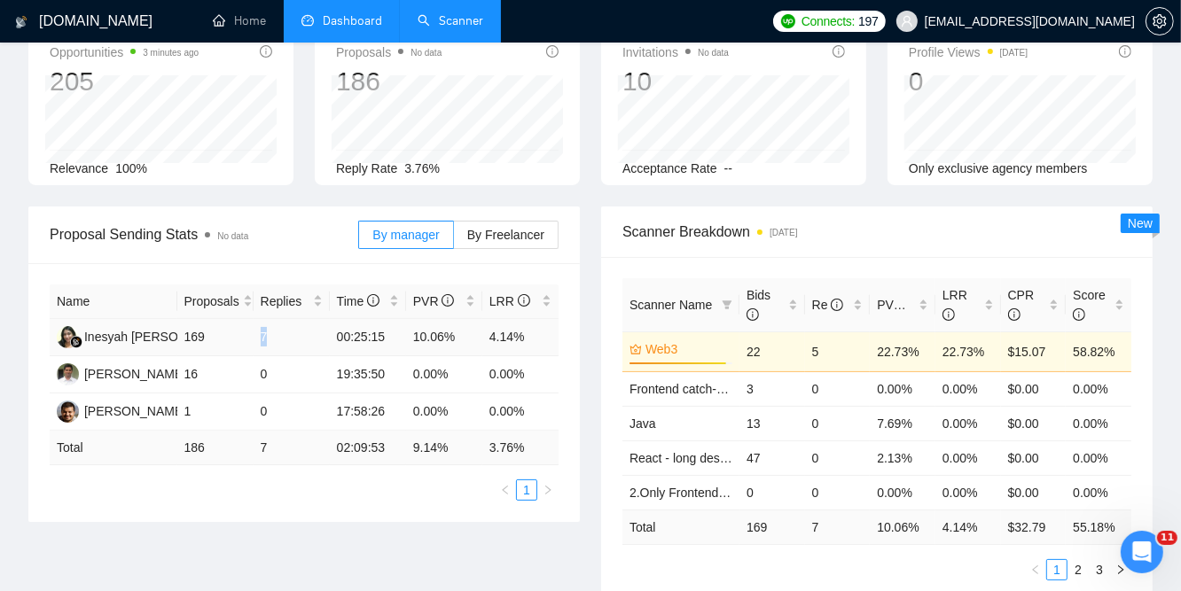
drag, startPoint x: 267, startPoint y: 324, endPoint x: 255, endPoint y: 322, distance: 11.7
click at [255, 322] on td "7" at bounding box center [292, 337] width 76 height 37
click at [302, 340] on td "7" at bounding box center [292, 337] width 76 height 37
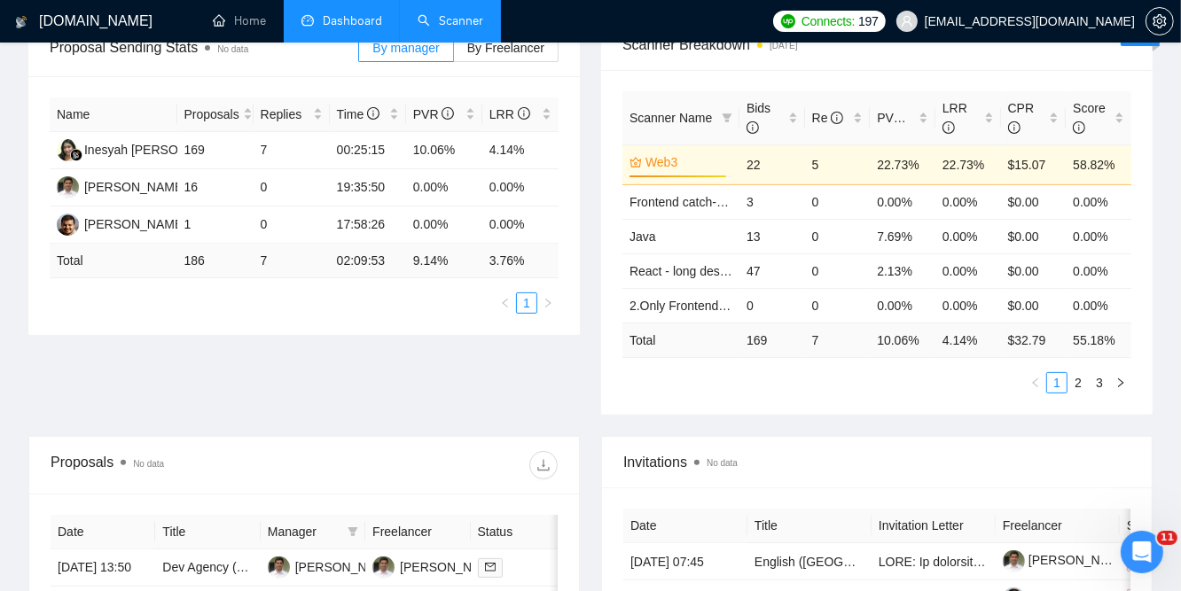
scroll to position [236, 0]
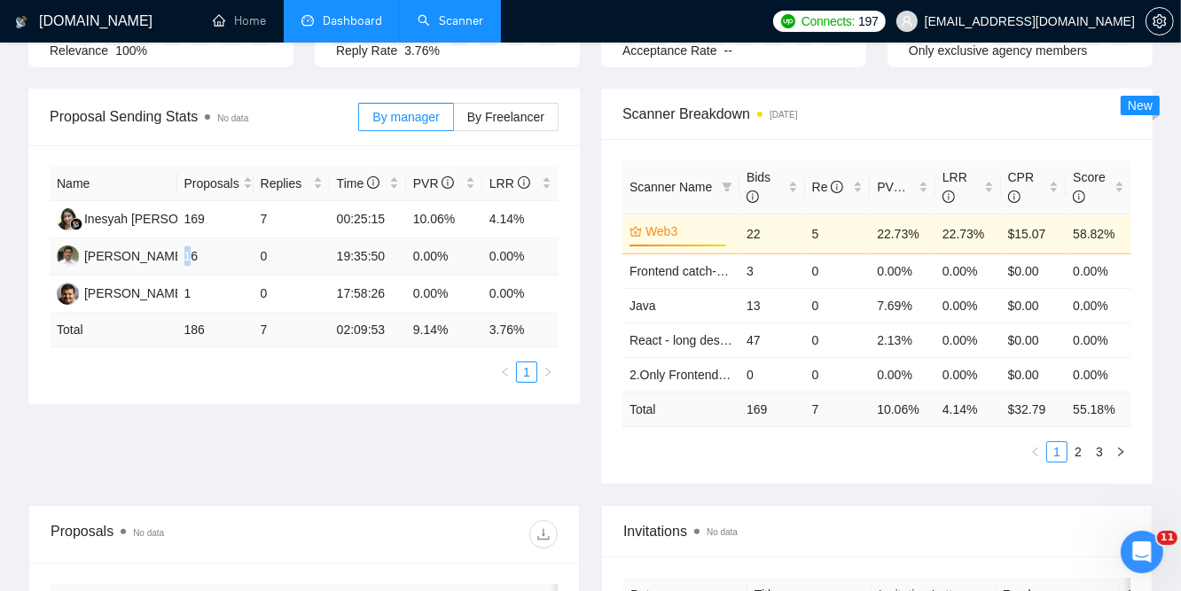
drag, startPoint x: 184, startPoint y: 242, endPoint x: 193, endPoint y: 239, distance: 9.3
click at [193, 239] on td "16" at bounding box center [215, 257] width 76 height 37
click at [195, 239] on td "16" at bounding box center [215, 257] width 76 height 37
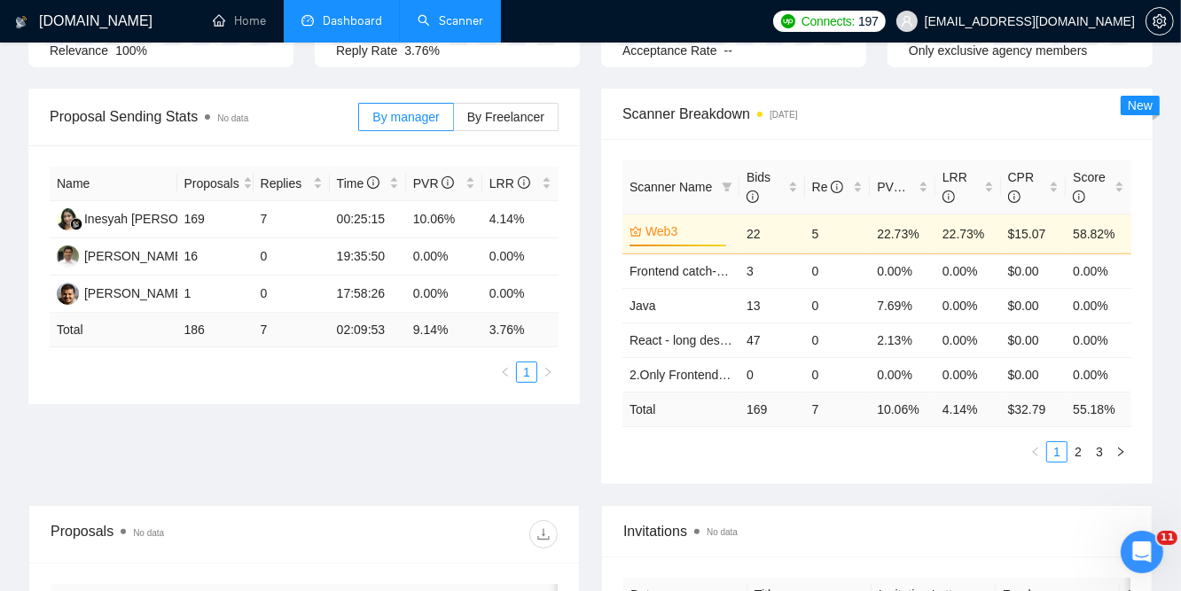
click at [241, 436] on div "Proposal Sending Stats No data By manager By Freelancer Name Proposals Replies …" at bounding box center [591, 297] width 1146 height 417
click at [207, 435] on div "Proposal Sending Stats No data By manager By Freelancer Name Proposals Replies …" at bounding box center [591, 297] width 1146 height 417
click at [315, 436] on div "Proposal Sending Stats No data By manager By Freelancer Name Proposals Replies …" at bounding box center [591, 297] width 1146 height 417
drag, startPoint x: 334, startPoint y: 246, endPoint x: 357, endPoint y: 239, distance: 23.9
click at [357, 239] on td "19:35:50" at bounding box center [368, 257] width 76 height 37
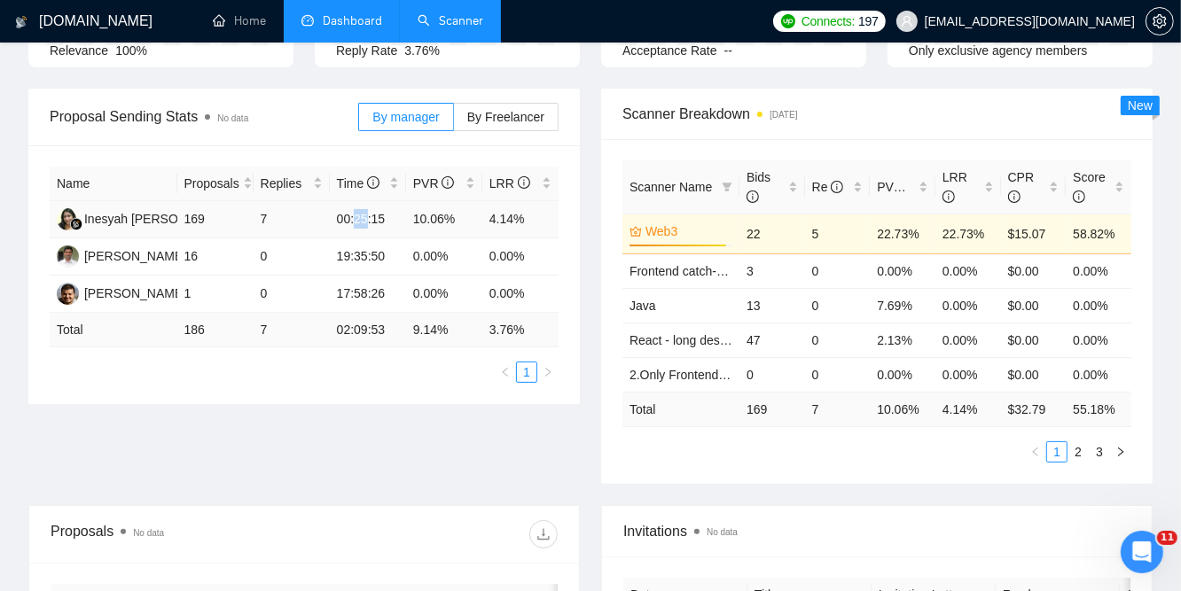
drag, startPoint x: 353, startPoint y: 206, endPoint x: 367, endPoint y: 205, distance: 14.2
click at [367, 205] on td "00:25:15" at bounding box center [368, 219] width 76 height 37
click at [337, 406] on div "Proposal Sending Stats No data By manager By Freelancer Name Proposals Replies …" at bounding box center [591, 297] width 1146 height 417
drag, startPoint x: 417, startPoint y: 211, endPoint x: 431, endPoint y: 209, distance: 14.3
click at [431, 209] on td "10.06%" at bounding box center [444, 219] width 76 height 37
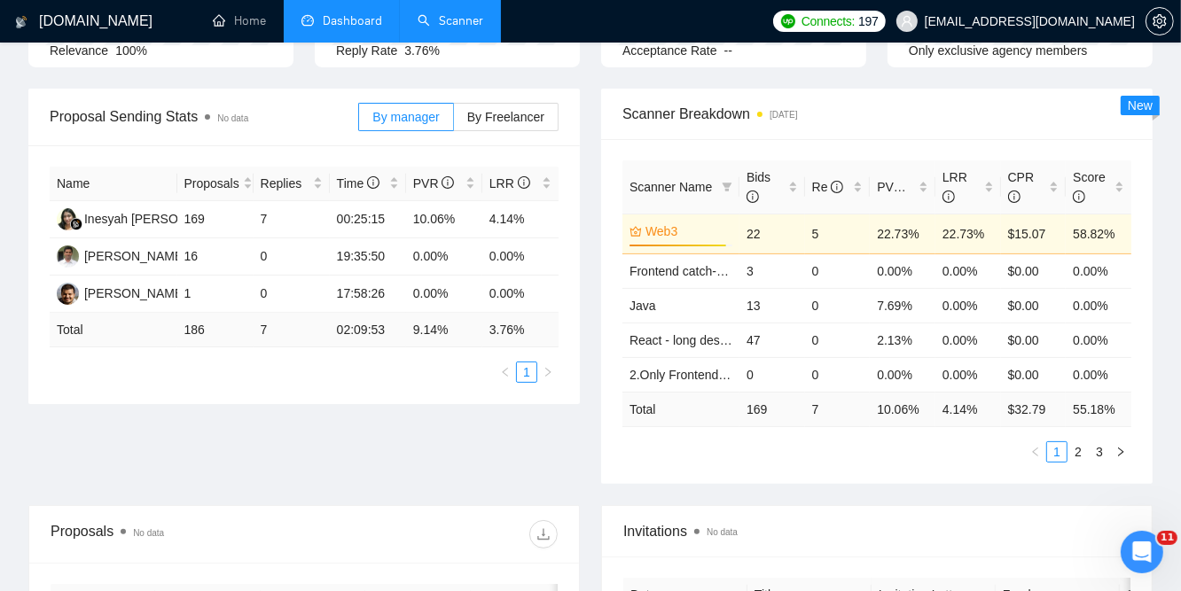
click at [332, 439] on div "Proposal Sending Stats No data By manager By Freelancer Name Proposals Replies …" at bounding box center [591, 297] width 1146 height 417
click at [337, 426] on div "Proposal Sending Stats No data By manager By Freelancer Name Proposals Replies …" at bounding box center [591, 297] width 1146 height 417
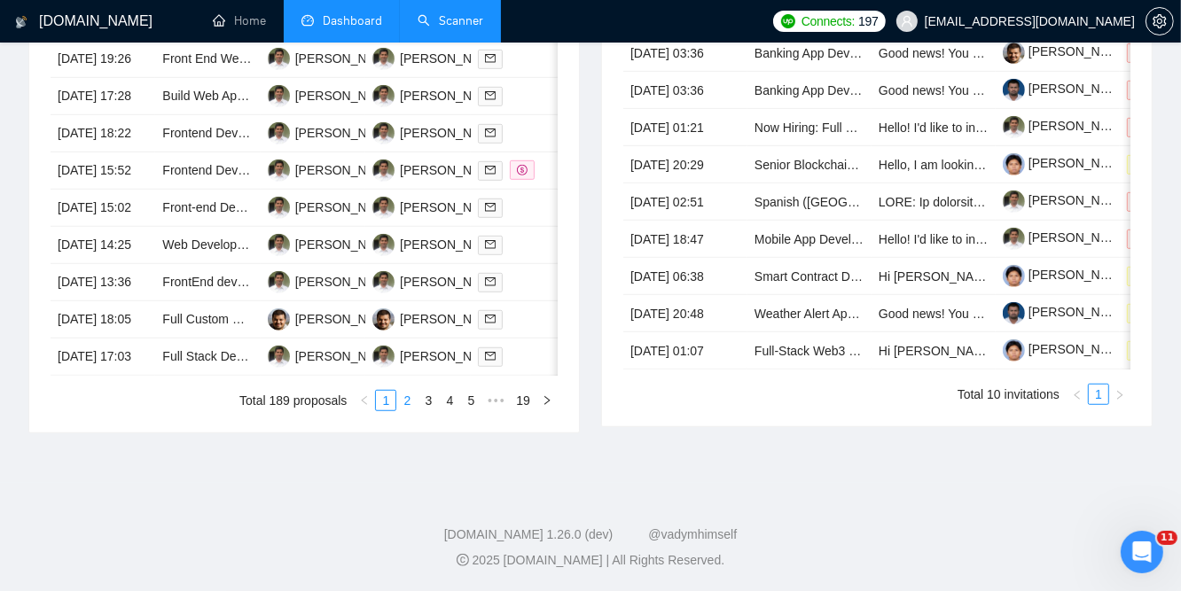
scroll to position [1022, 0]
click at [404, 403] on link "2" at bounding box center [407, 401] width 20 height 20
click at [428, 399] on link "3" at bounding box center [429, 401] width 20 height 20
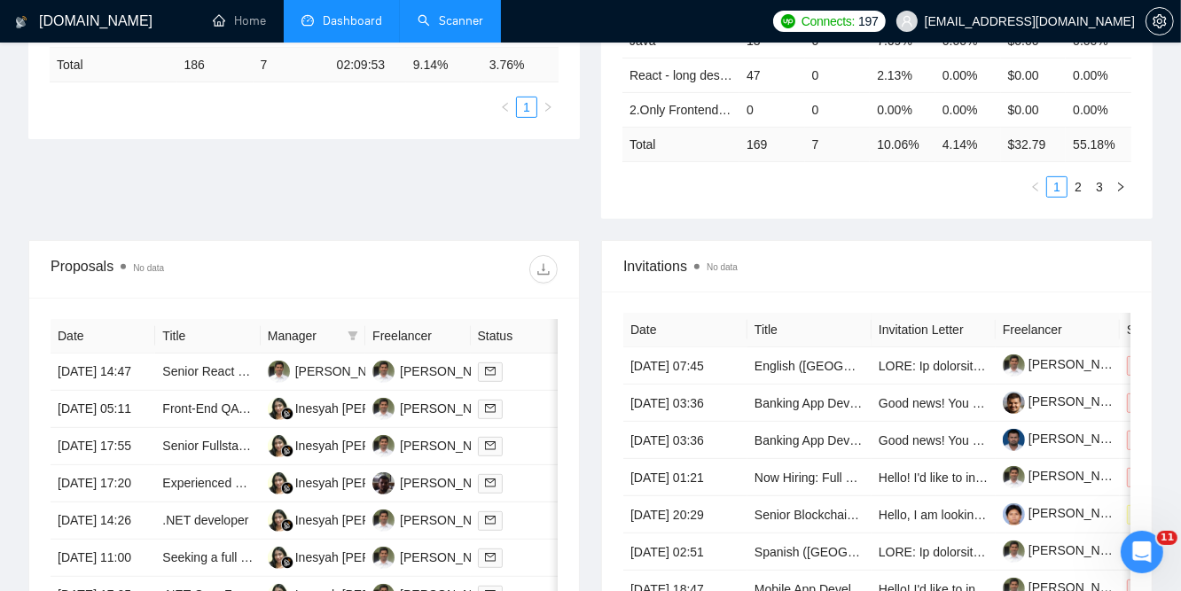
scroll to position [550, 0]
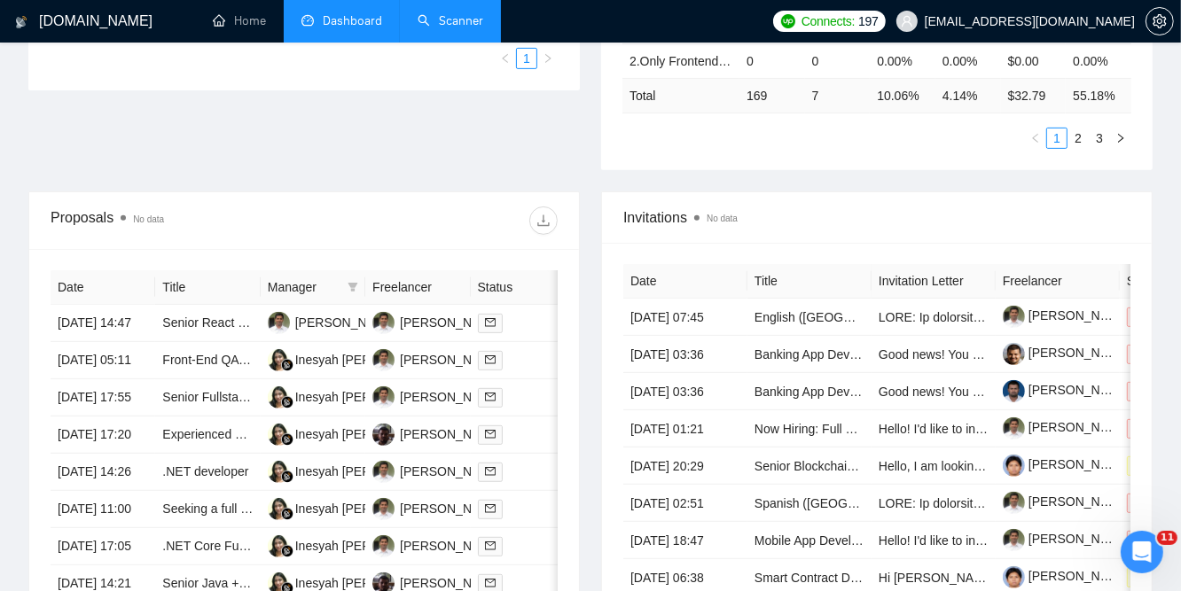
click at [503, 278] on span "Status" at bounding box center [514, 288] width 73 height 20
click at [520, 278] on span "Status" at bounding box center [514, 288] width 73 height 20
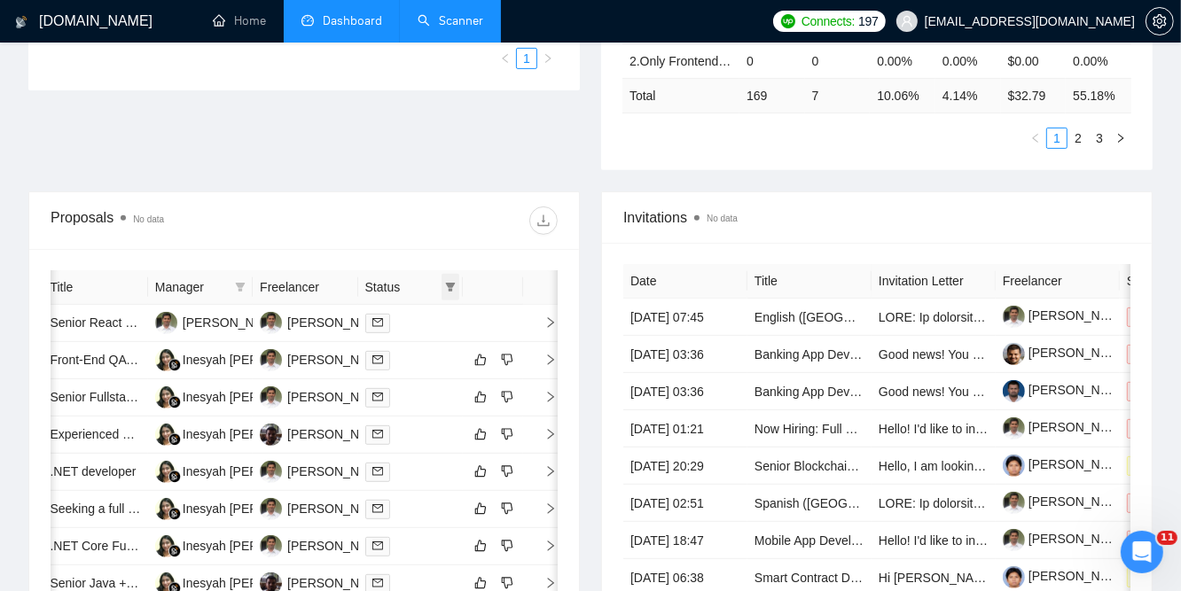
click at [449, 282] on icon "filter" at bounding box center [450, 287] width 11 height 11
click at [369, 307] on input "checkbox" at bounding box center [369, 308] width 14 height 14
checkbox input "true"
click at [436, 375] on span "OK" at bounding box center [435, 373] width 18 height 20
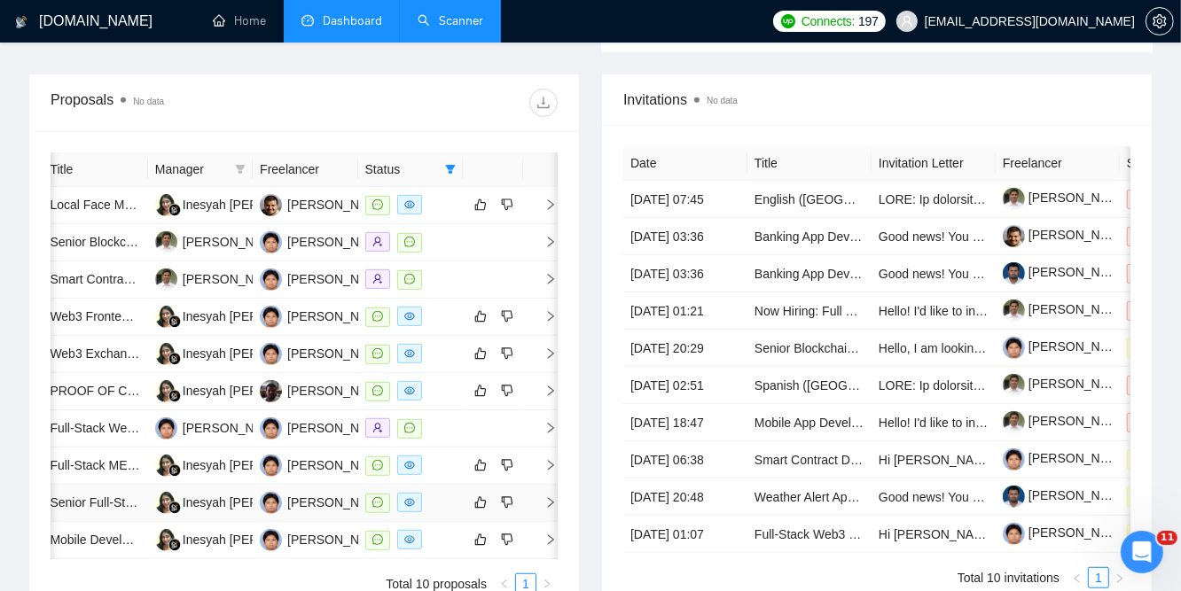
scroll to position [550, 0]
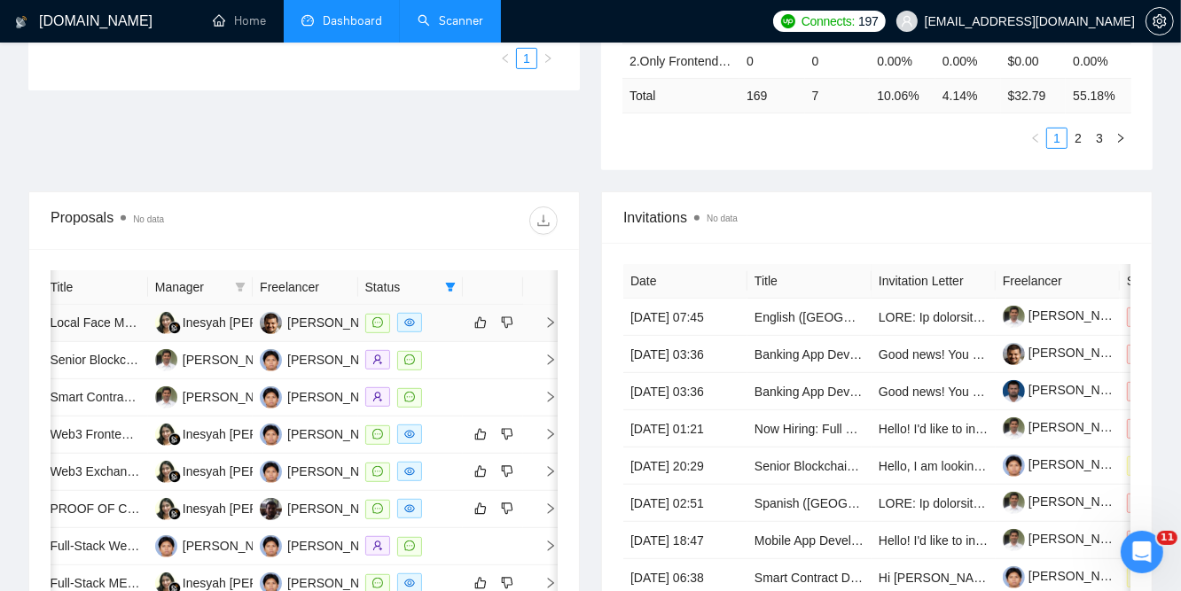
click at [548, 317] on icon "right" at bounding box center [550, 323] width 12 height 12
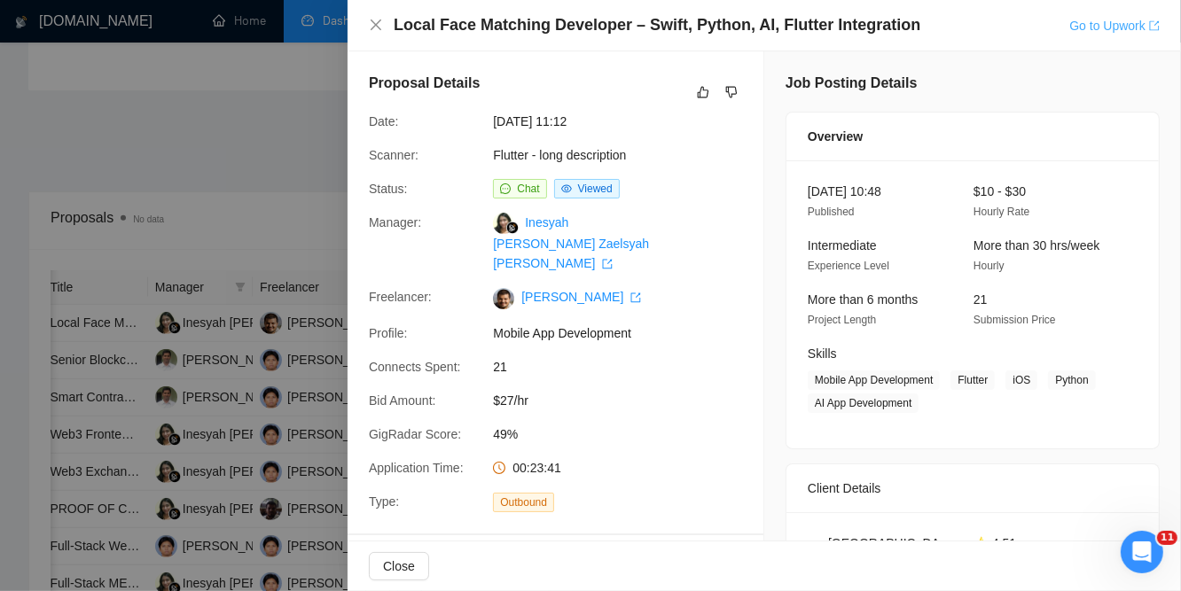
click at [1101, 24] on link "Go to Upwork" at bounding box center [1114, 26] width 90 height 14
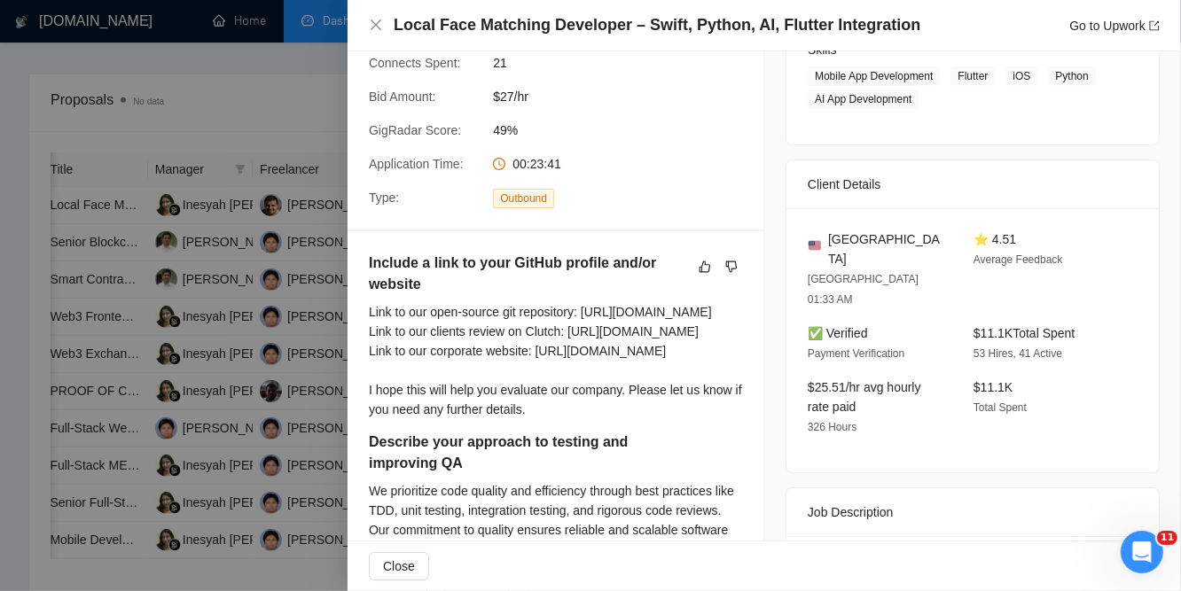
scroll to position [204, 0]
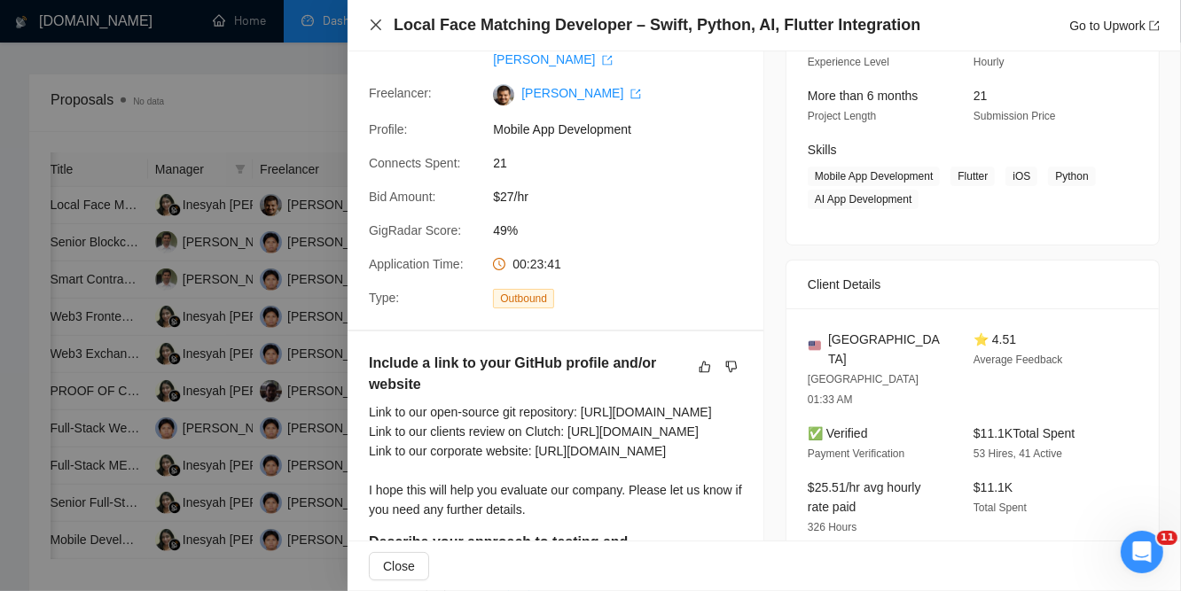
click at [375, 24] on icon "close" at bounding box center [376, 25] width 11 height 11
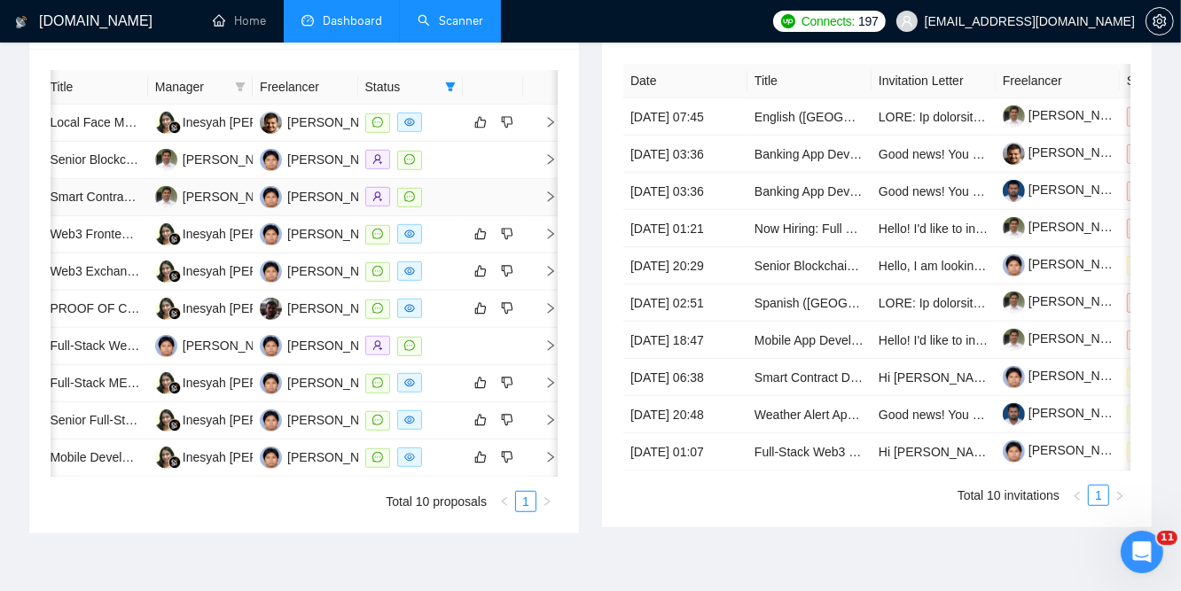
scroll to position [786, 0]
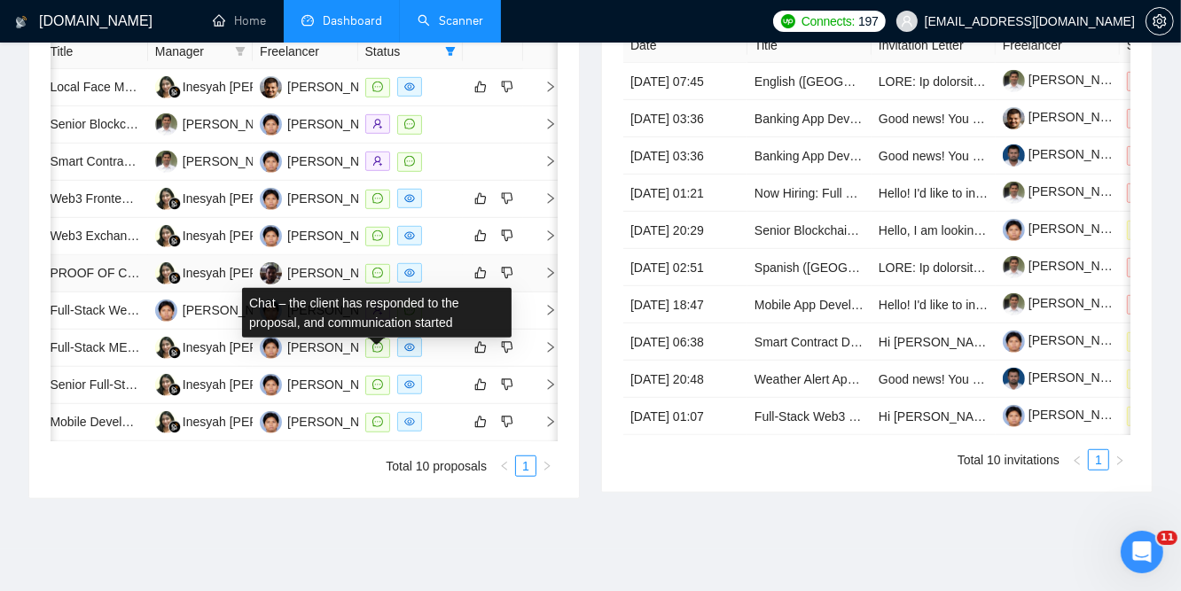
click at [376, 278] on icon "message" at bounding box center [377, 273] width 11 height 11
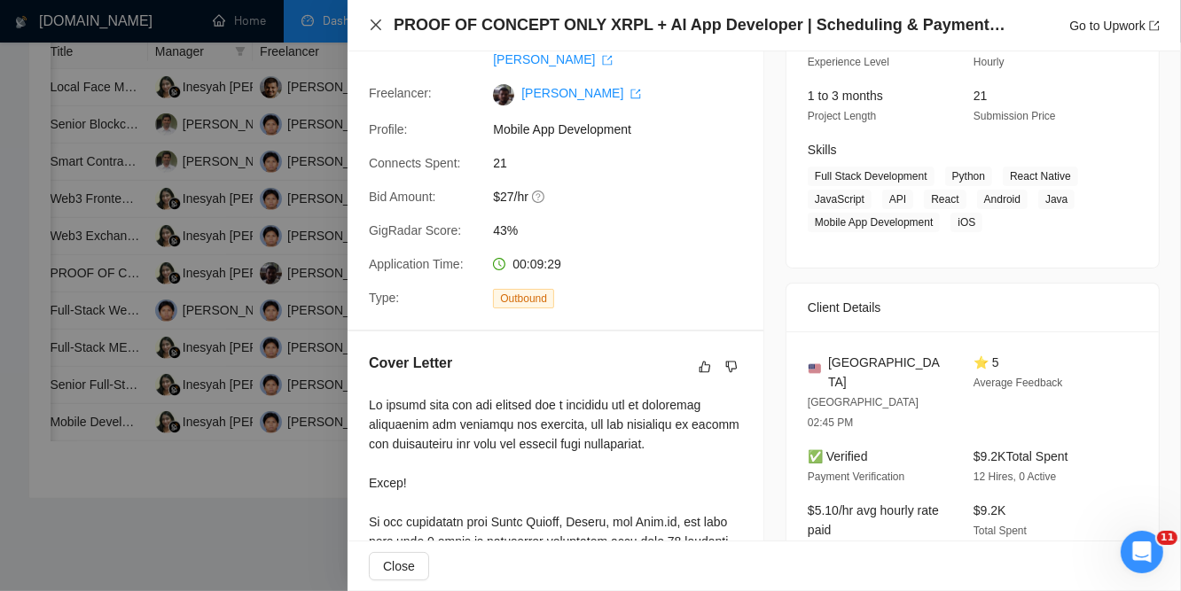
click at [377, 19] on icon "close" at bounding box center [376, 25] width 14 height 14
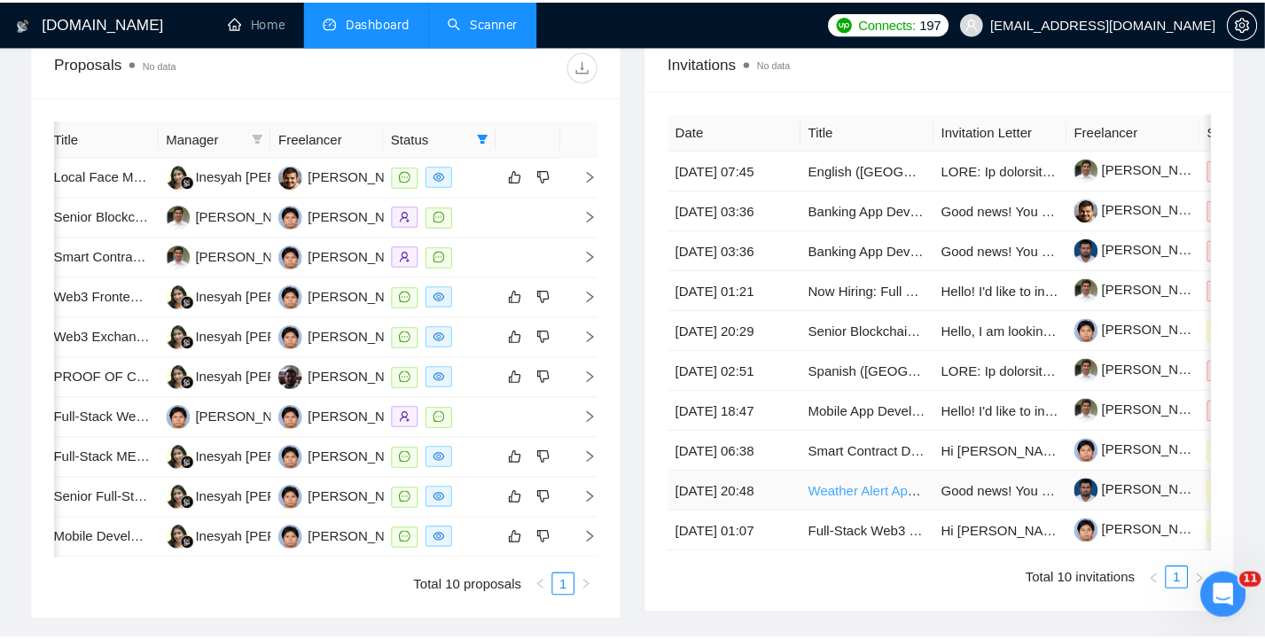
scroll to position [0, 71]
